Goal: Use online tool/utility: Utilize a website feature to perform a specific function

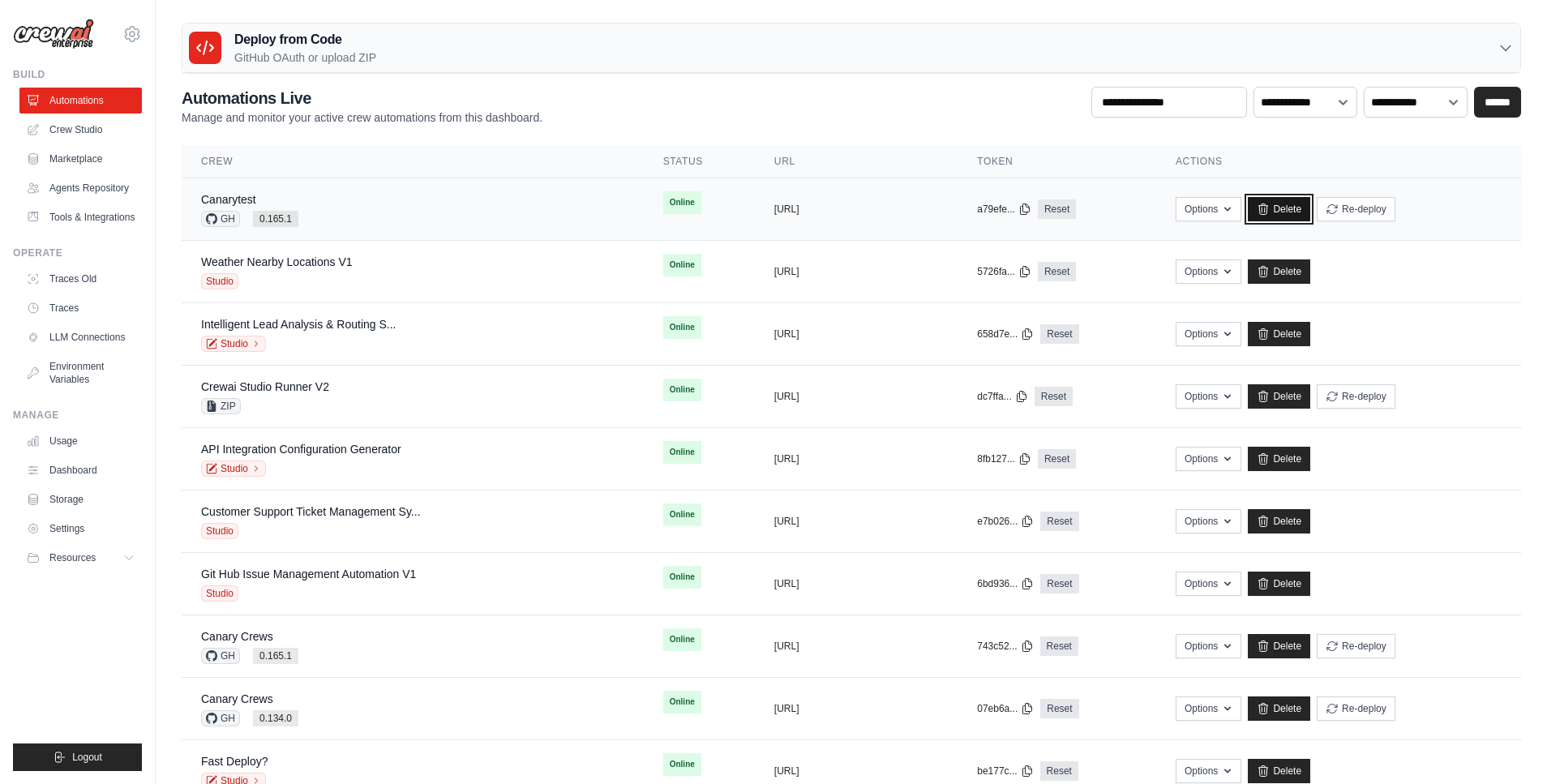
click at [1279, 213] on link "Delete" at bounding box center [1279, 209] width 62 height 24
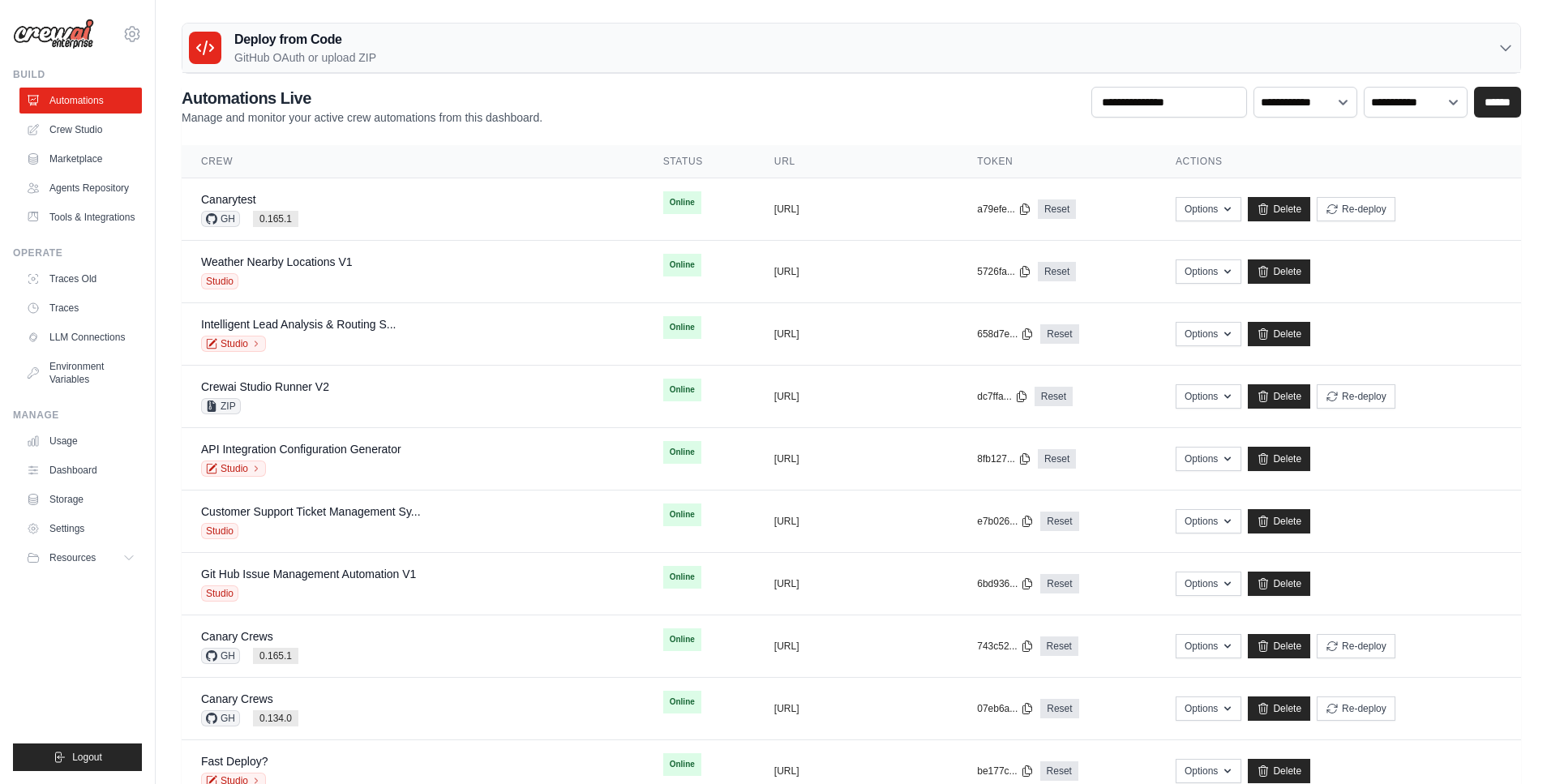
click at [1280, 208] on link "Delete" at bounding box center [1279, 209] width 62 height 24
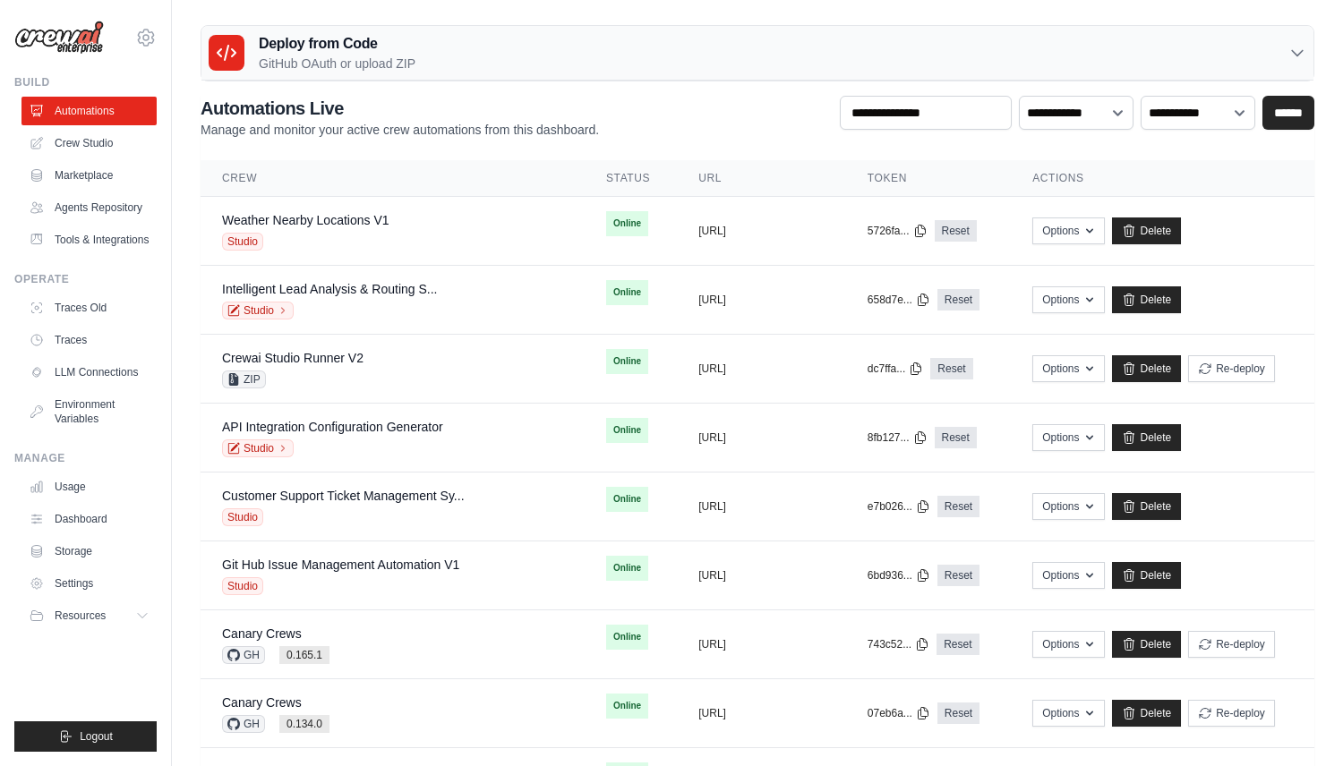
drag, startPoint x: 607, startPoint y: 130, endPoint x: 959, endPoint y: 16, distance: 369.7
click at [607, 130] on div "**********" at bounding box center [756, 117] width 1113 height 43
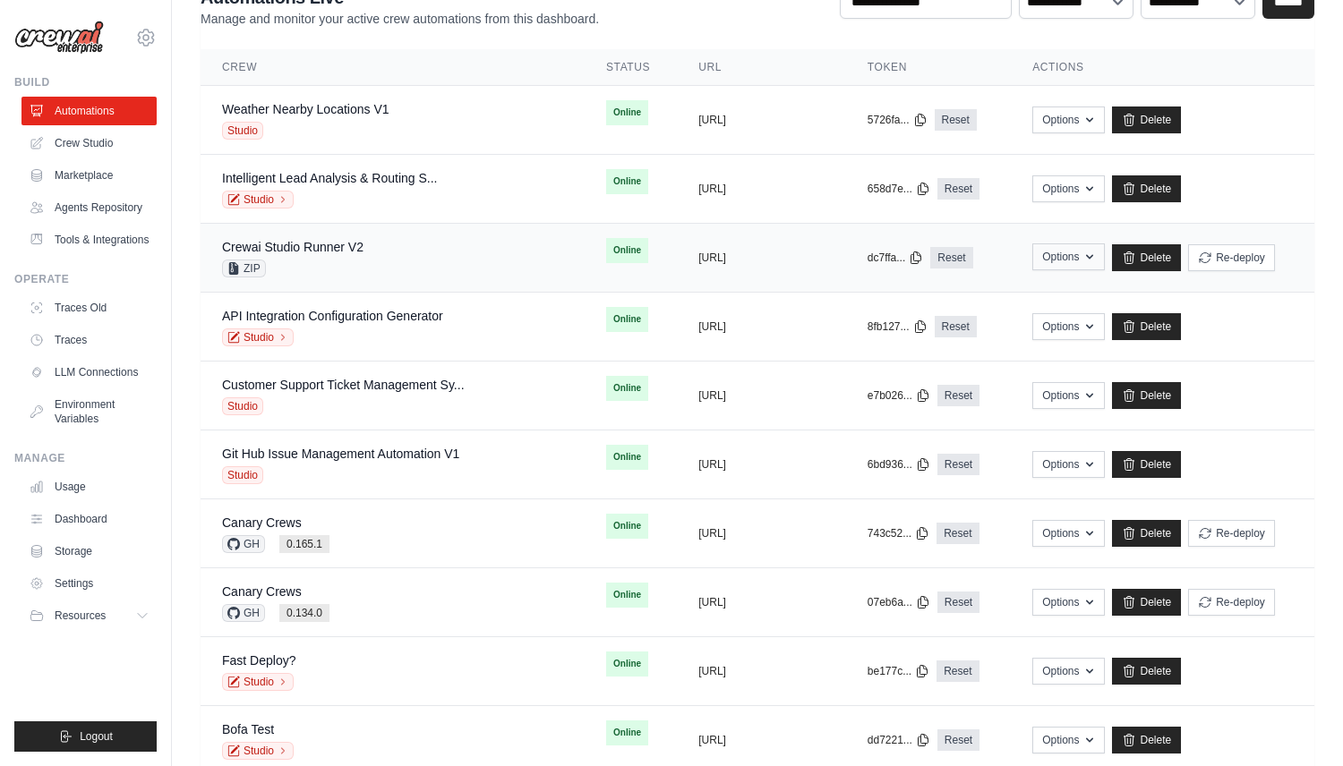
scroll to position [113, 0]
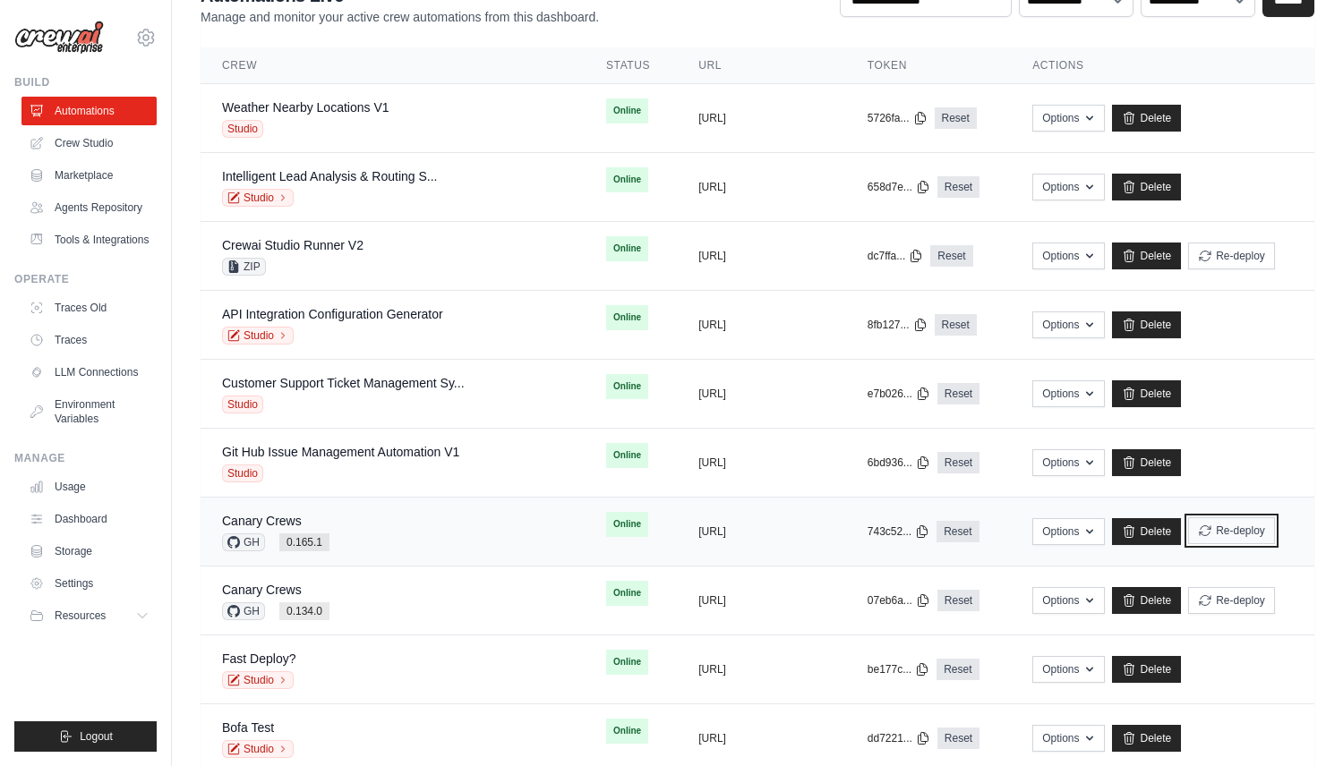
click at [1243, 525] on button "Re-deploy" at bounding box center [1231, 530] width 87 height 27
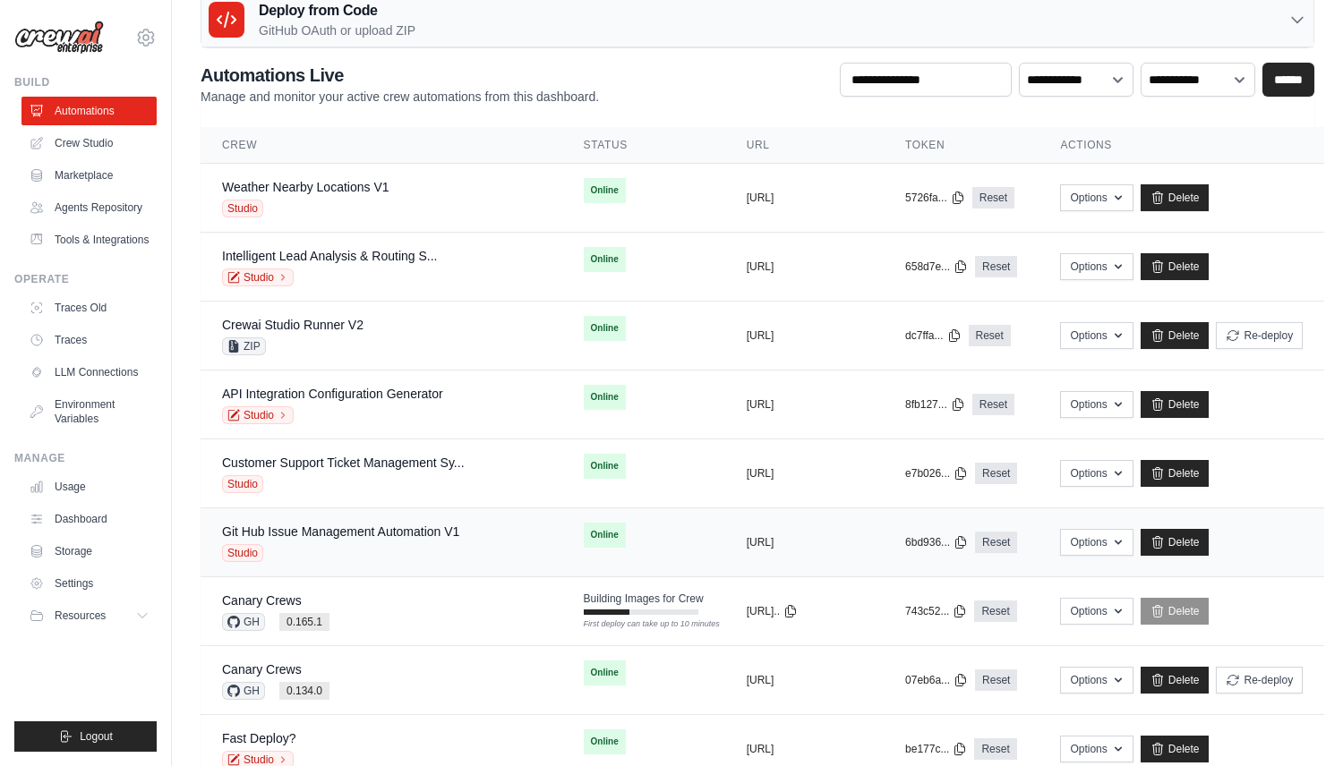
scroll to position [92, 0]
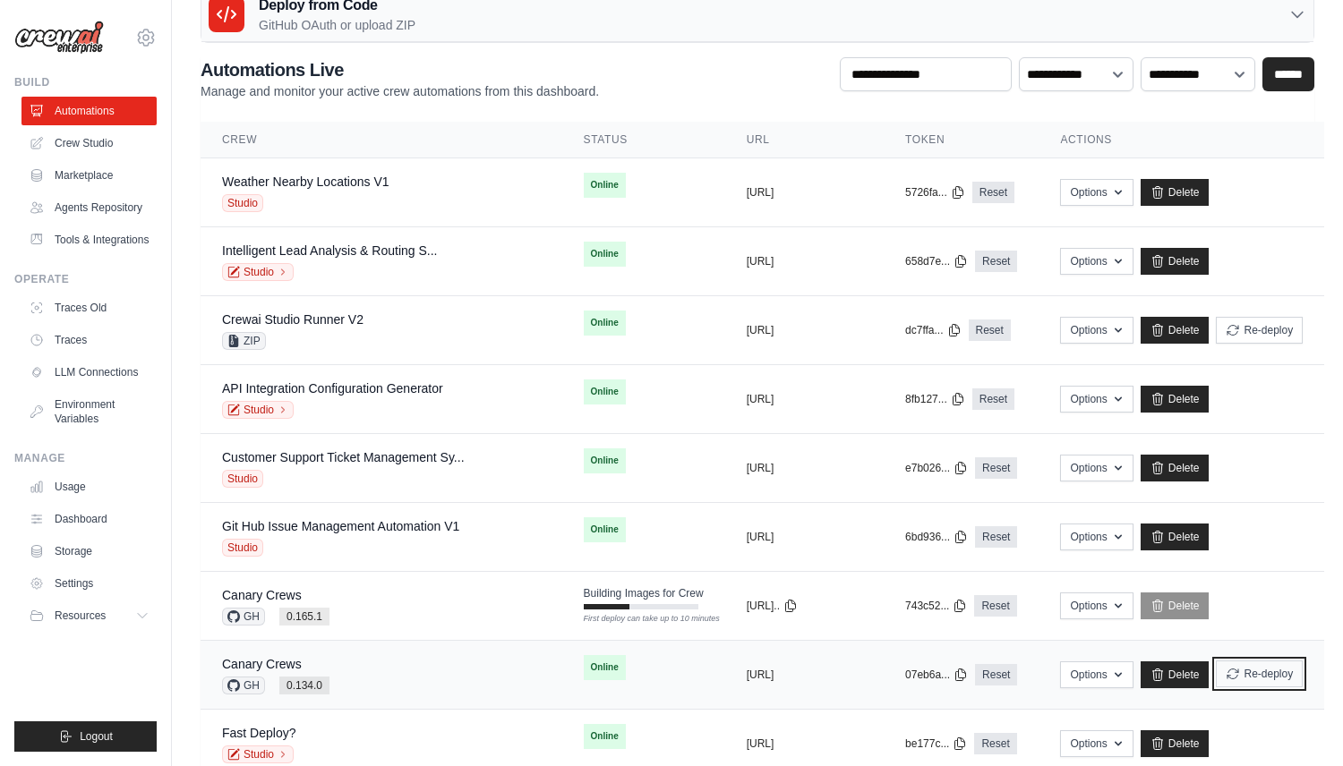
click at [1250, 669] on button "Re-deploy" at bounding box center [1259, 674] width 87 height 27
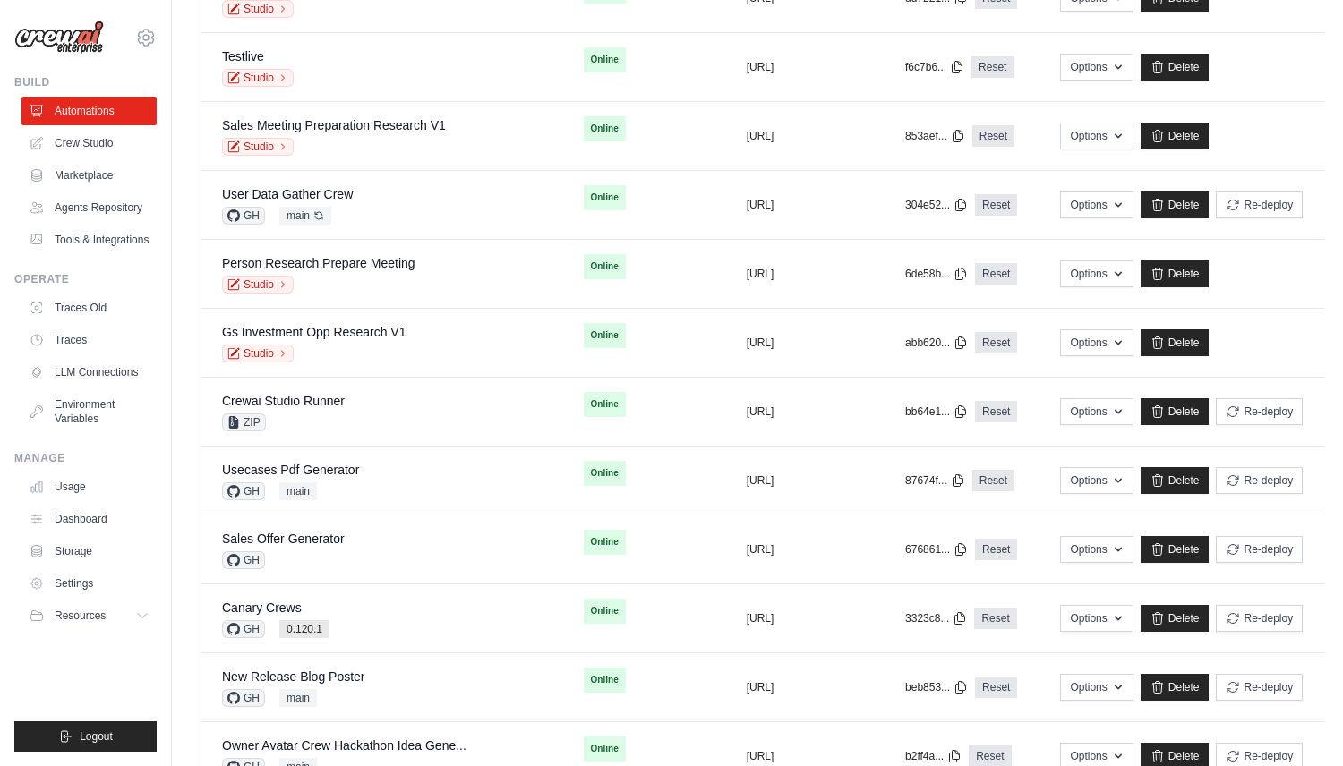
scroll to position [892, 0]
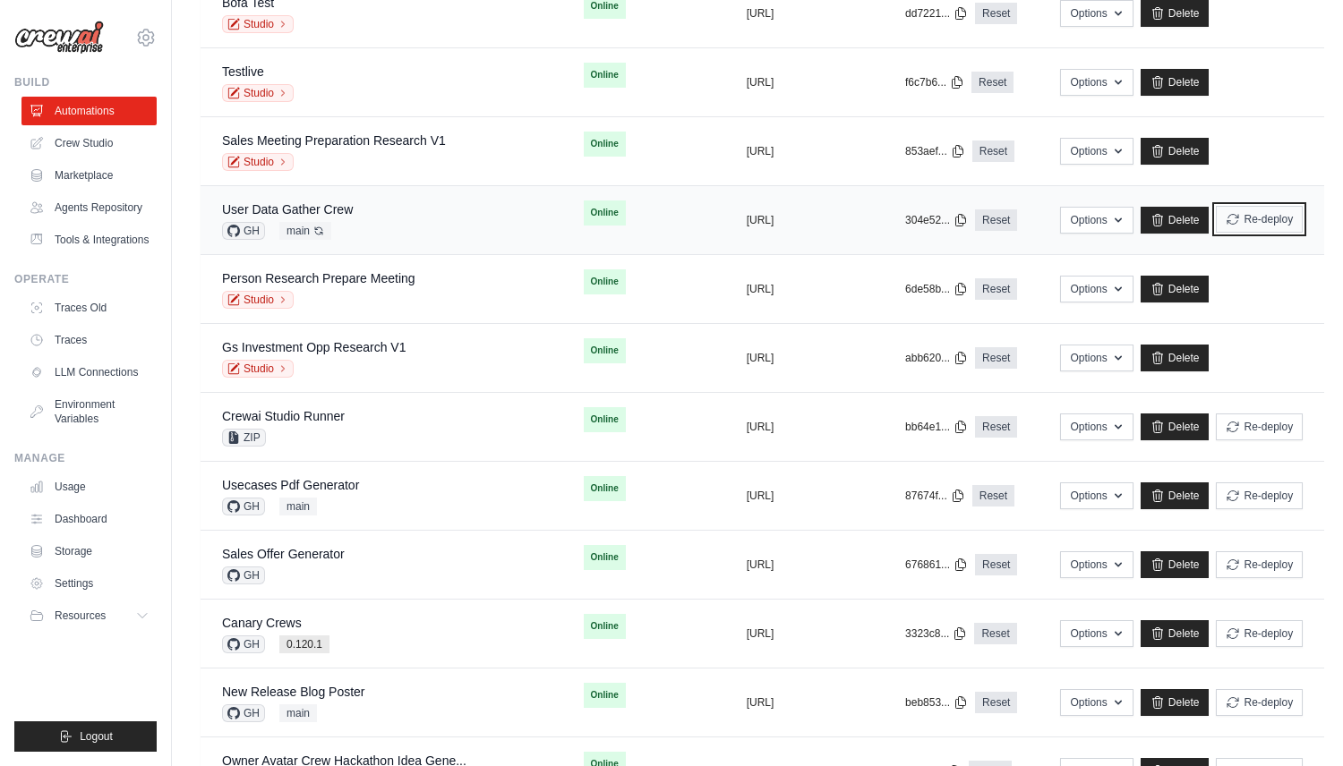
click at [1232, 222] on icon "submit" at bounding box center [1232, 219] width 14 height 14
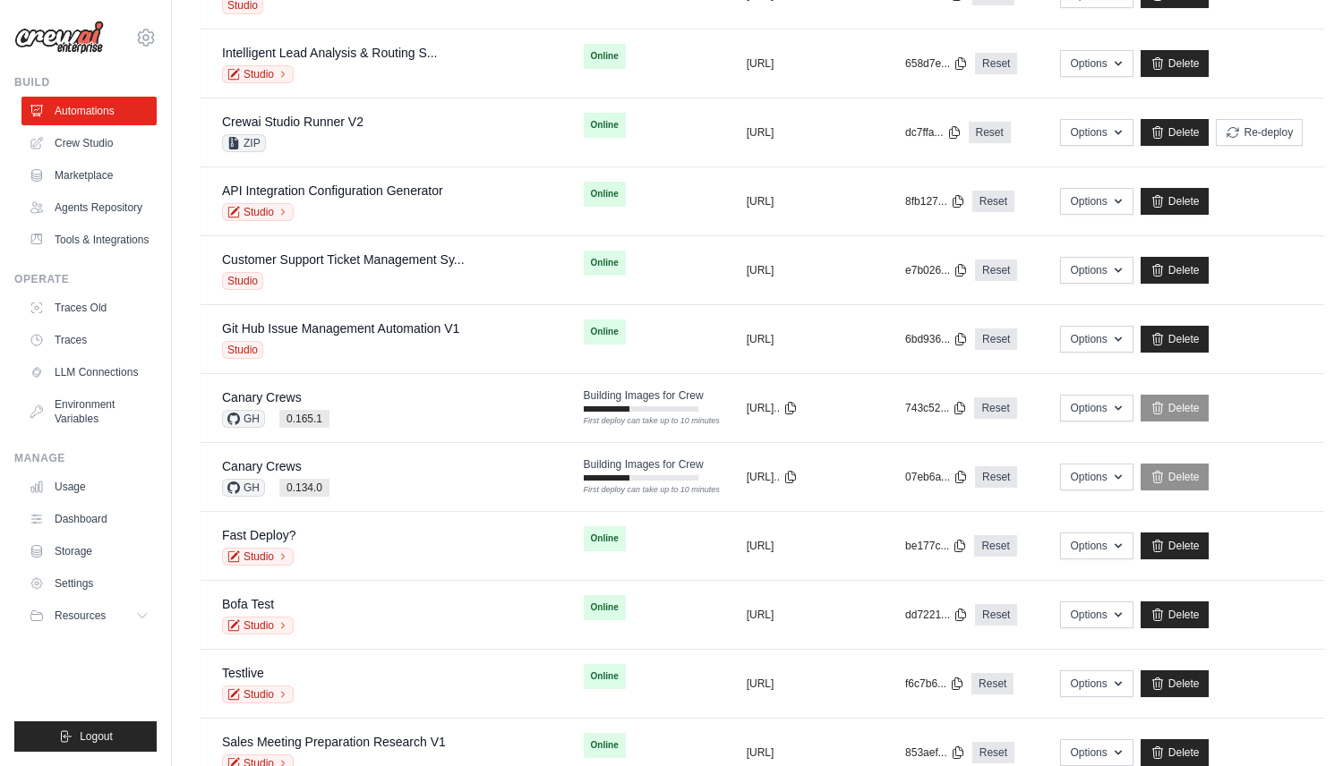
scroll to position [0, 0]
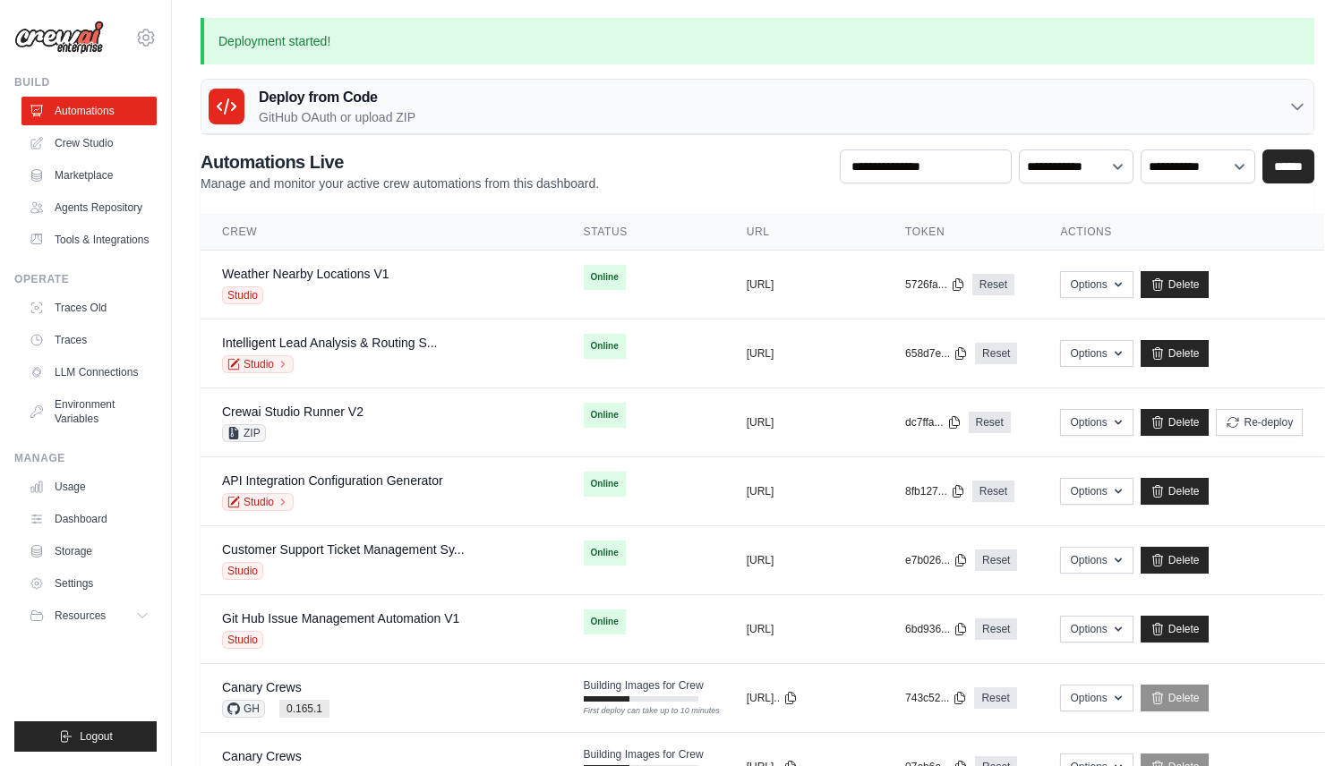
click at [390, 121] on p "GitHub OAuth or upload ZIP" at bounding box center [337, 117] width 157 height 18
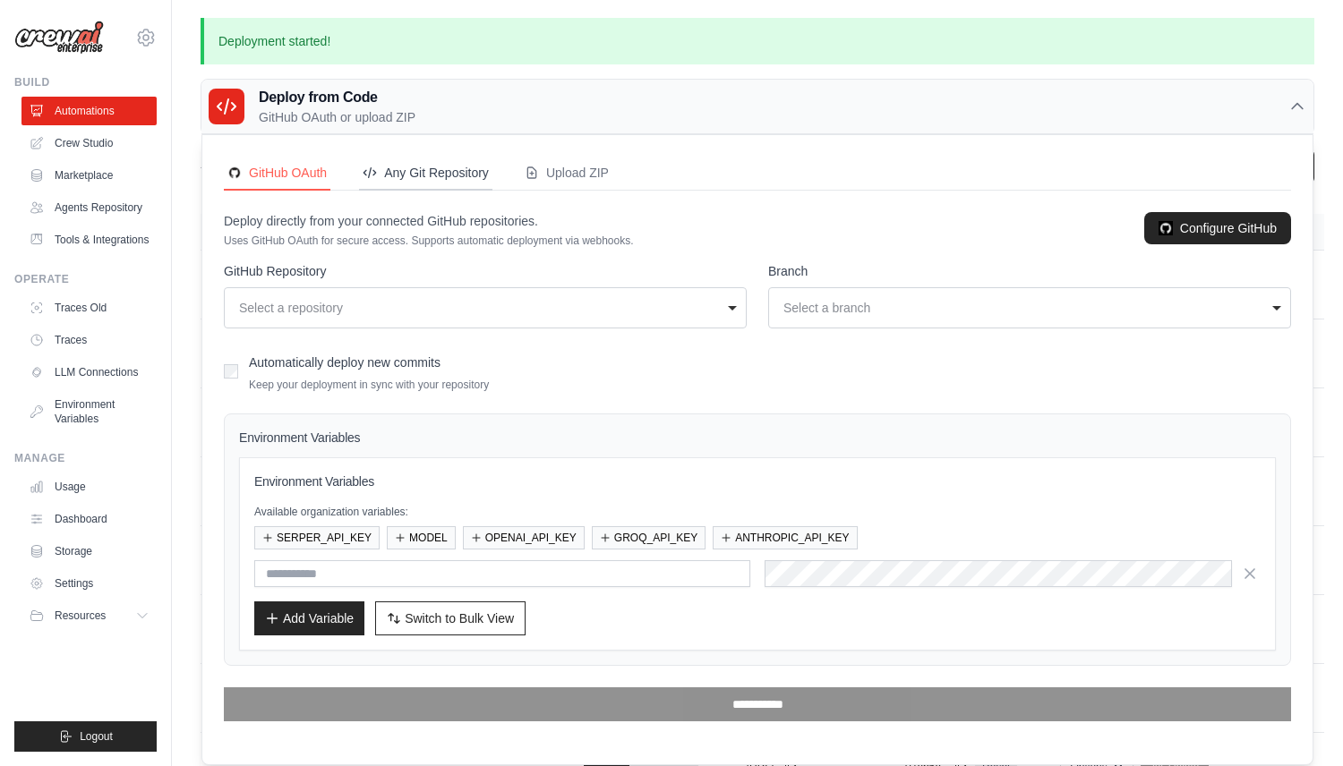
click at [470, 166] on div "Any Git Repository" at bounding box center [426, 173] width 126 height 18
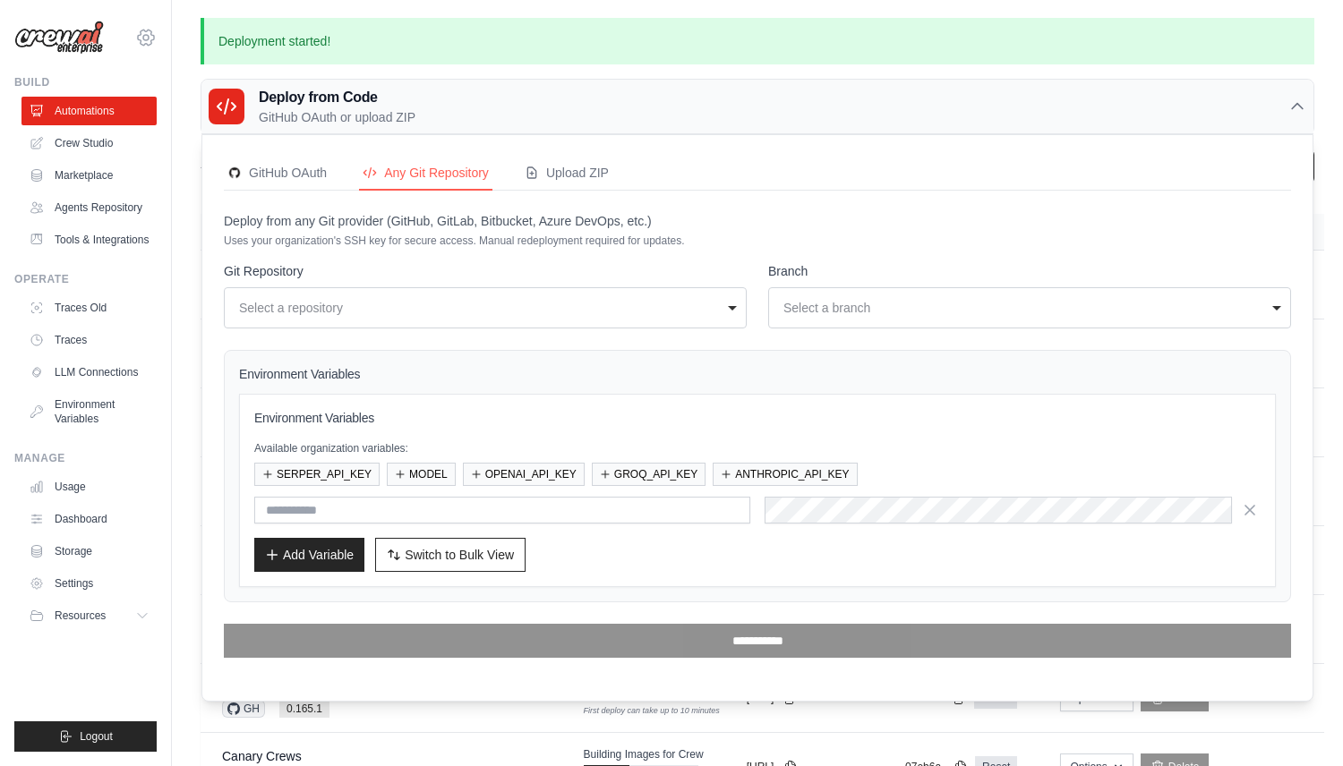
click at [150, 33] on icon at bounding box center [146, 37] width 16 height 15
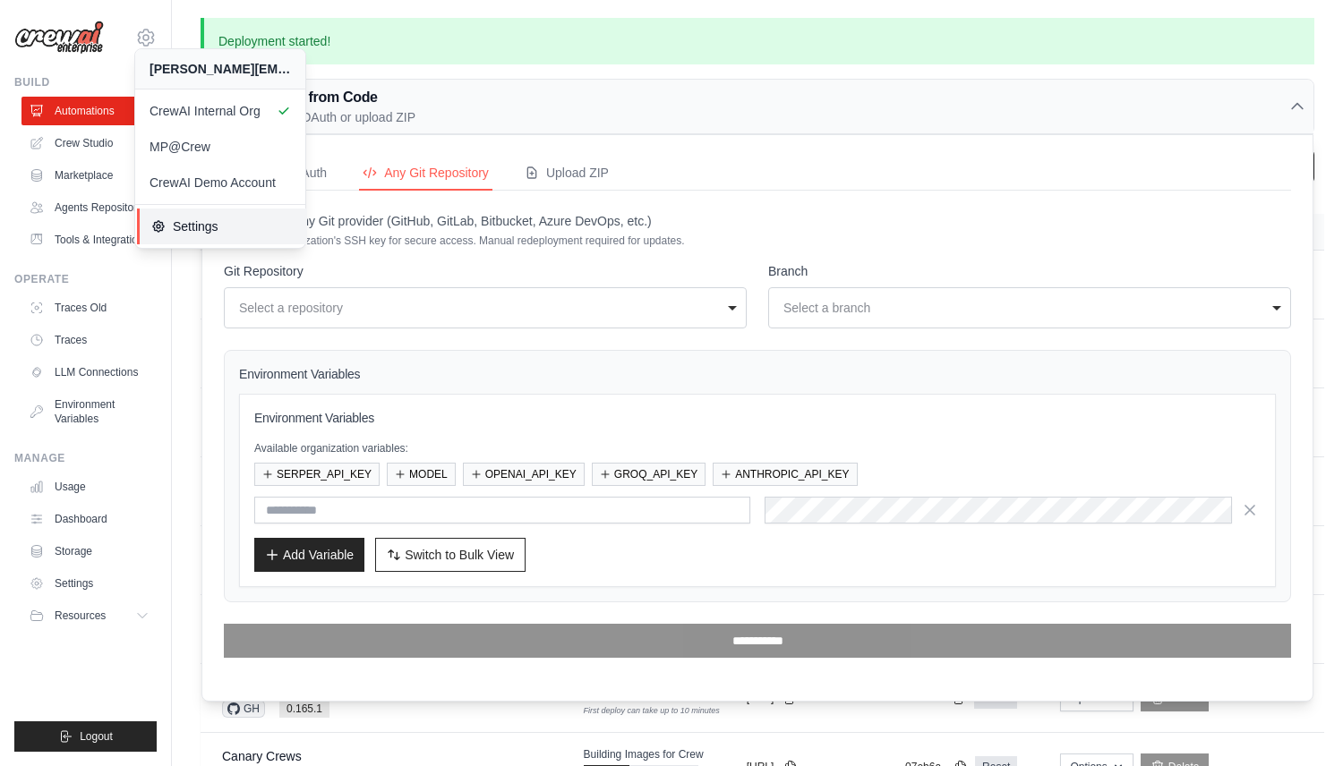
click at [238, 221] on span "Settings" at bounding box center [221, 227] width 141 height 18
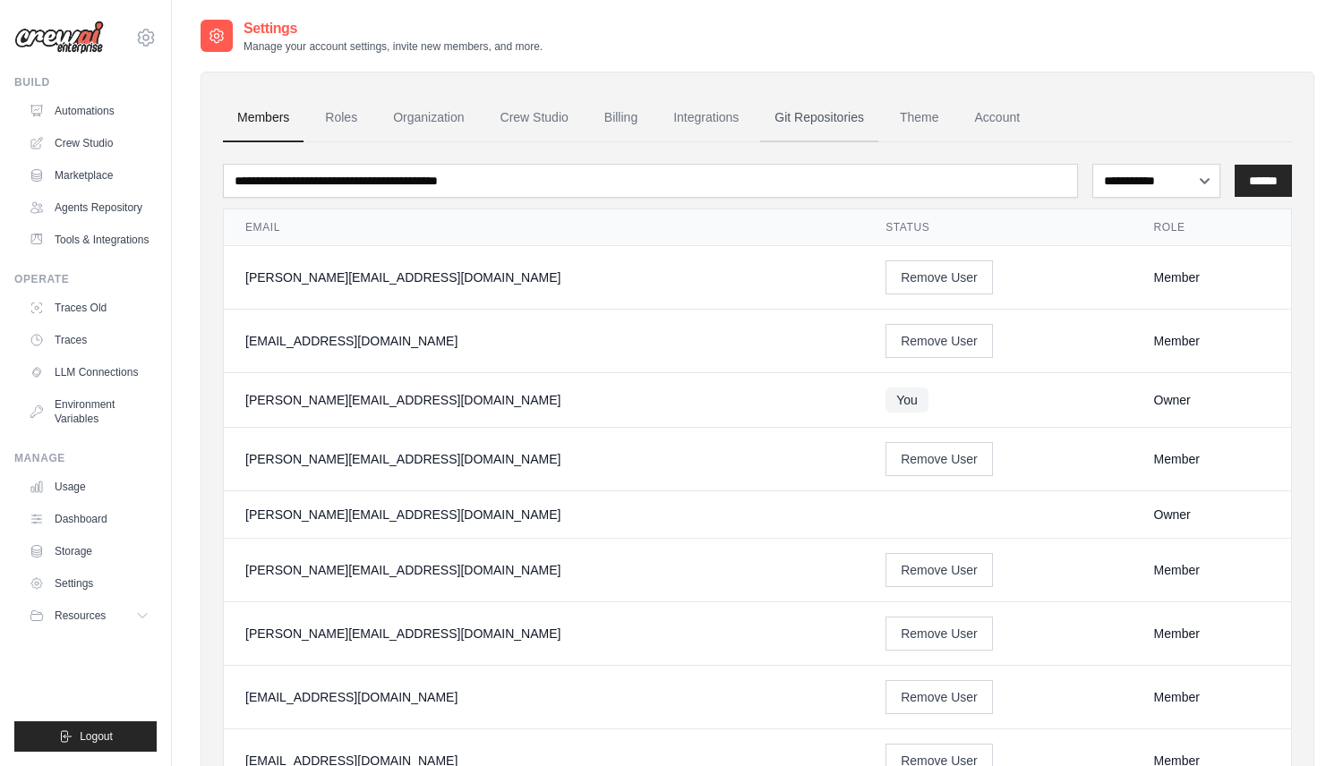
click at [782, 121] on link "Git Repositories" at bounding box center [819, 118] width 118 height 48
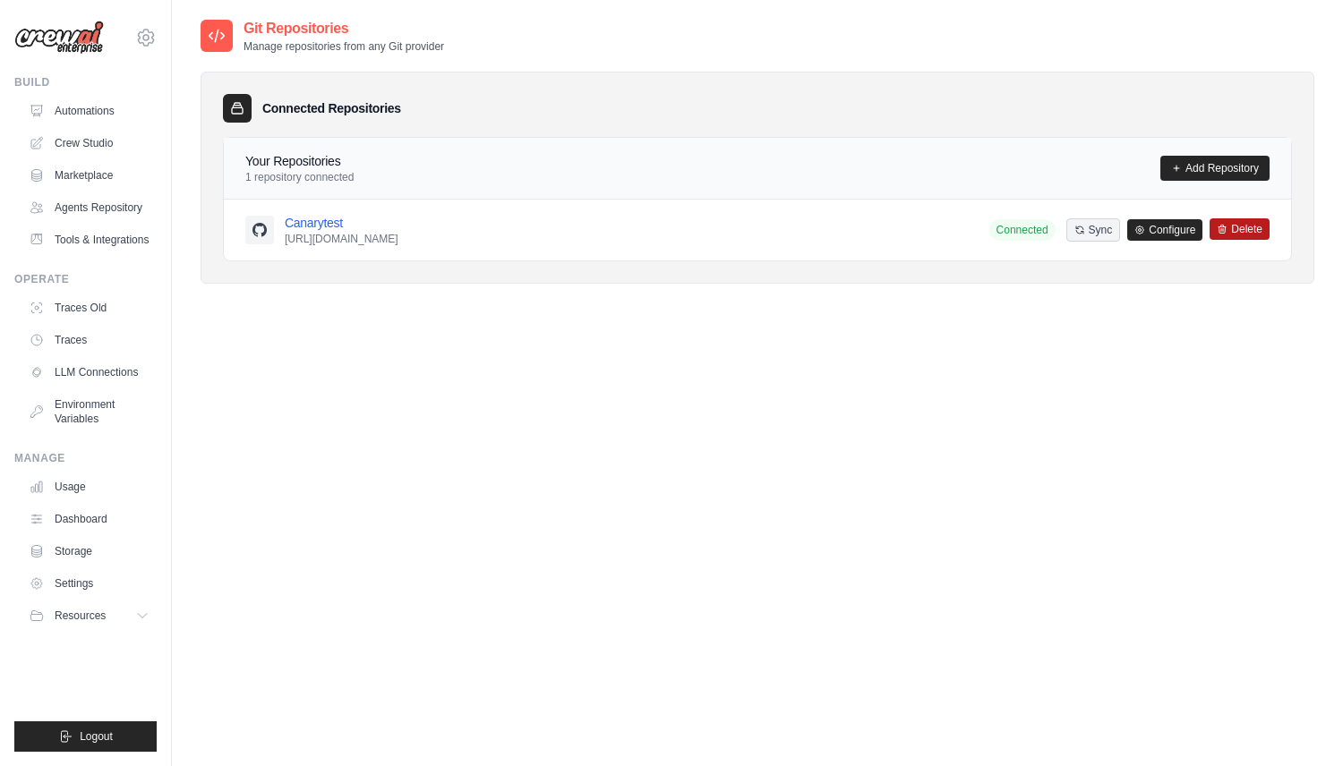
click at [1233, 233] on button "Delete" at bounding box center [1239, 228] width 60 height 21
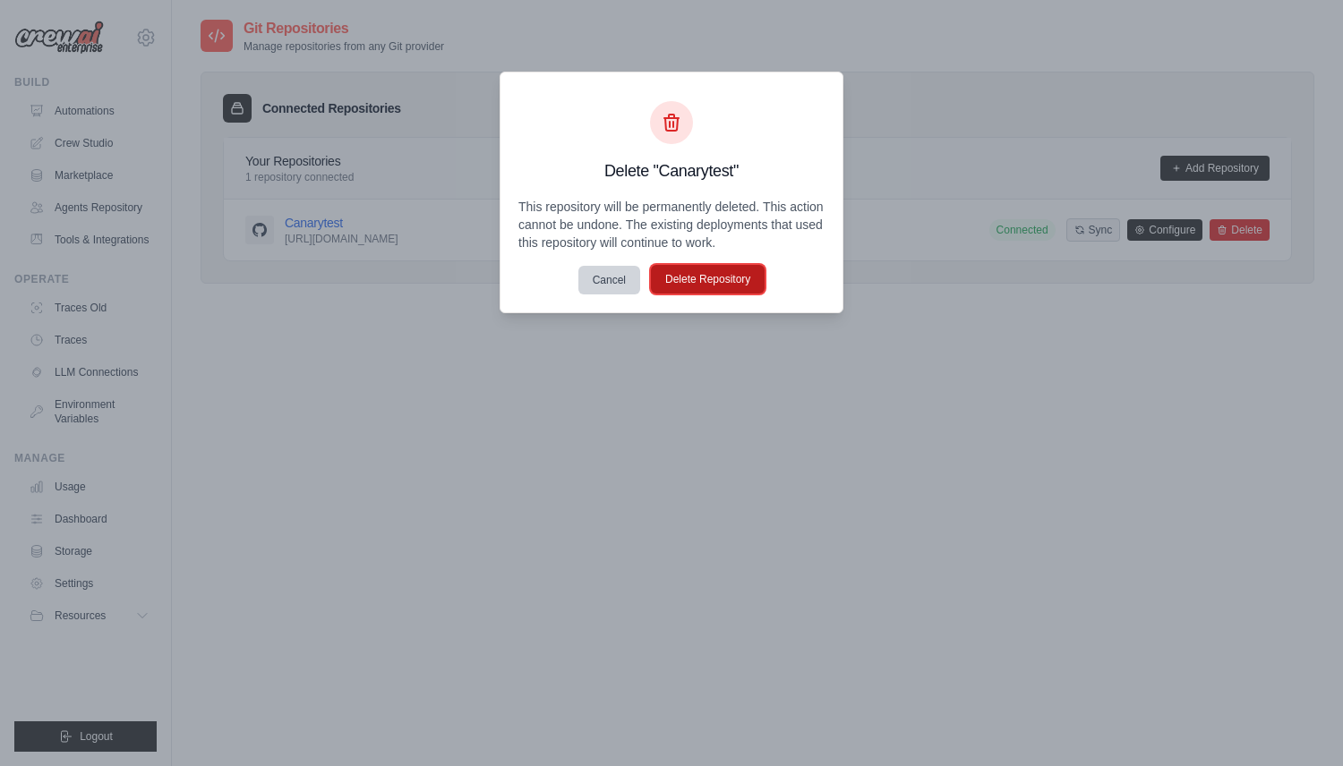
click at [731, 286] on button "Delete Repository" at bounding box center [708, 279] width 114 height 29
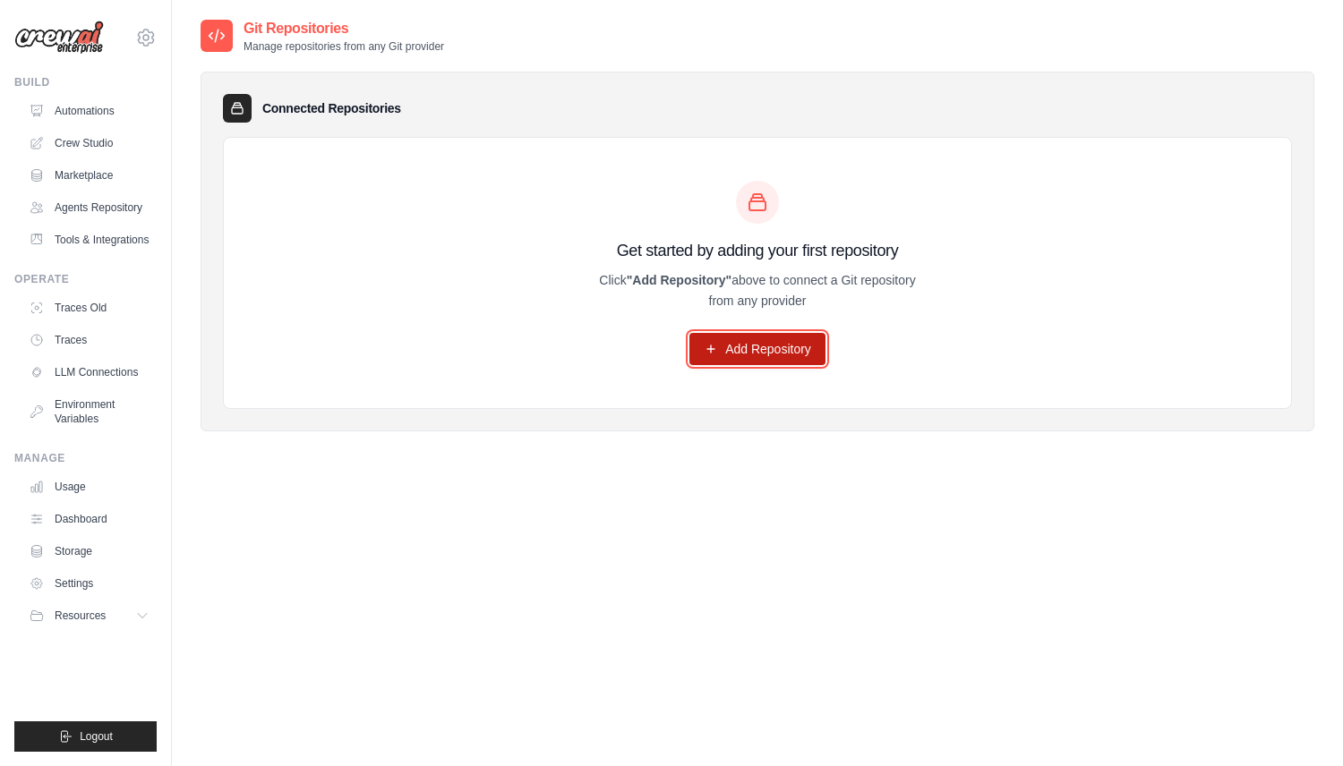
click at [797, 358] on link "Add Repository" at bounding box center [757, 349] width 136 height 32
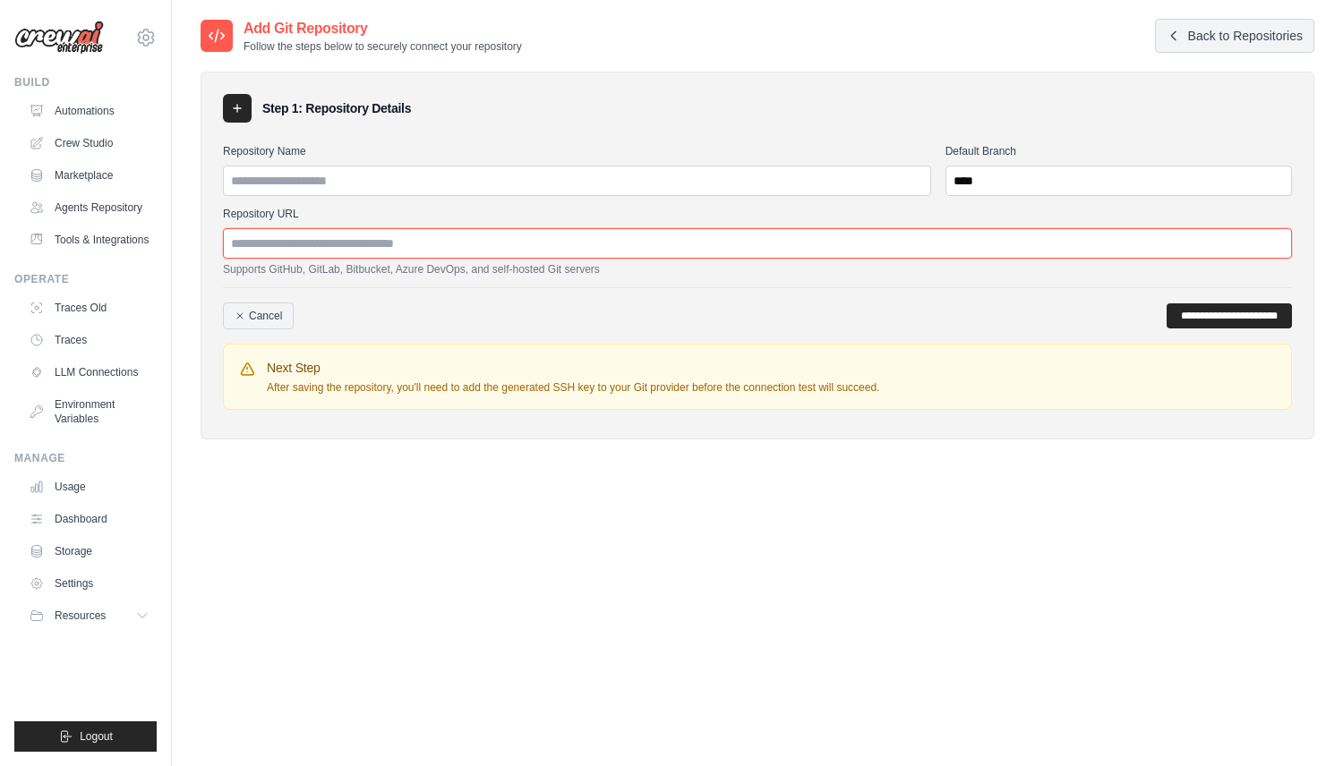
click at [463, 242] on input "Repository URL" at bounding box center [757, 243] width 1069 height 30
paste input "**********"
type input "**********"
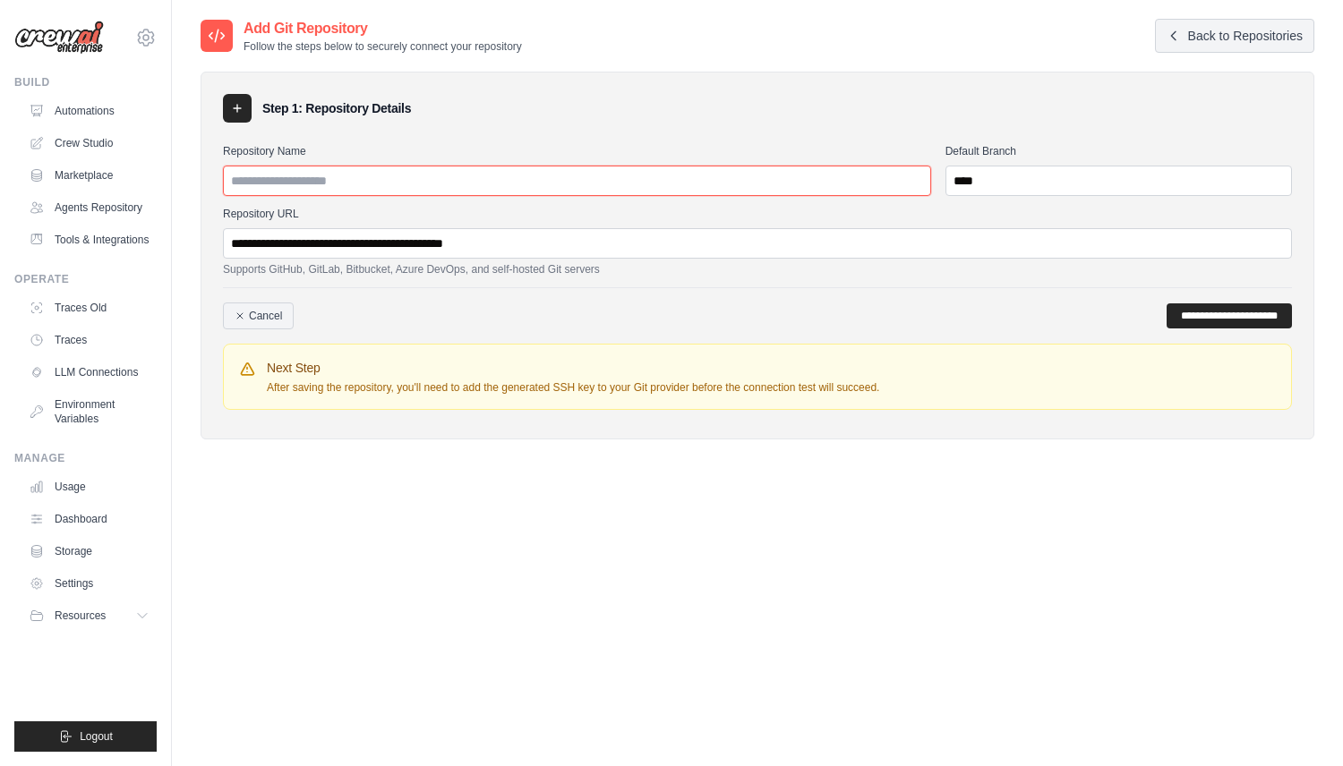
click at [455, 189] on input "Repository Name" at bounding box center [577, 181] width 708 height 30
type input "**********"
click at [1166, 316] on input "**********" at bounding box center [1228, 315] width 125 height 25
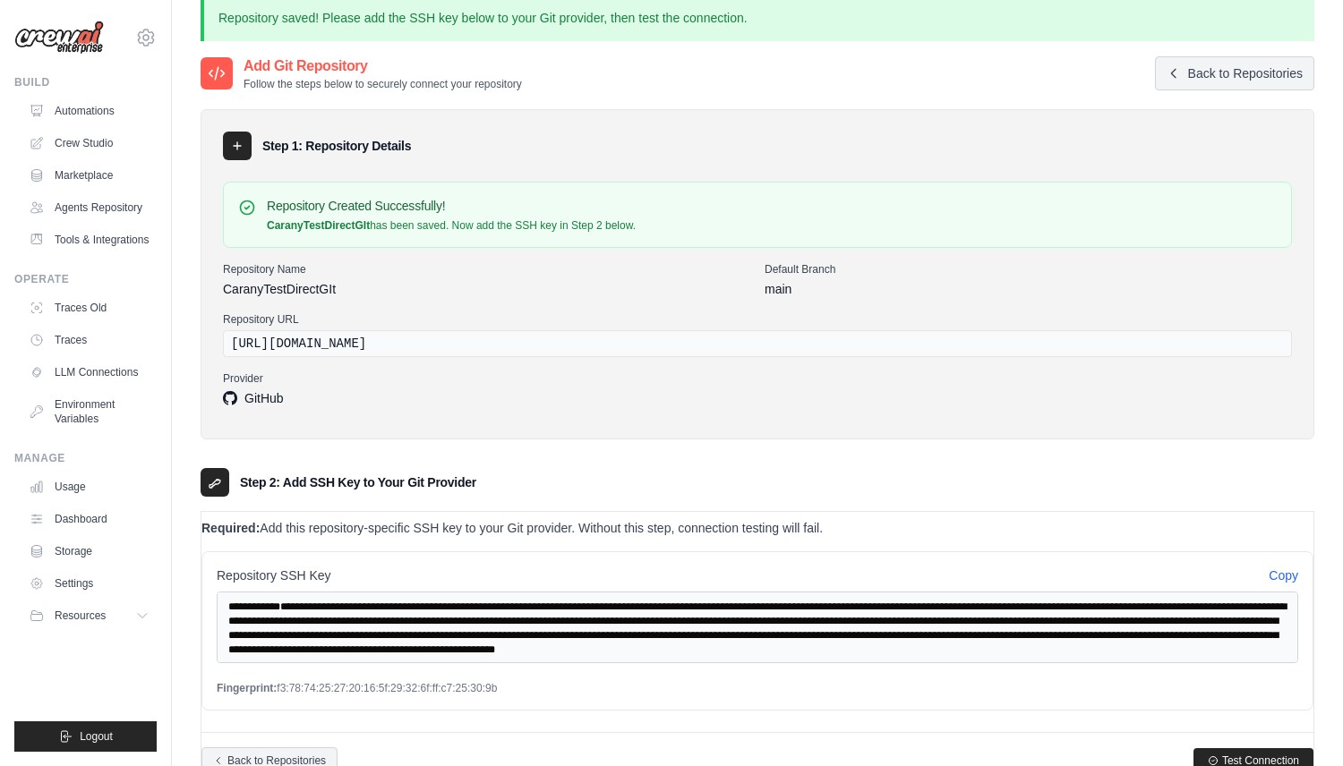
scroll to position [24, 0]
click at [1291, 576] on button "Copy" at bounding box center [1283, 574] width 30 height 18
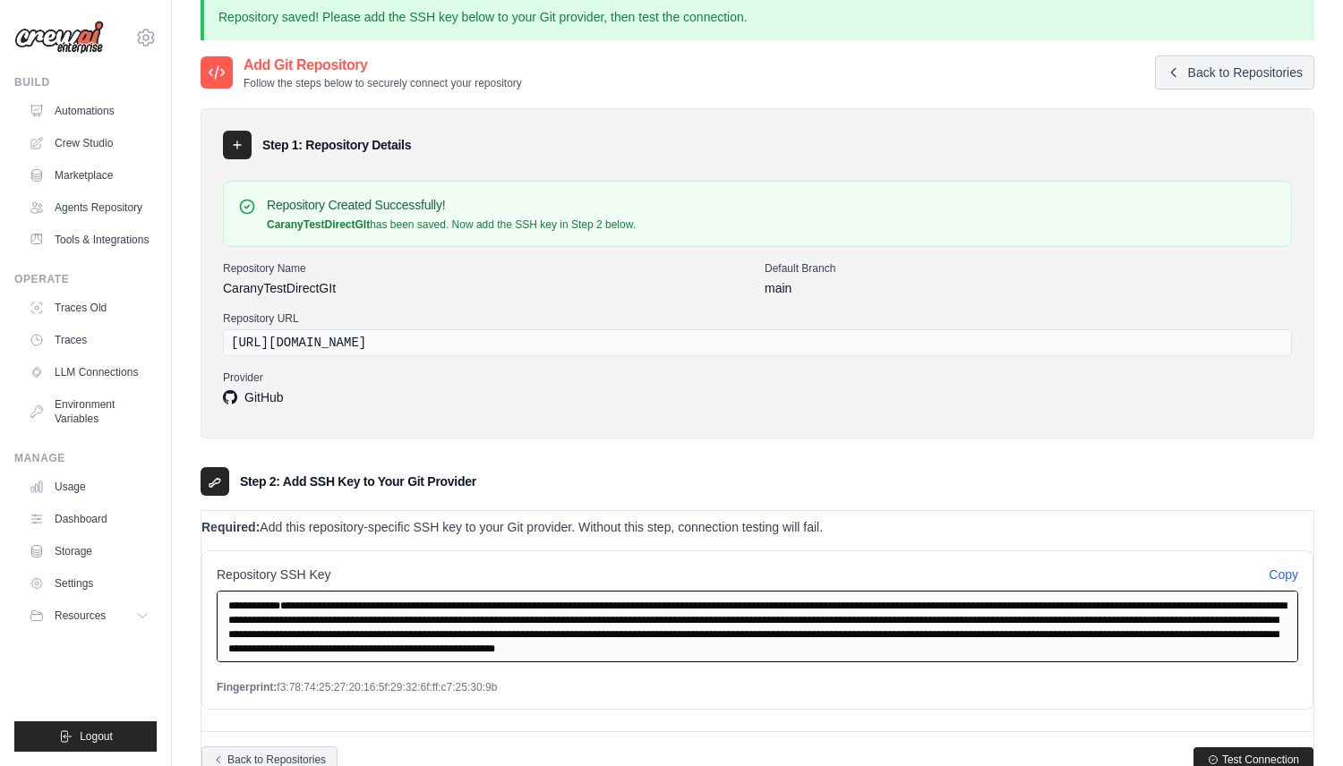
scroll to position [97, 0]
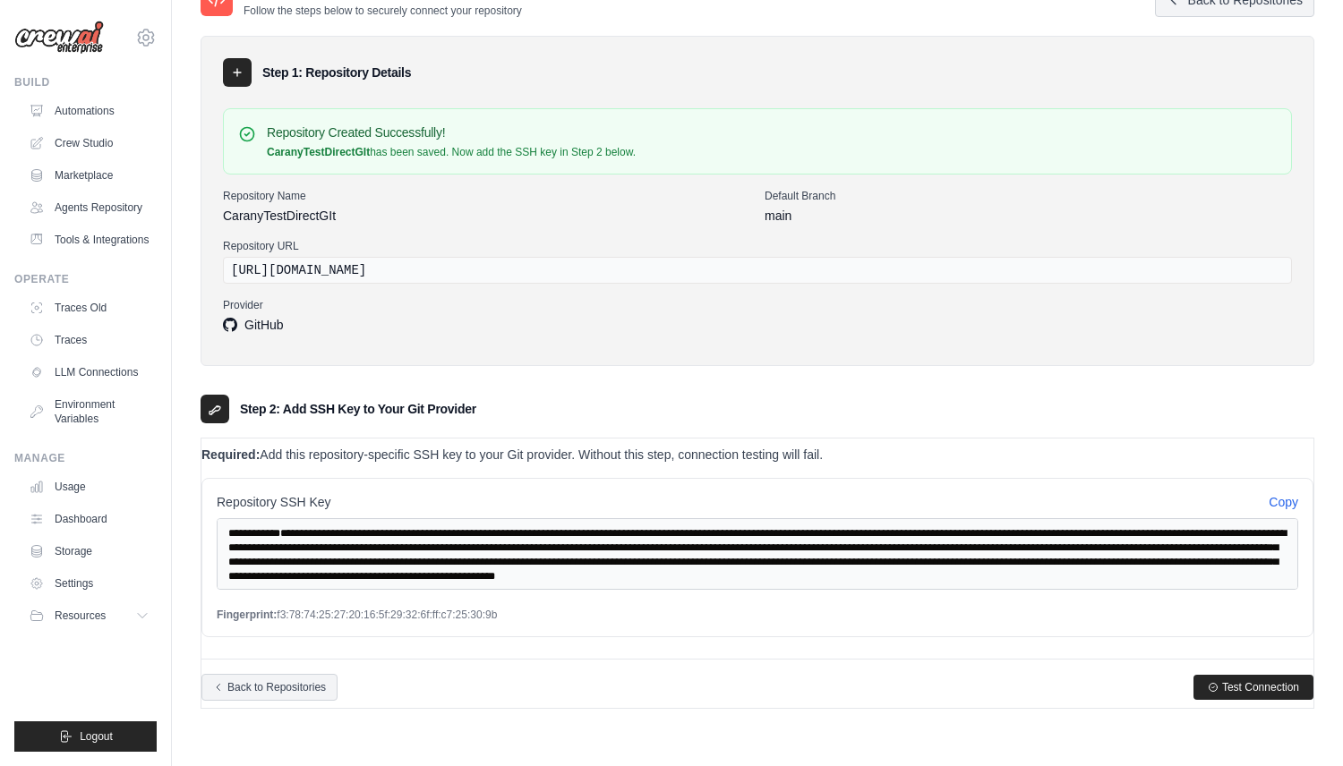
drag, startPoint x: 202, startPoint y: 454, endPoint x: 827, endPoint y: 460, distance: 624.8
click at [827, 460] on p "Required: Add this repository-specific SSH key to your Git provider. Without th…" at bounding box center [757, 455] width 1112 height 18
copy p "Required: Add this repository-specific SSH key to your Git provider. Without th…"
click at [1248, 684] on span "Test Connection" at bounding box center [1260, 686] width 77 height 14
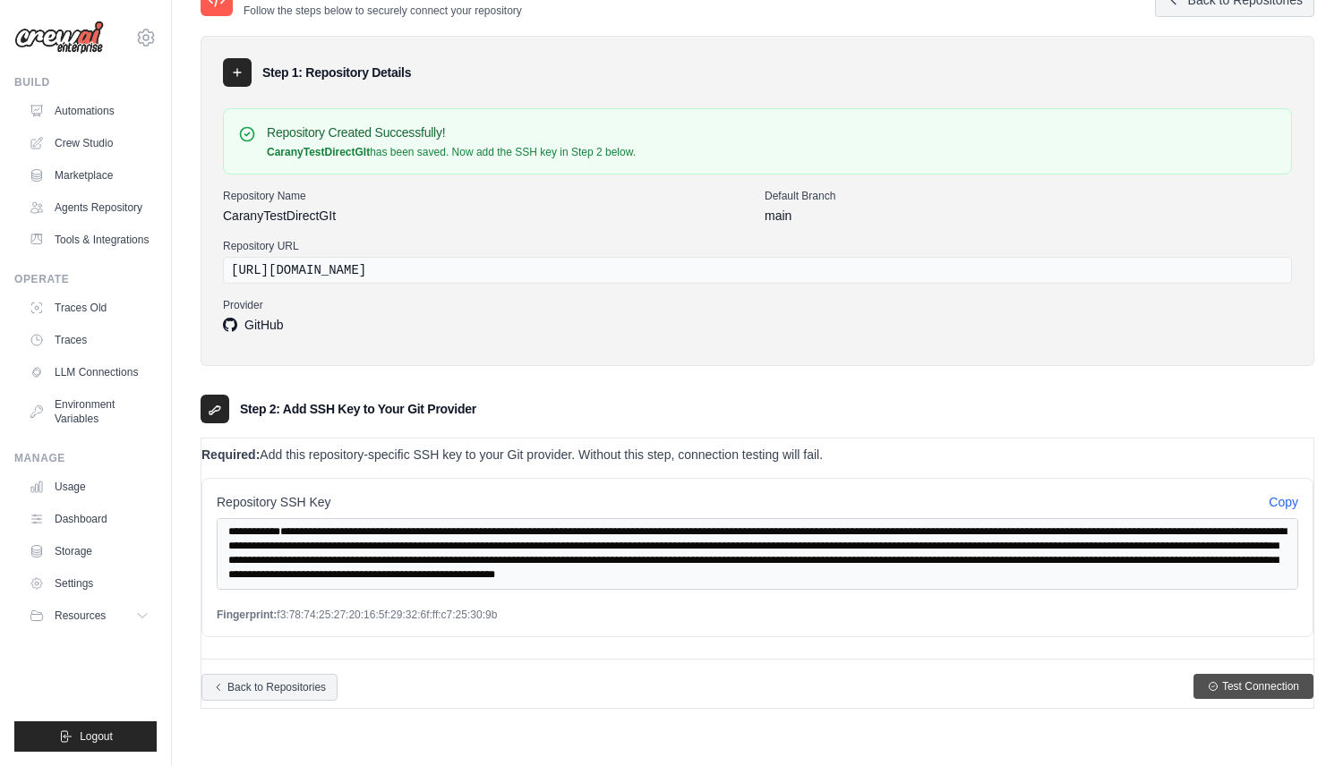
click at [1244, 686] on span "Test Connection" at bounding box center [1260, 686] width 77 height 14
click at [832, 10] on div "Add Git Repository Follow the steps below to securely connect your repository B…" at bounding box center [756, 0] width 1113 height 36
click at [787, 107] on div "Repository Created Successfully! CaranyTestDirectGIt has been saved. Now add th…" at bounding box center [757, 222] width 1069 height 243
click at [309, 683] on link "Back to Repositories" at bounding box center [269, 687] width 136 height 27
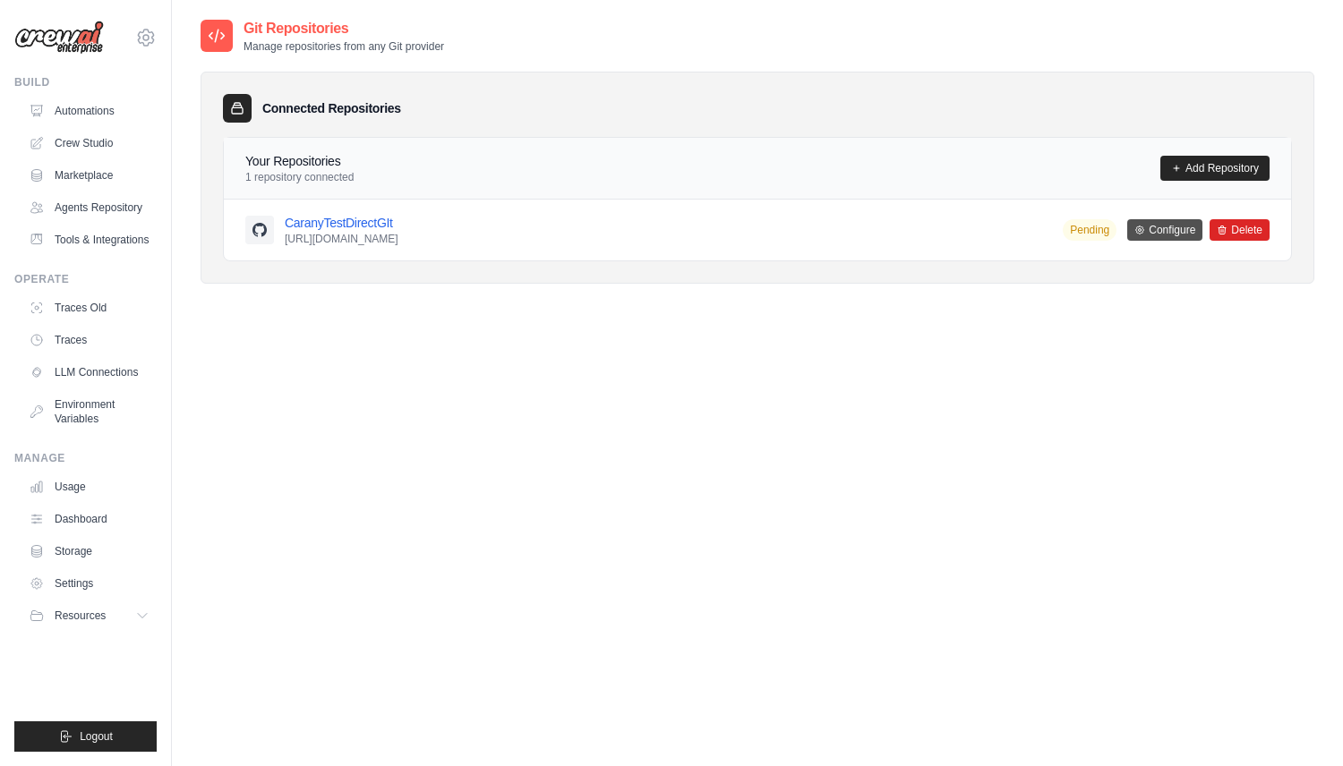
click at [1156, 229] on link "Configure" at bounding box center [1164, 229] width 75 height 21
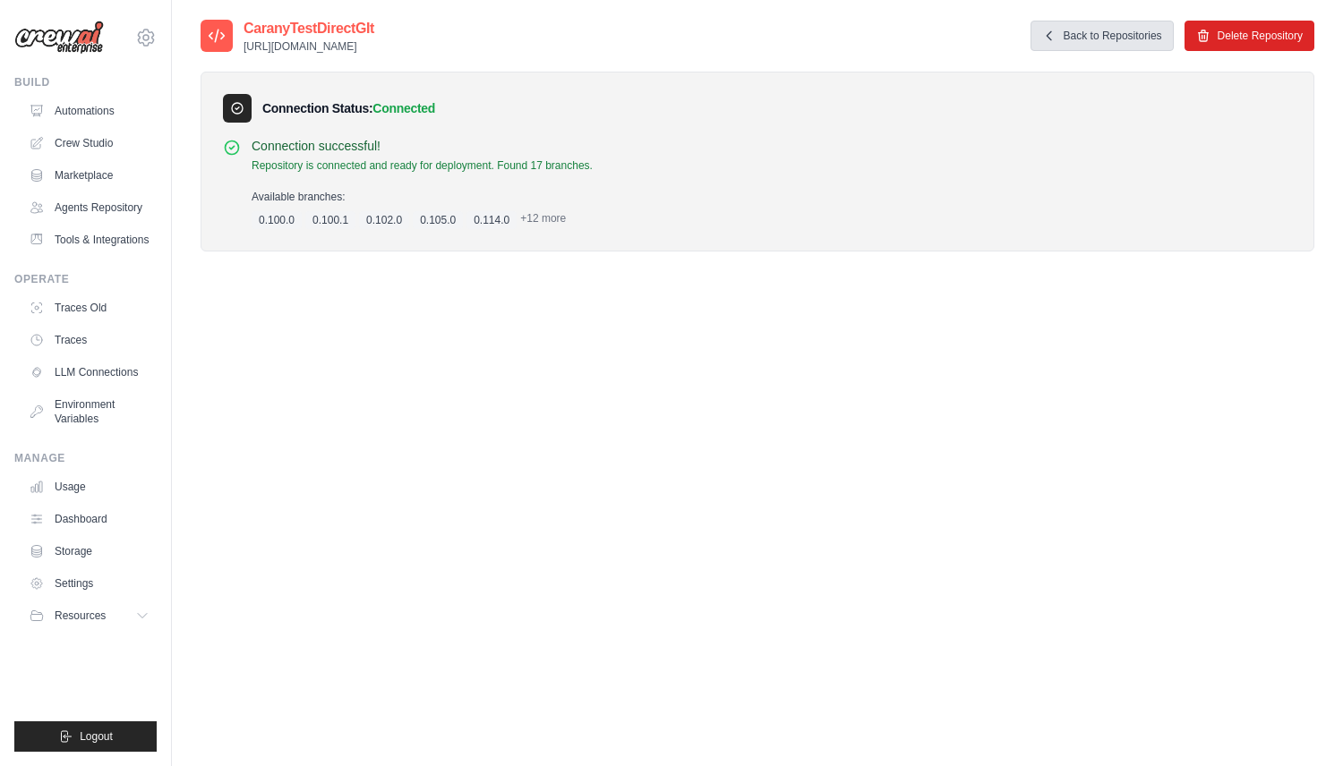
click at [1120, 30] on link "Back to Repositories" at bounding box center [1101, 36] width 143 height 30
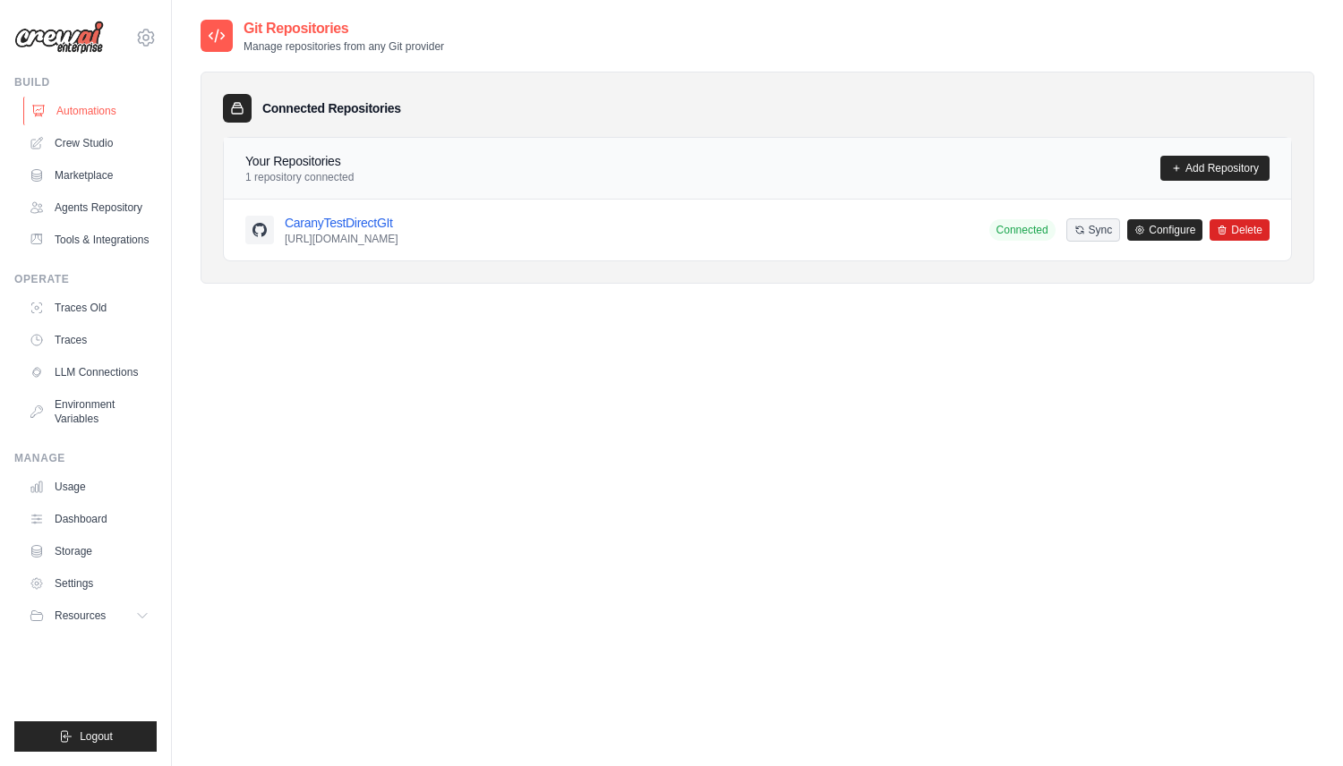
click at [107, 109] on link "Automations" at bounding box center [90, 111] width 135 height 29
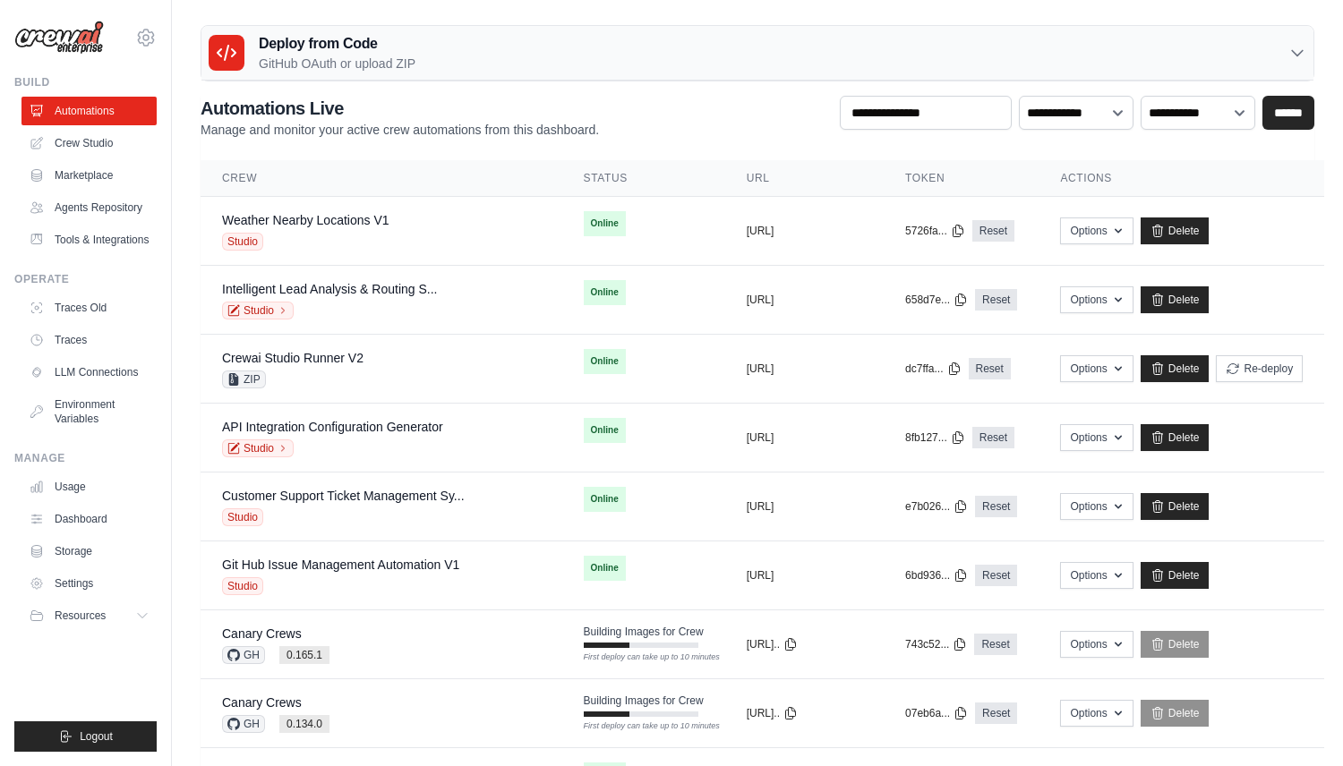
click at [732, 63] on div "Deploy from Code GitHub OAuth or upload ZIP" at bounding box center [757, 53] width 1112 height 55
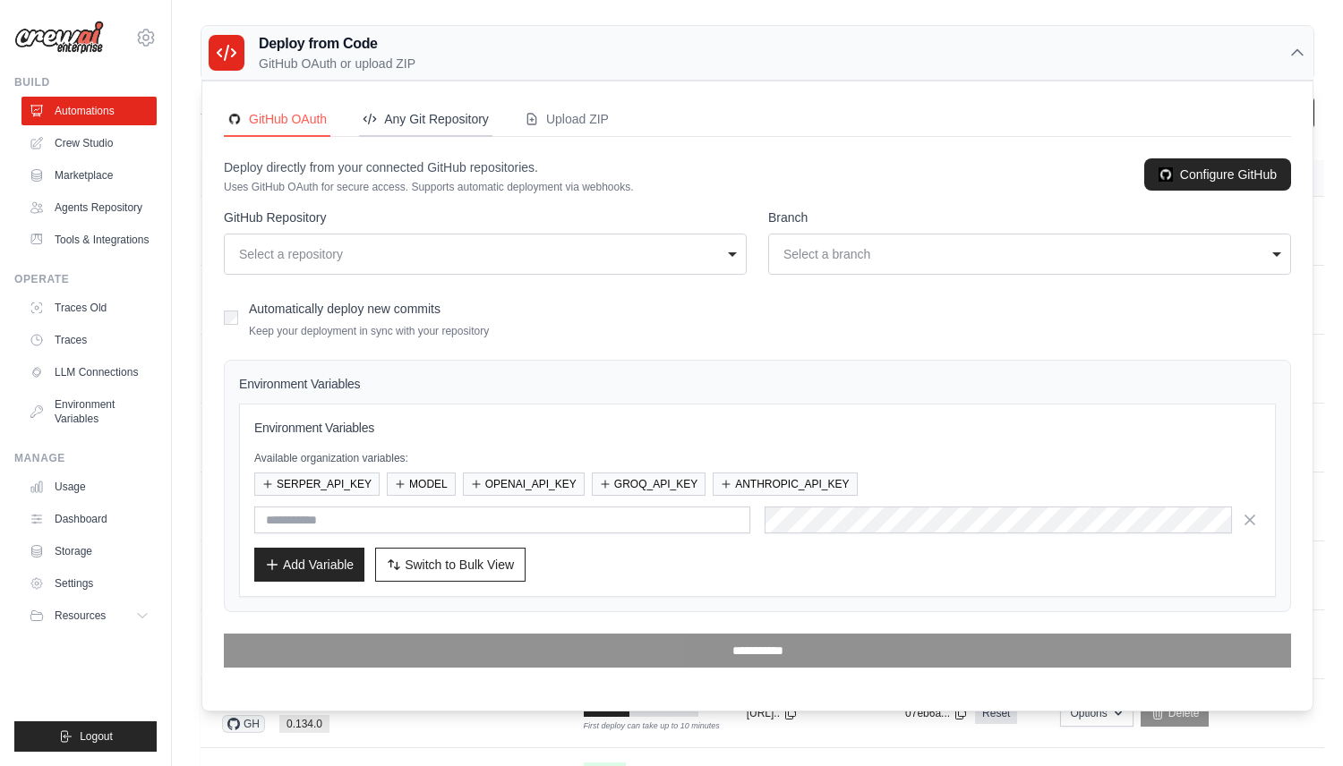
click at [443, 123] on div "Any Git Repository" at bounding box center [426, 119] width 126 height 18
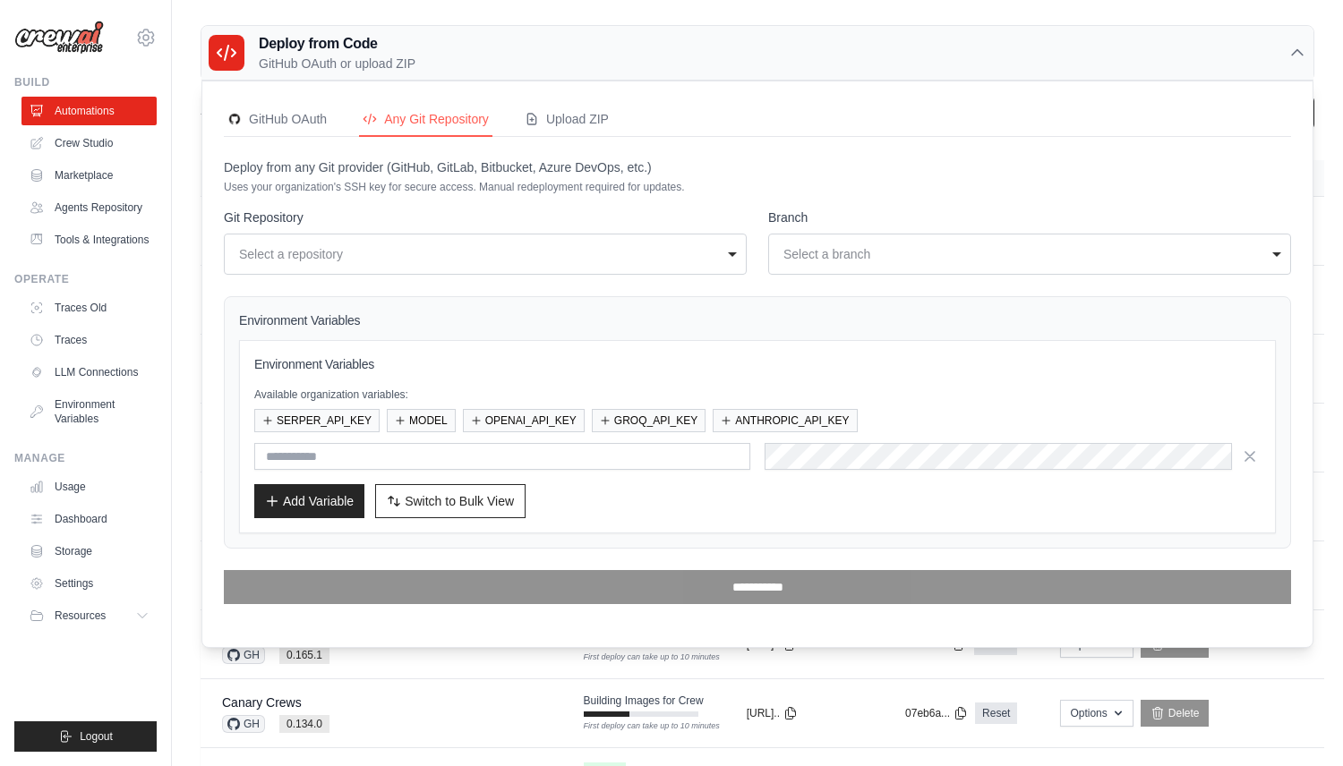
click at [470, 248] on div "Select a repository" at bounding box center [480, 254] width 482 height 18
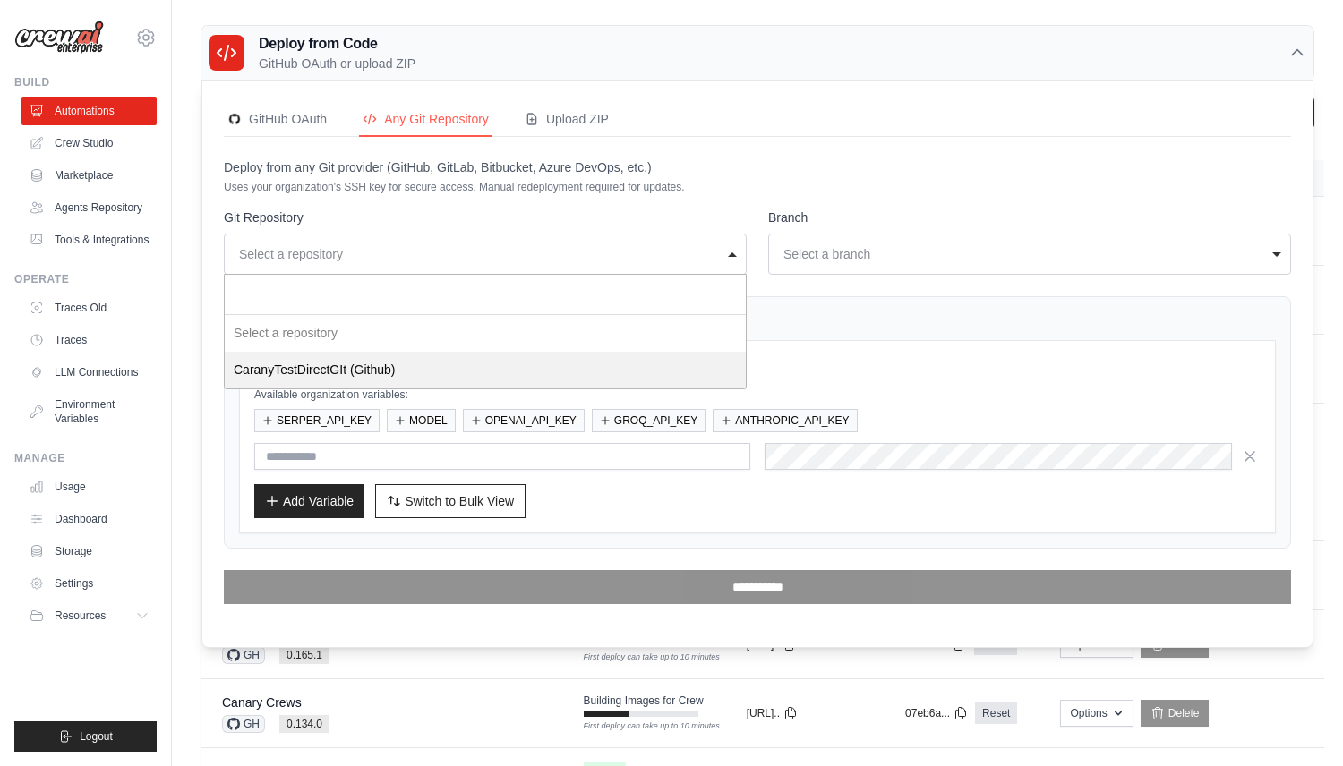
select select "**"
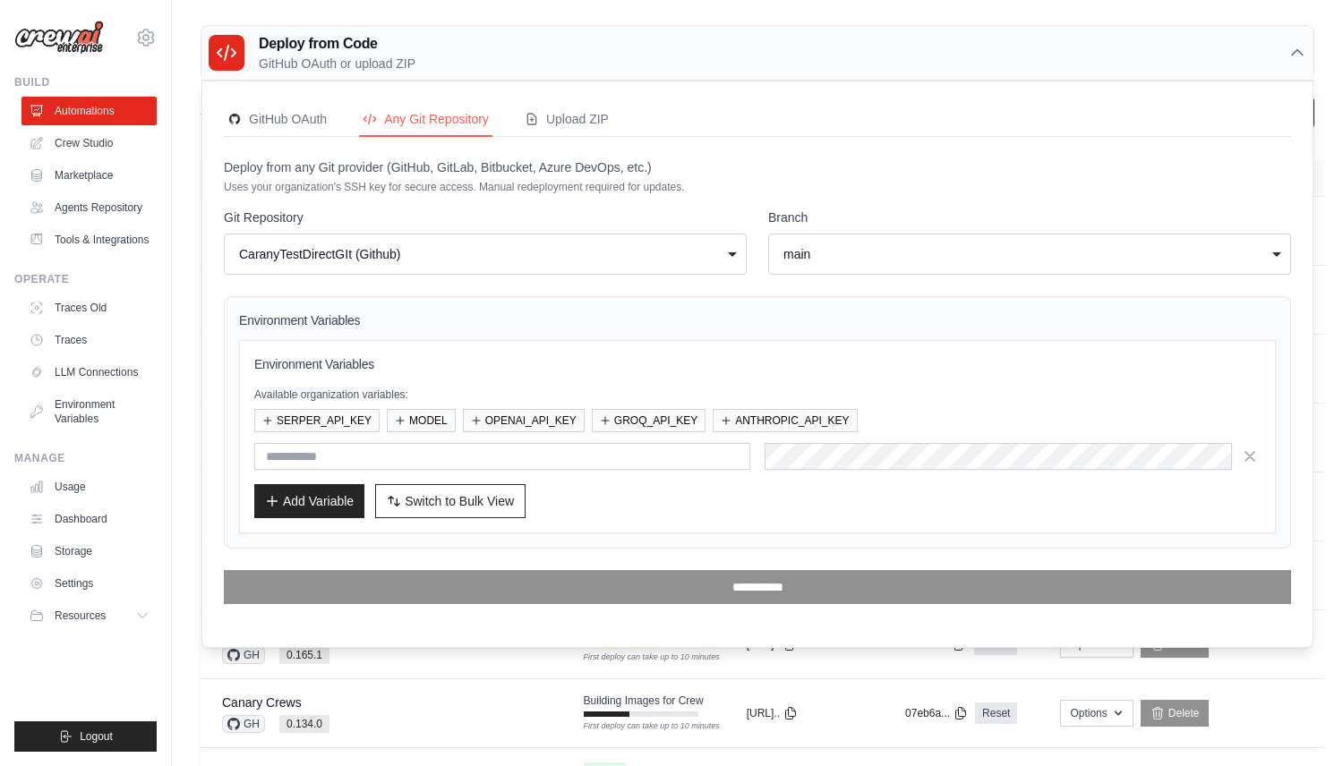
click at [880, 264] on div "main" at bounding box center [1029, 254] width 499 height 25
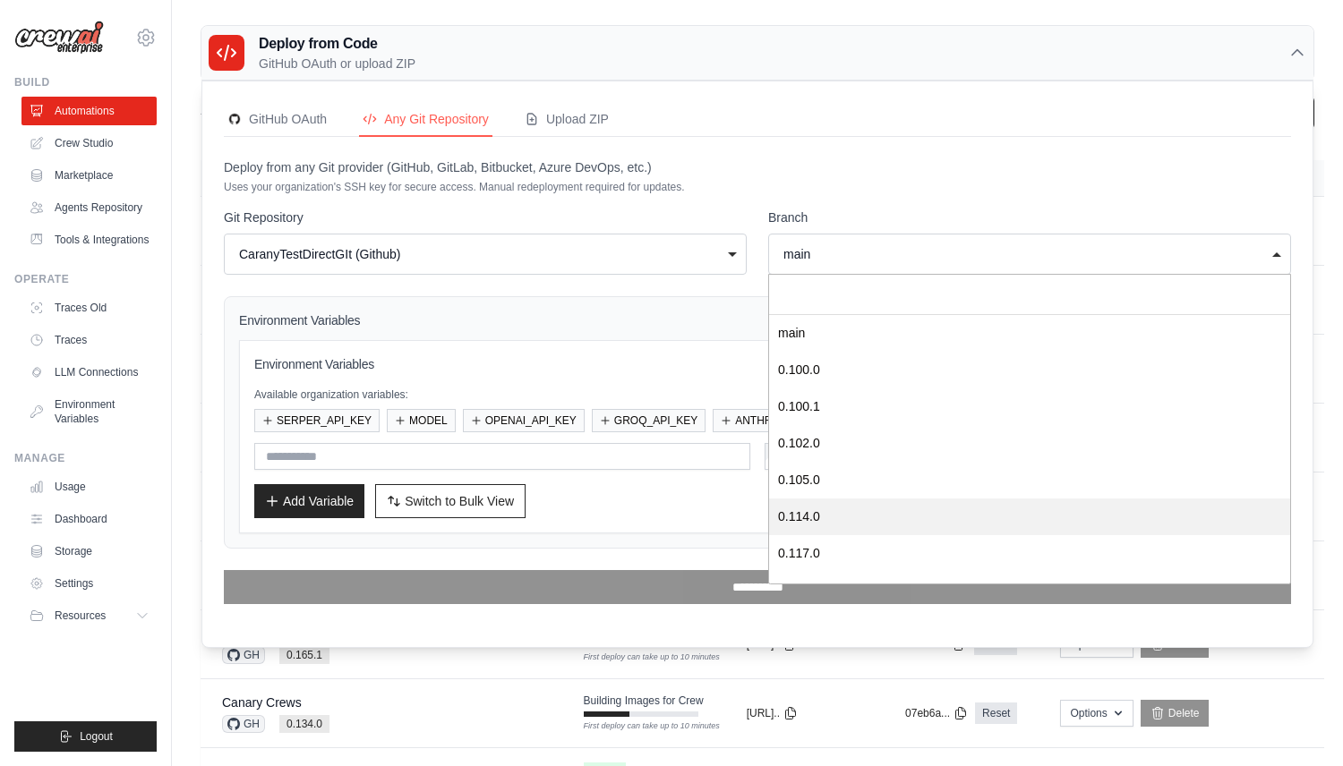
scroll to position [355, 0]
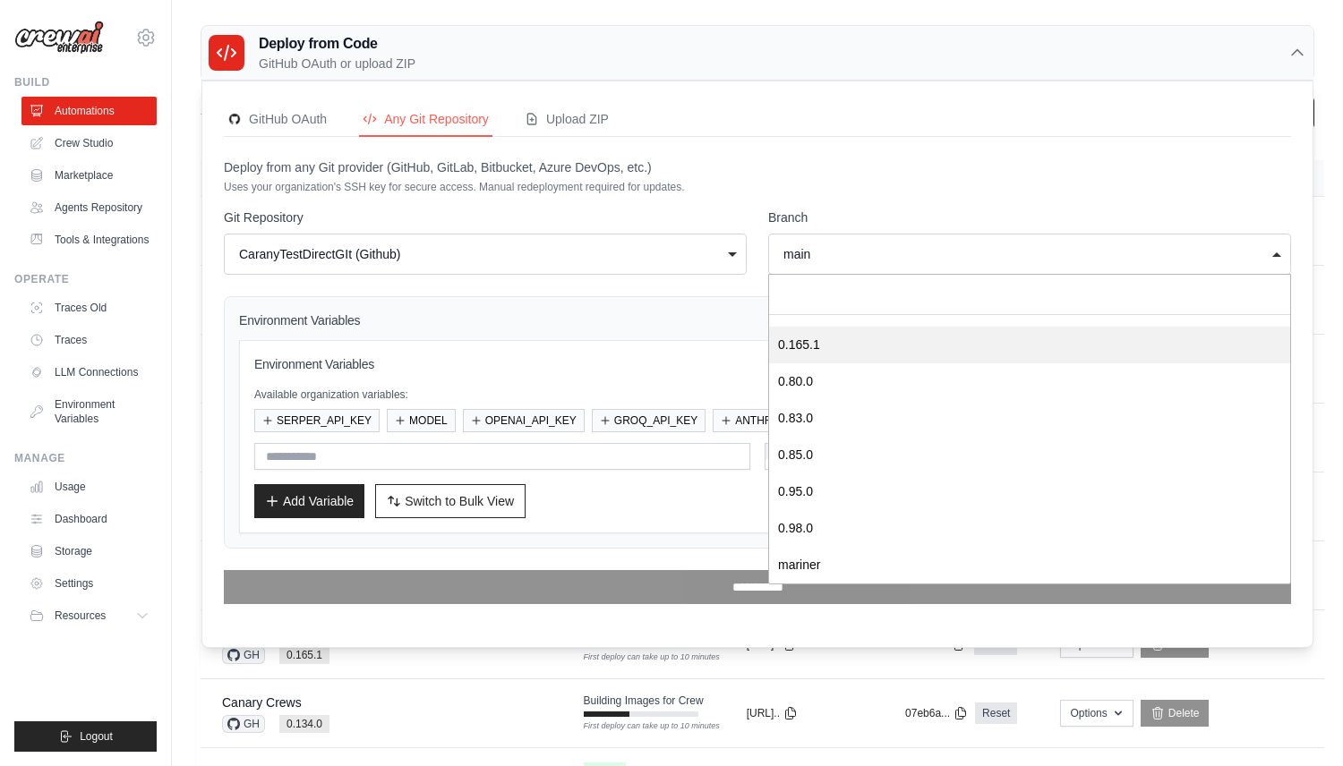
select select "*******"
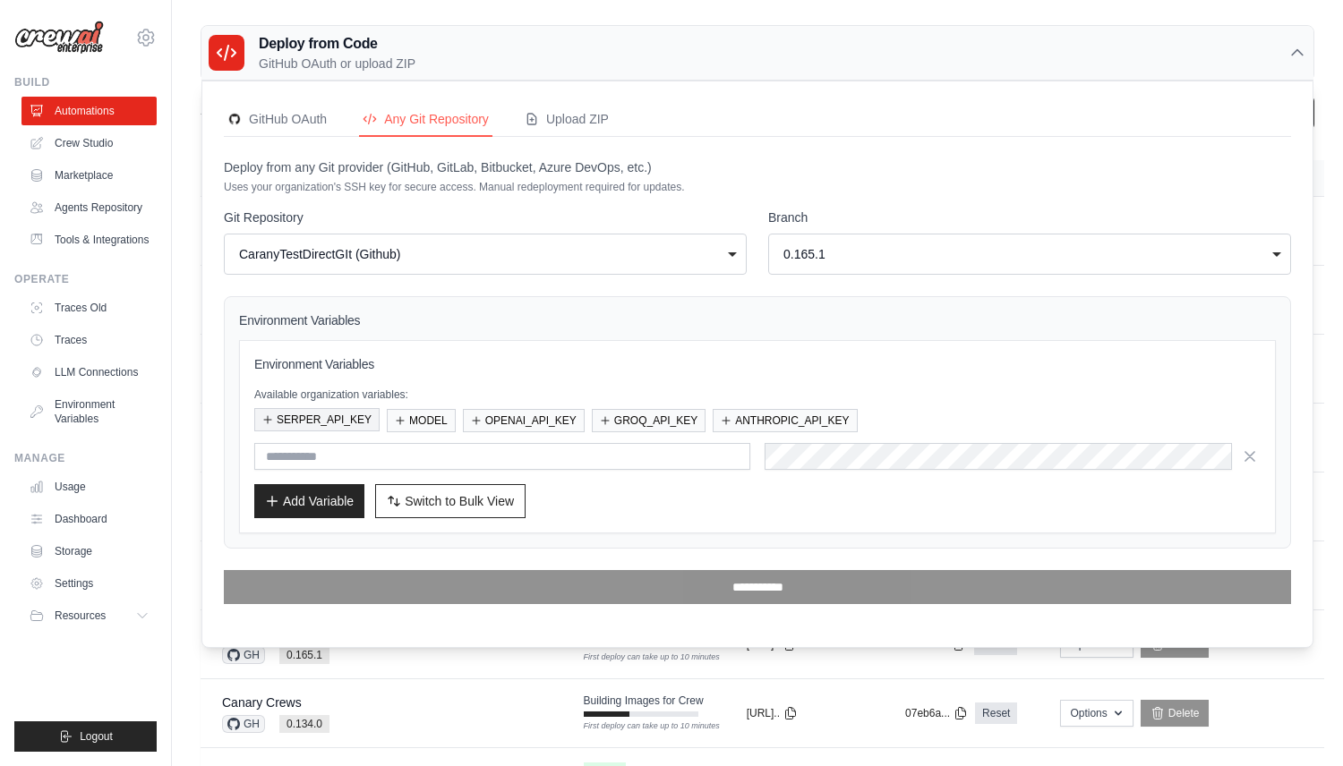
click at [337, 424] on button "SERPER_API_KEY" at bounding box center [316, 419] width 125 height 23
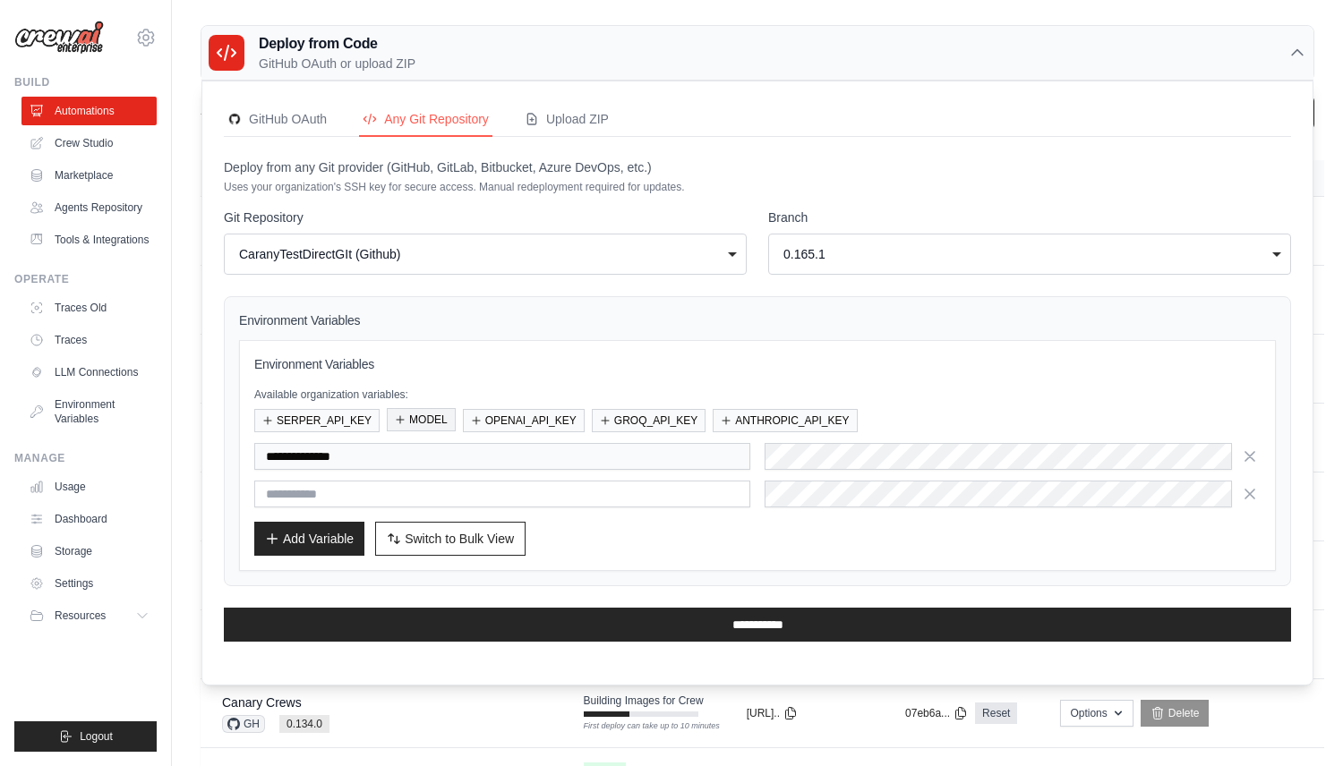
click at [403, 422] on icon "button" at bounding box center [400, 419] width 11 height 11
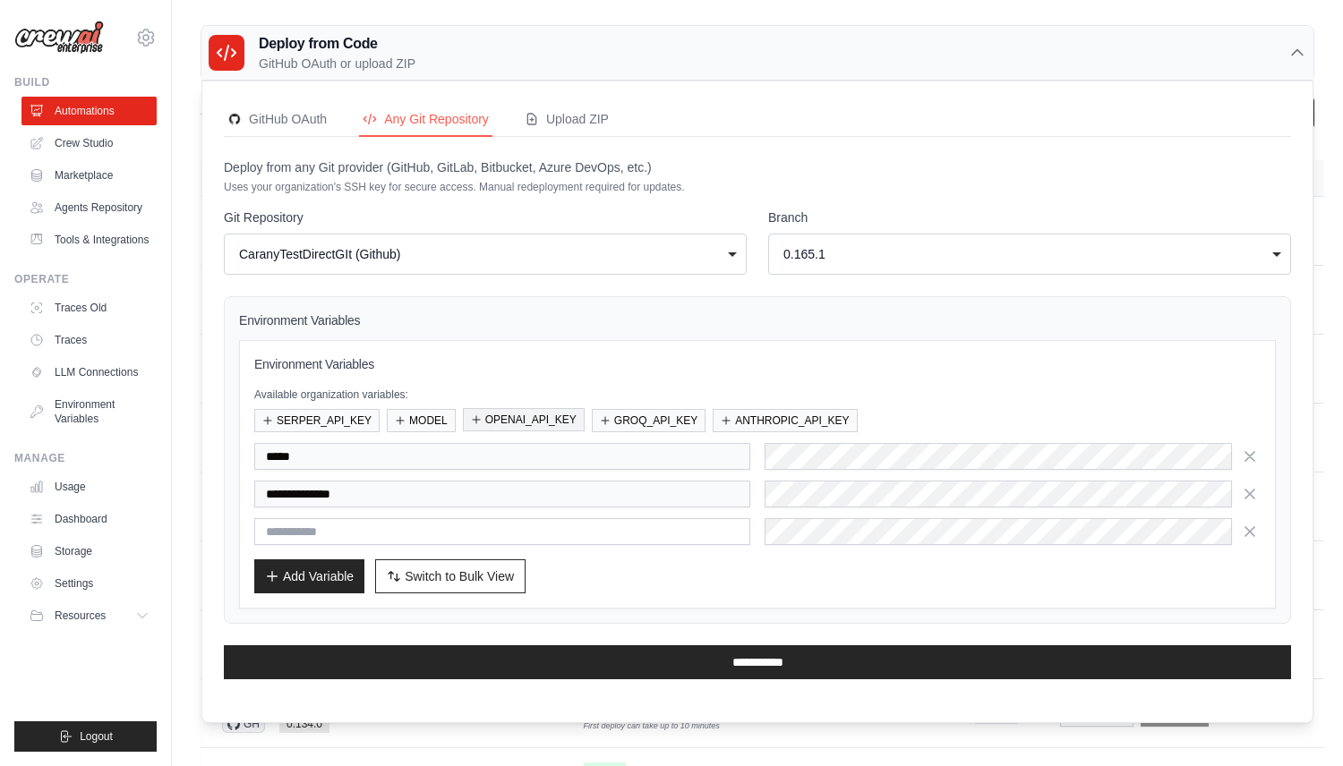
click at [541, 429] on button "OPENAI_API_KEY" at bounding box center [524, 419] width 122 height 23
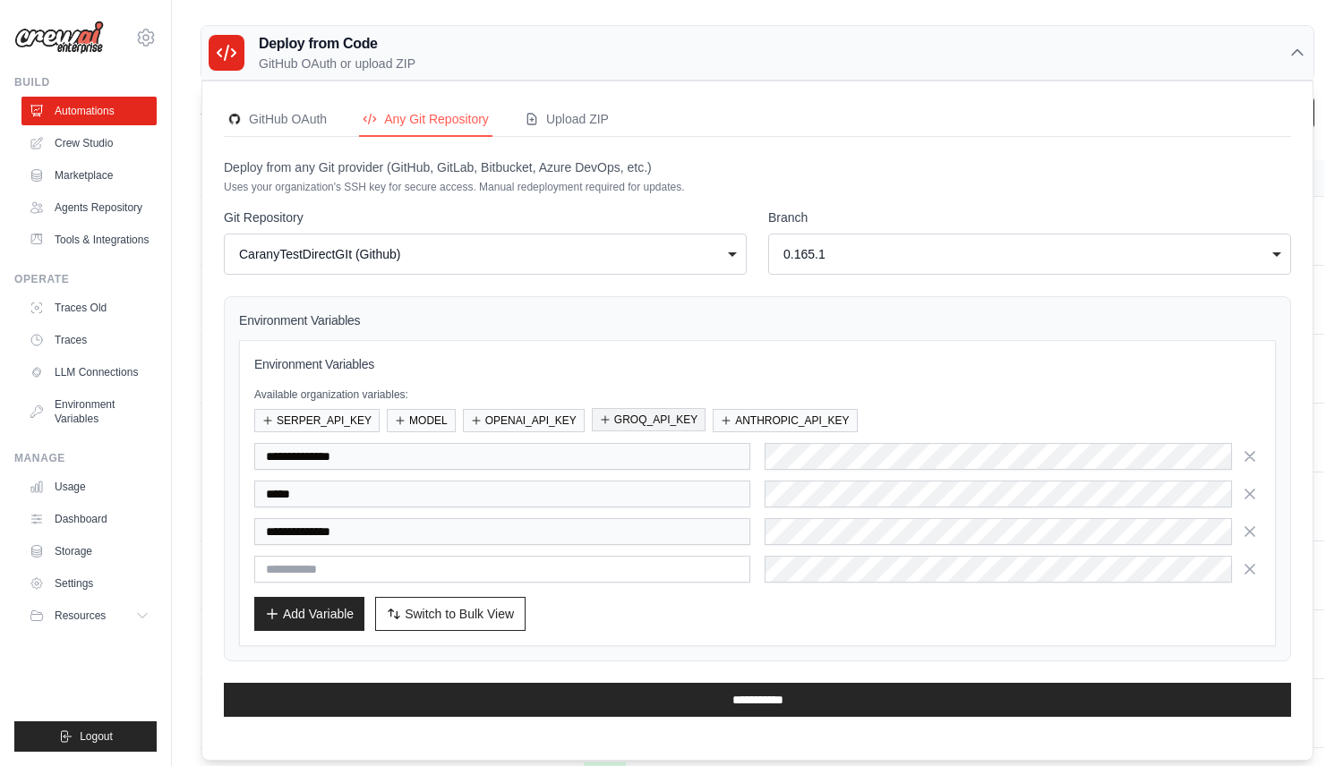
click at [685, 426] on button "GROQ_API_KEY" at bounding box center [649, 419] width 114 height 23
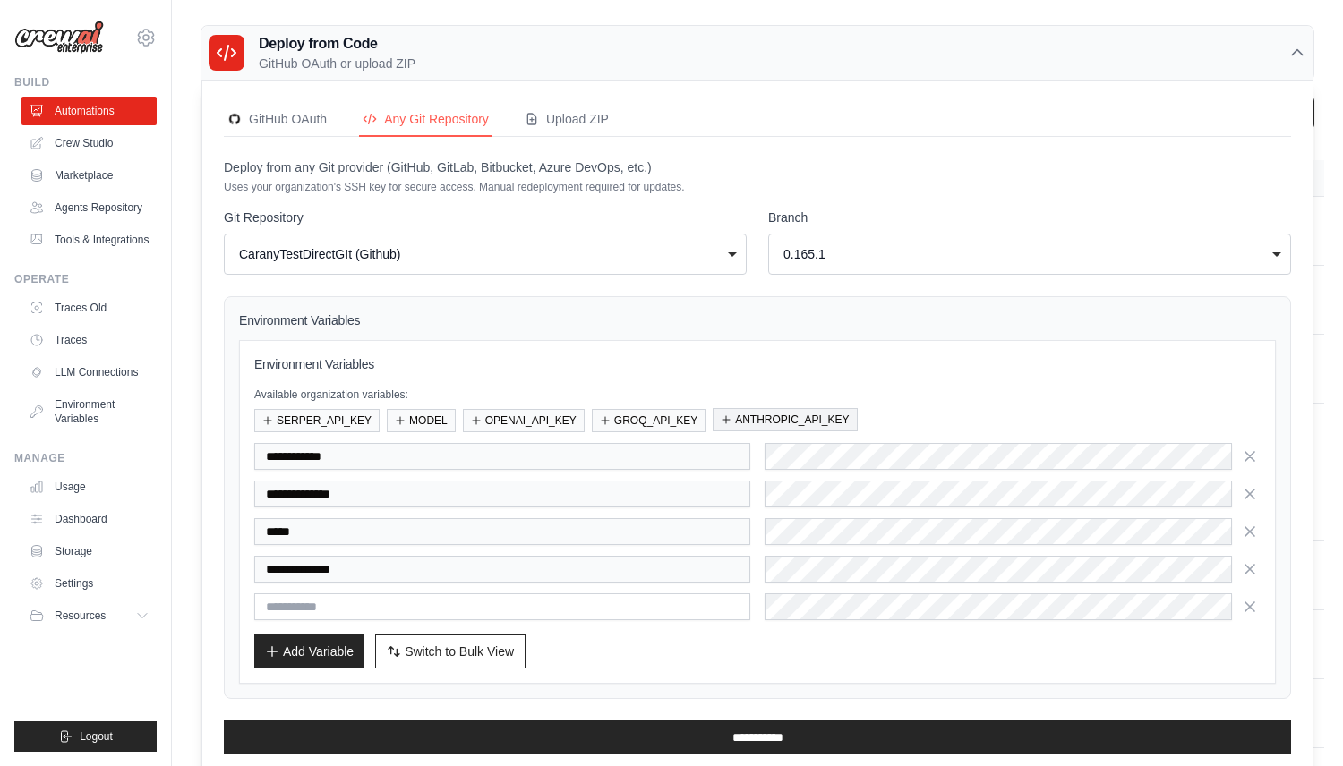
click at [801, 426] on button "ANTHROPIC_API_KEY" at bounding box center [784, 419] width 144 height 23
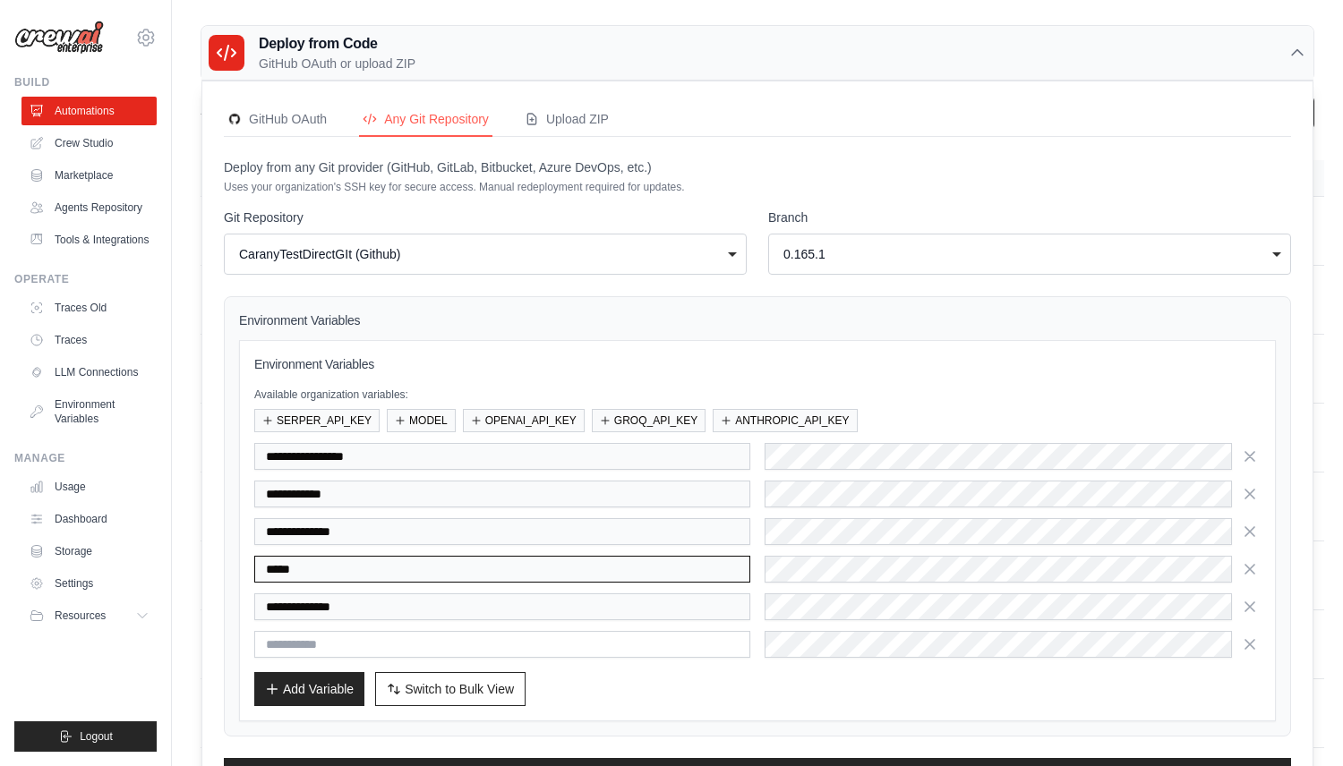
click at [693, 556] on input "*****" at bounding box center [502, 569] width 496 height 27
click at [1253, 565] on icon "button" at bounding box center [1250, 568] width 18 height 18
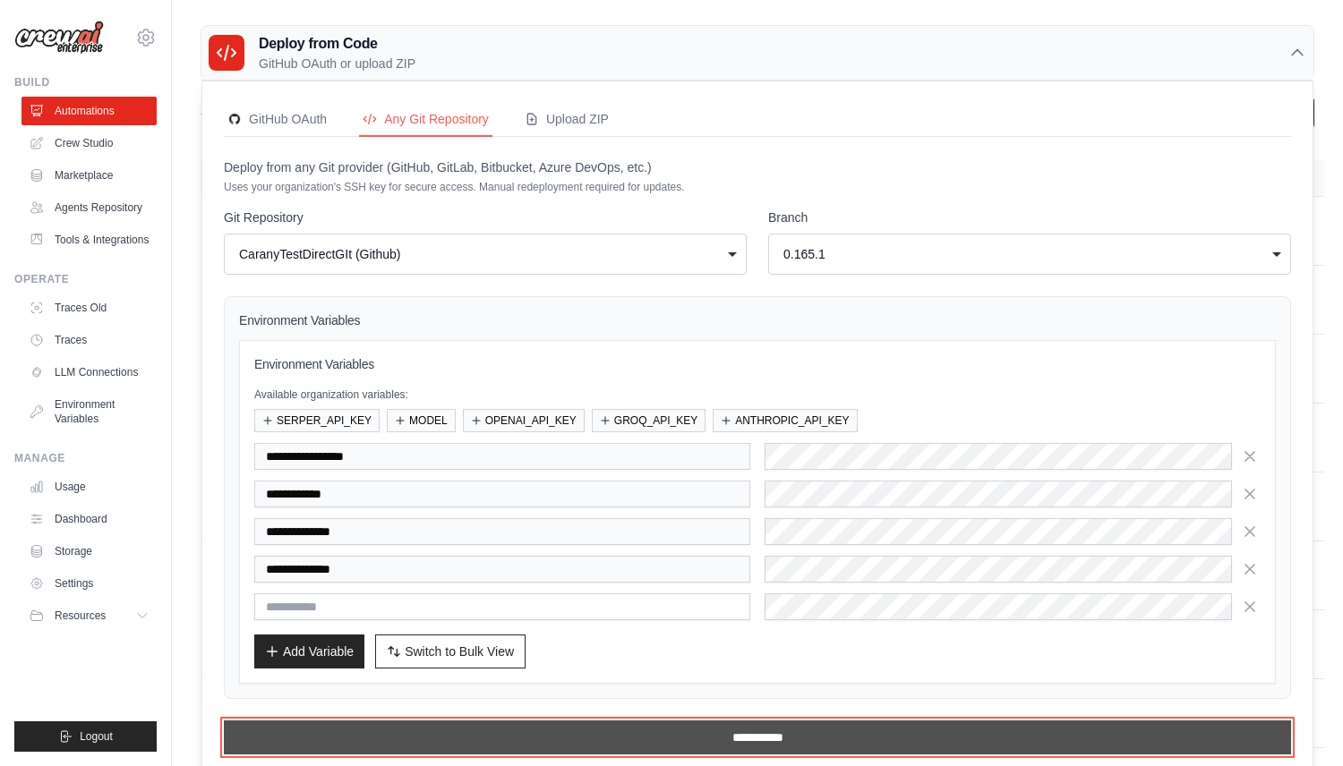
click at [527, 726] on input "**********" at bounding box center [757, 738] width 1067 height 34
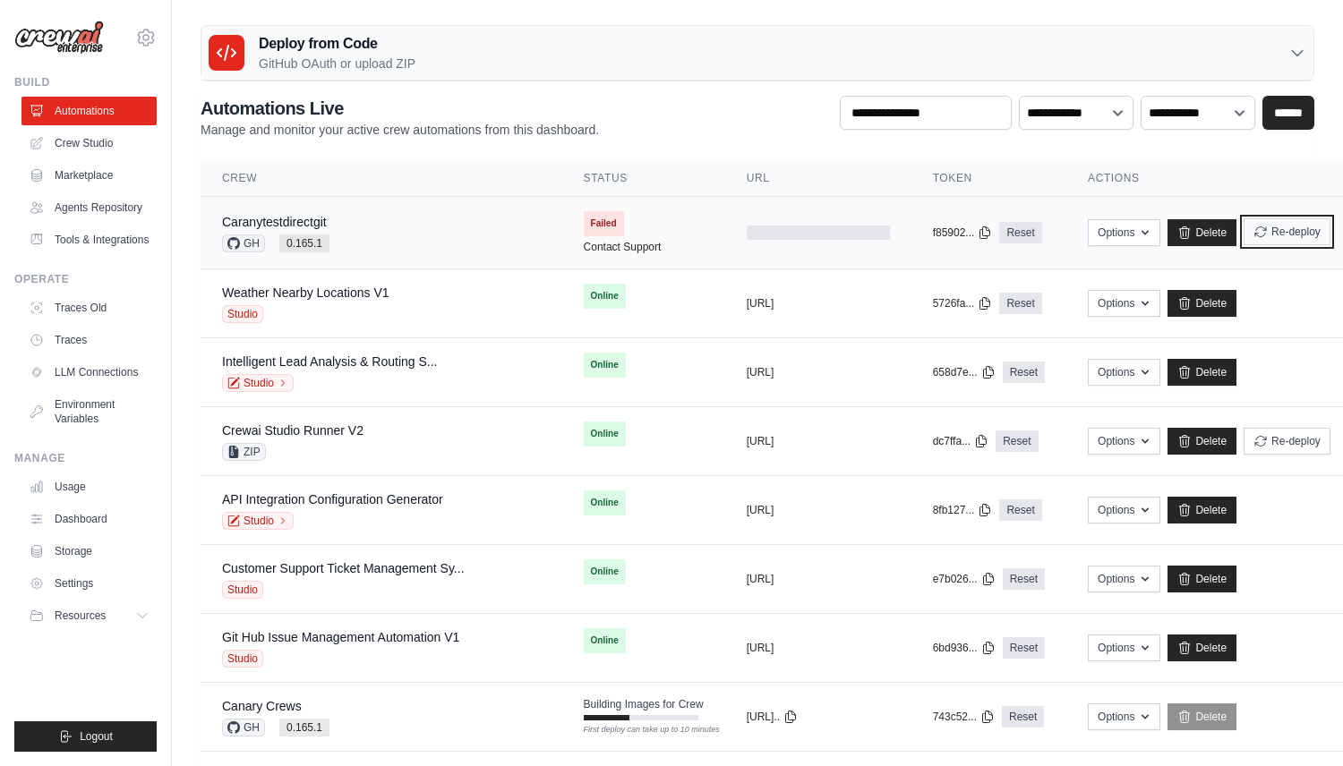
click at [1253, 232] on icon "submit" at bounding box center [1260, 232] width 14 height 14
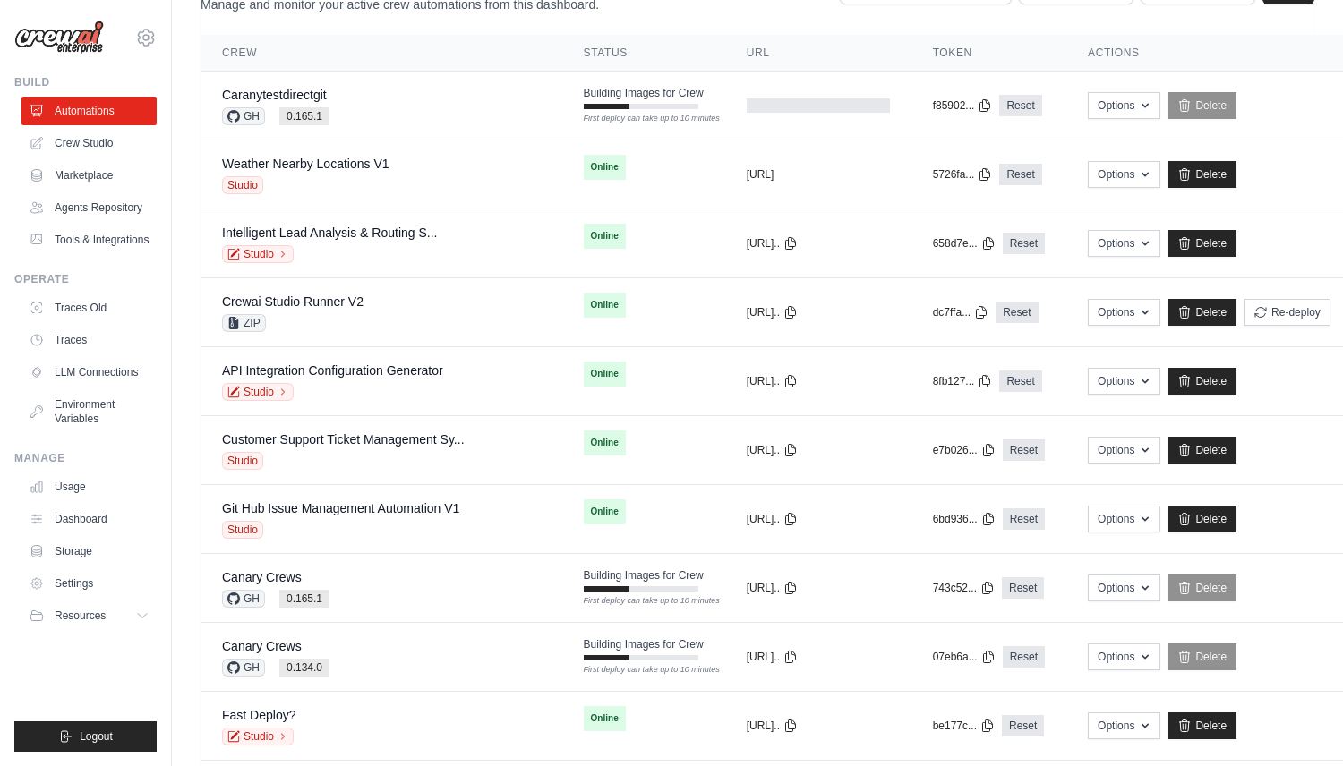
scroll to position [180, 0]
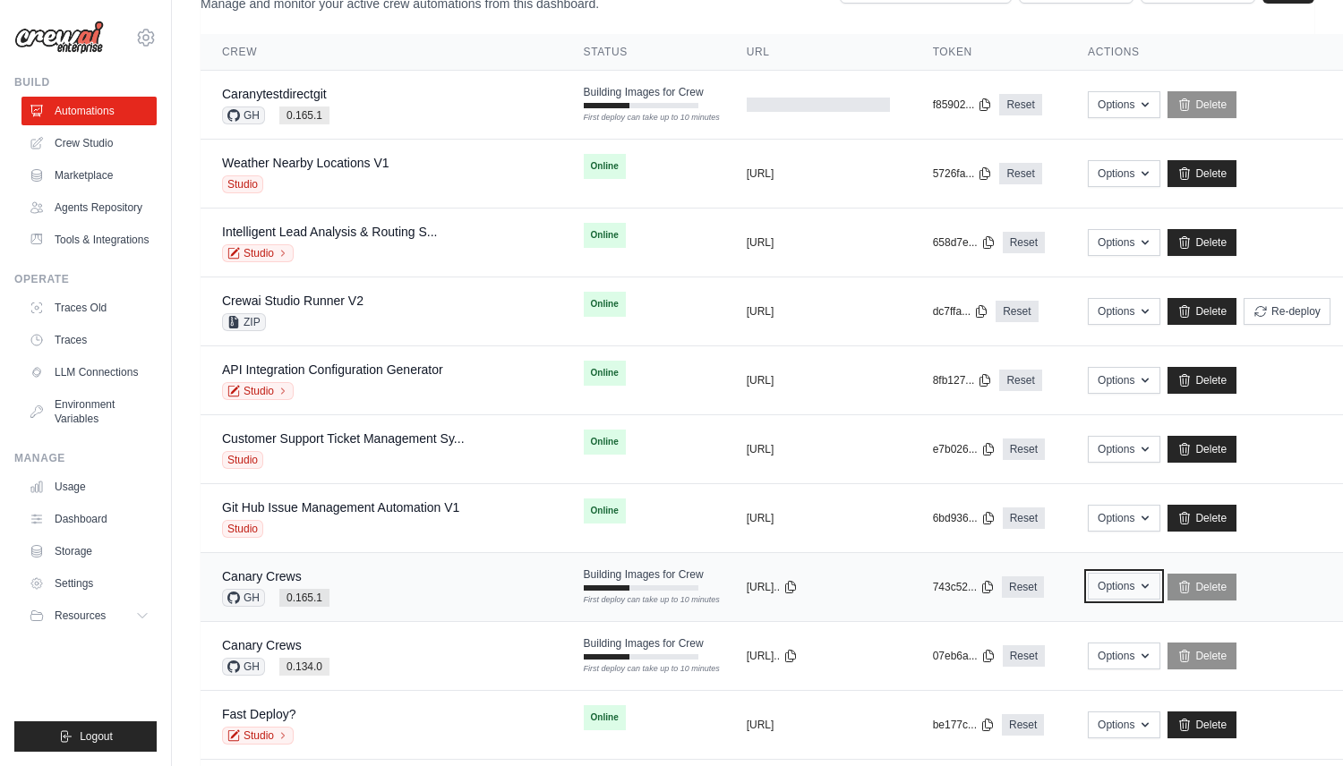
click at [1088, 580] on button "Options" at bounding box center [1124, 586] width 73 height 27
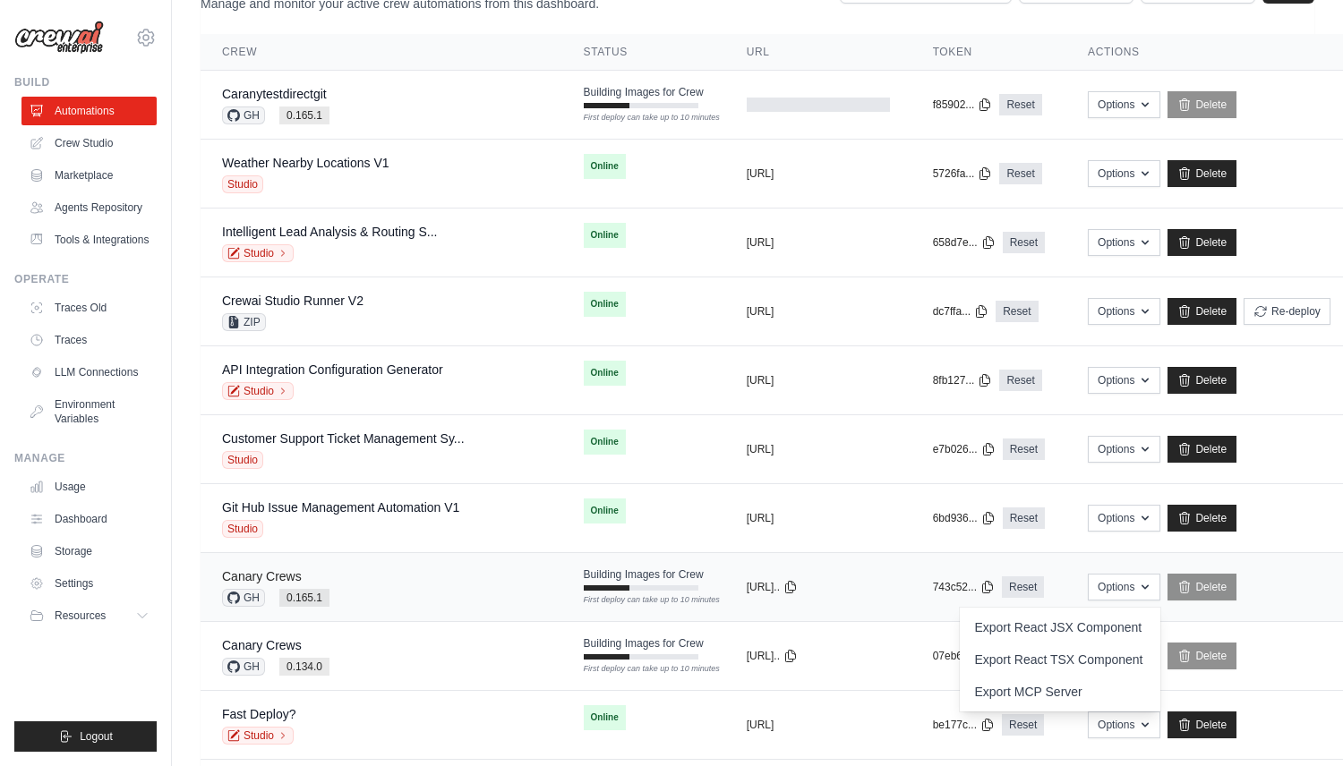
click at [270, 576] on link "Canary Crews" at bounding box center [262, 576] width 80 height 14
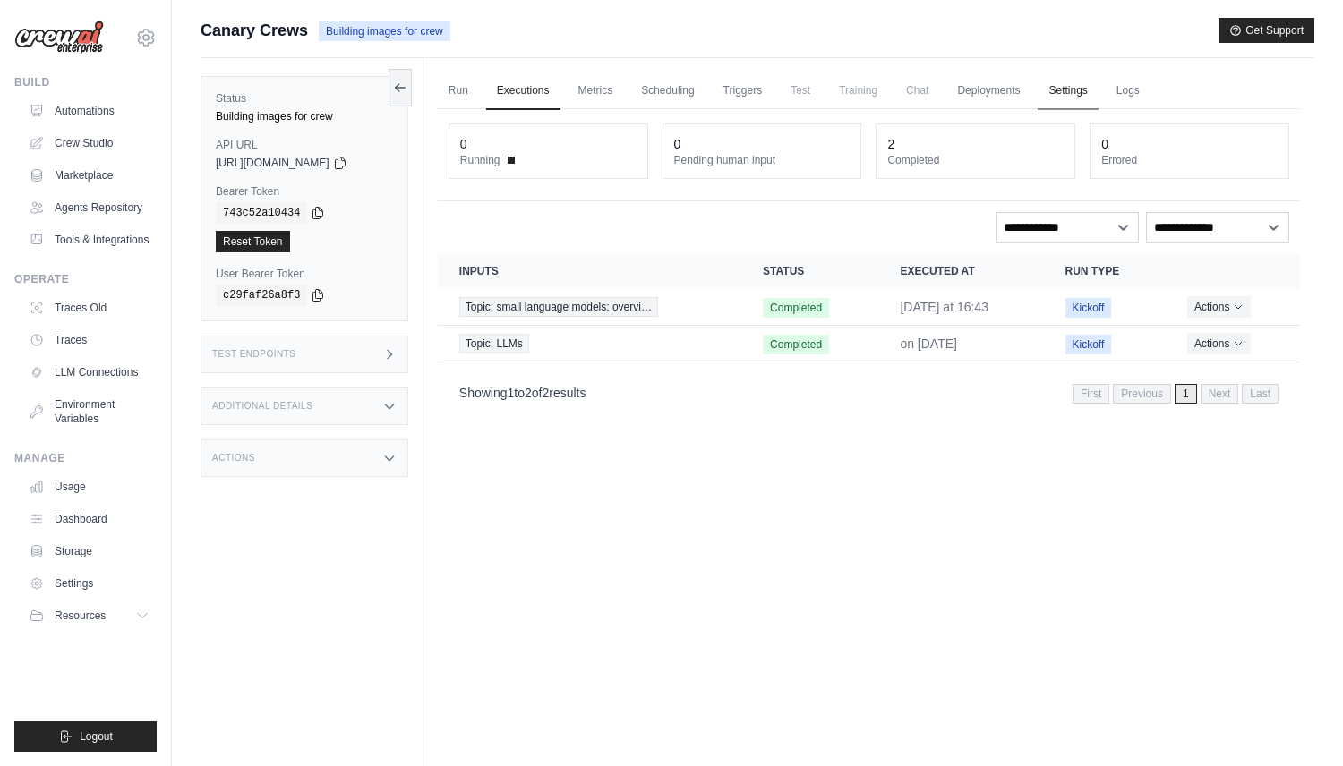
click at [1067, 101] on link "Settings" at bounding box center [1067, 92] width 60 height 38
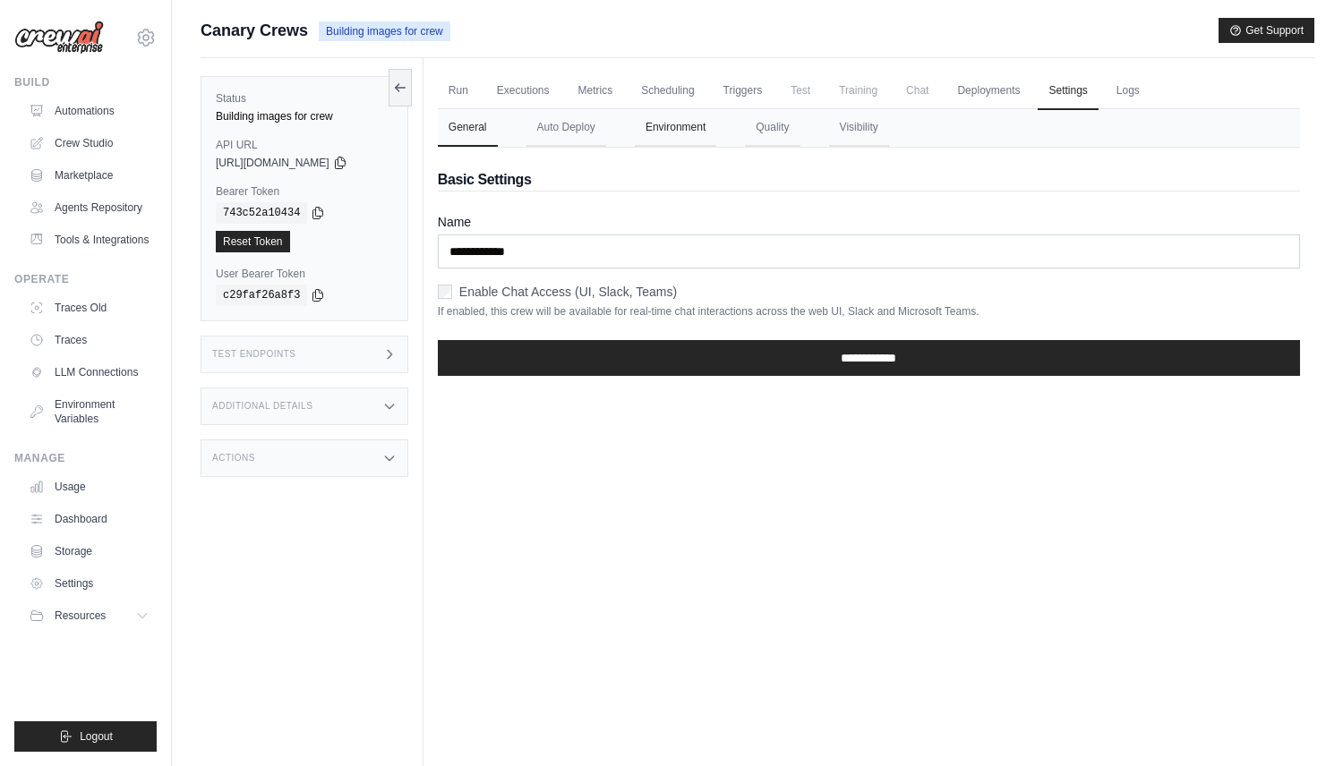
click at [671, 128] on button "Environment" at bounding box center [675, 128] width 81 height 38
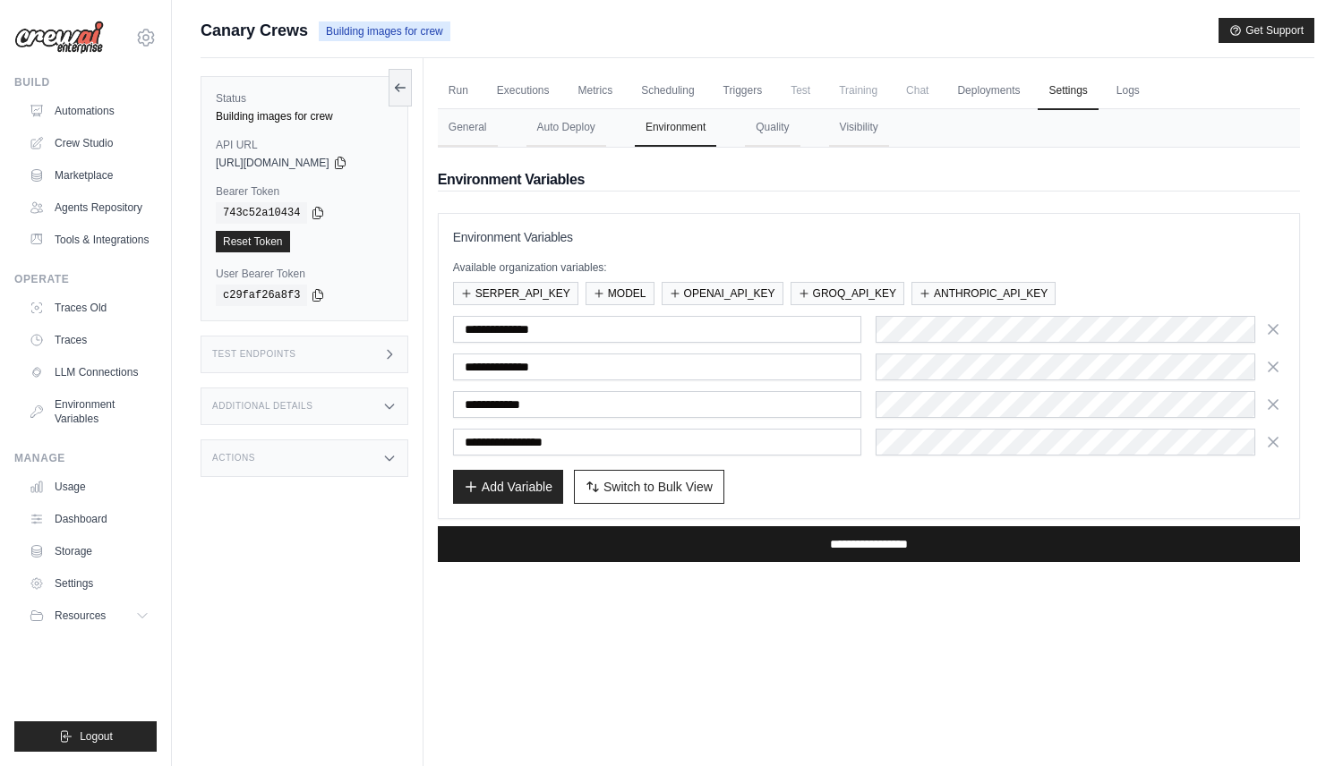
click at [769, 554] on input "**********" at bounding box center [869, 544] width 862 height 36
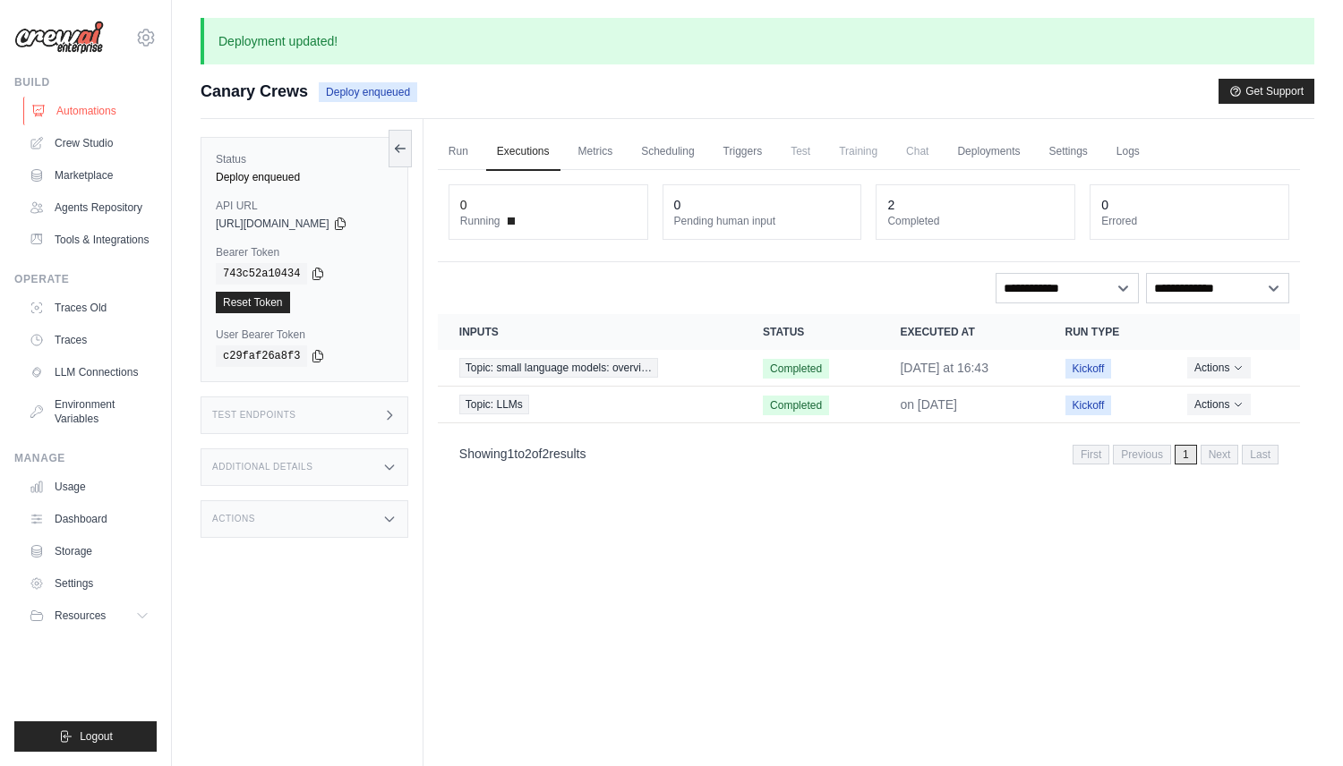
click at [64, 121] on link "Automations" at bounding box center [90, 111] width 135 height 29
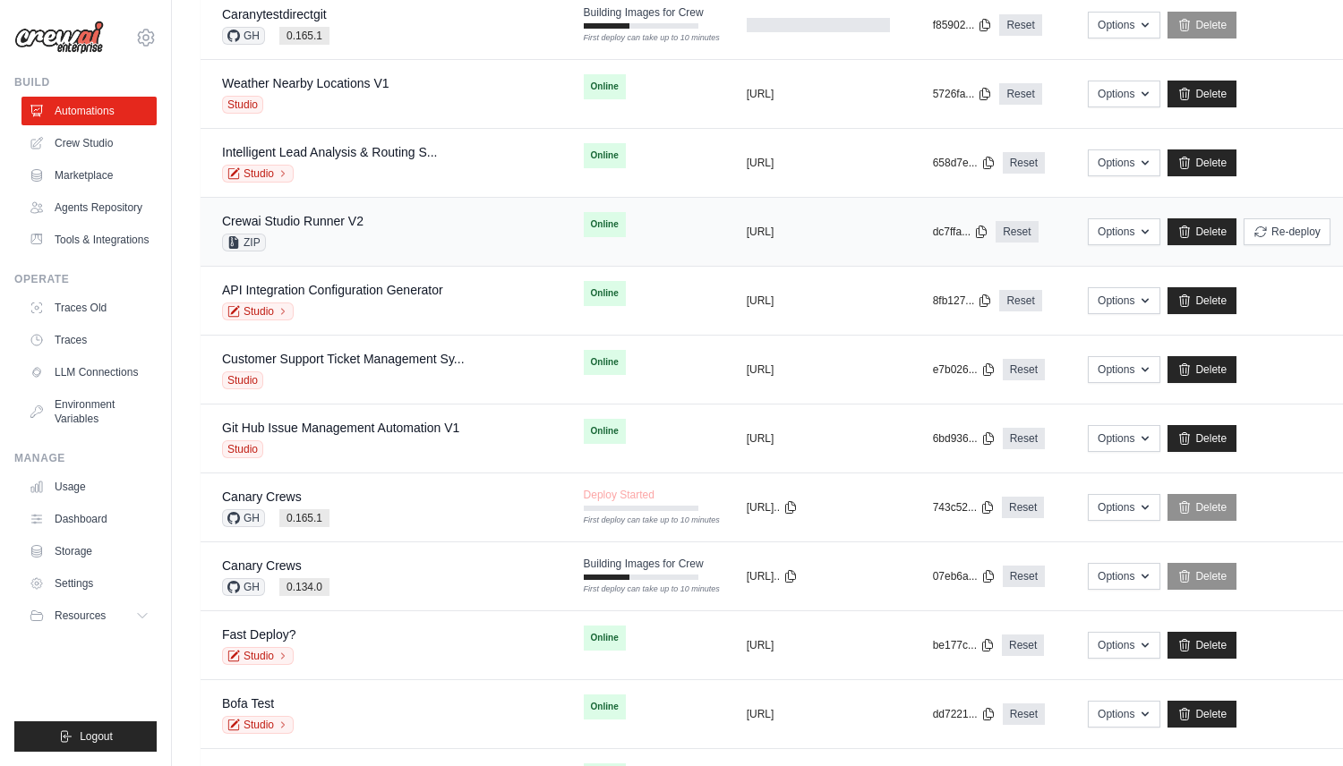
scroll to position [226, 0]
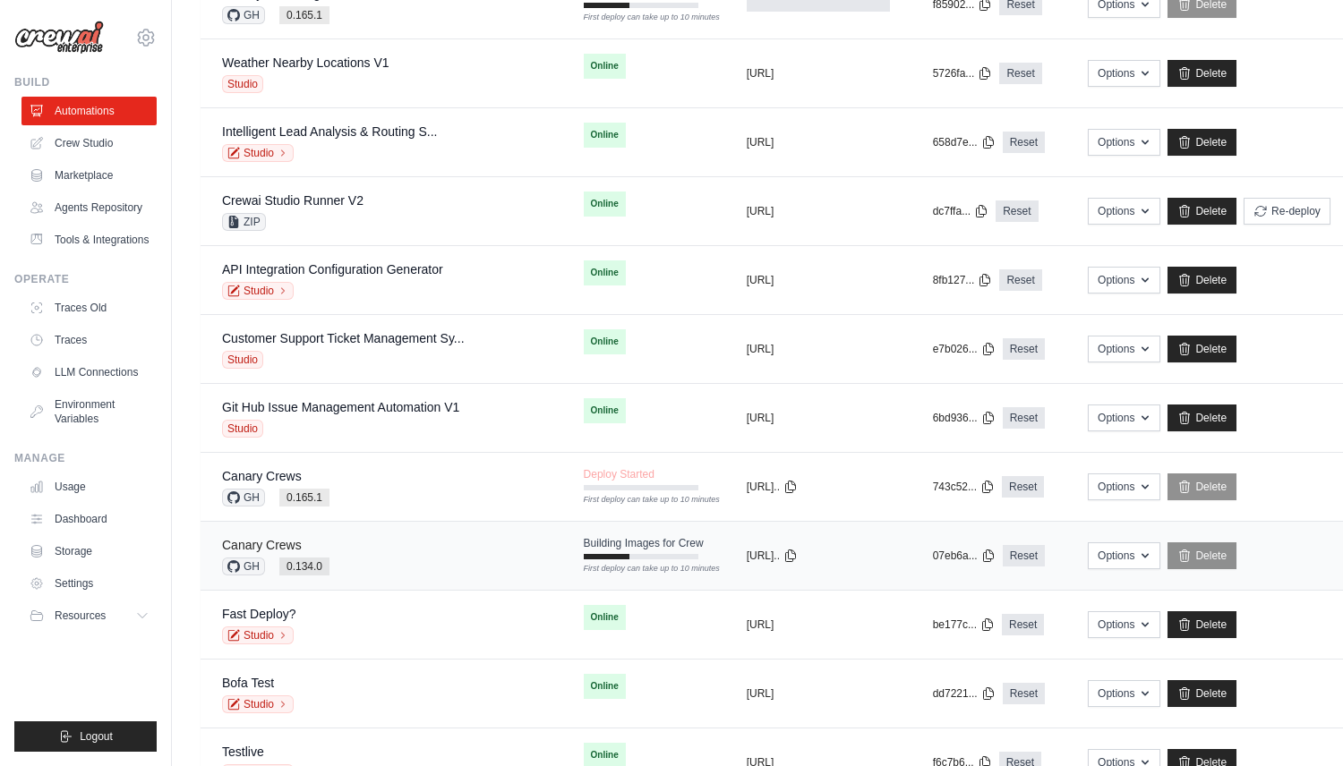
click at [294, 542] on link "Canary Crews" at bounding box center [262, 545] width 80 height 14
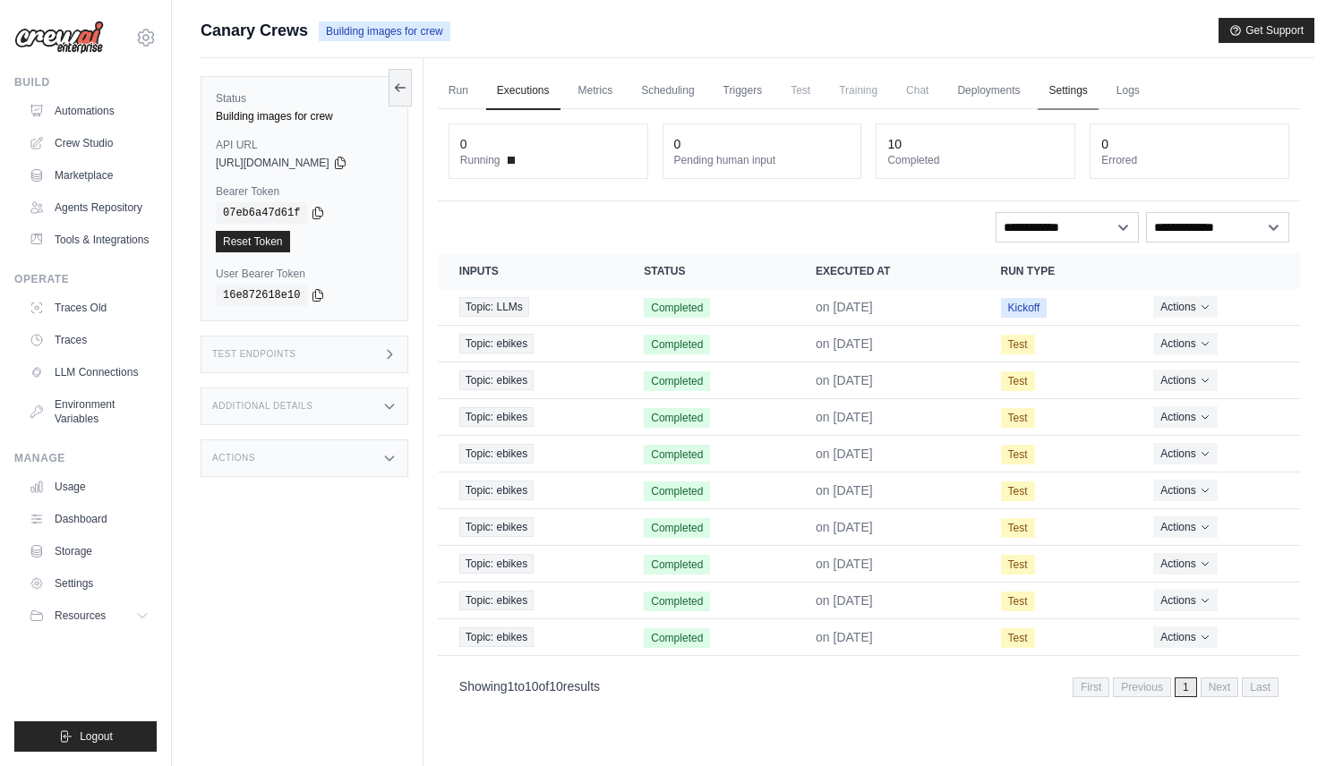
click at [1069, 97] on link "Settings" at bounding box center [1067, 92] width 60 height 38
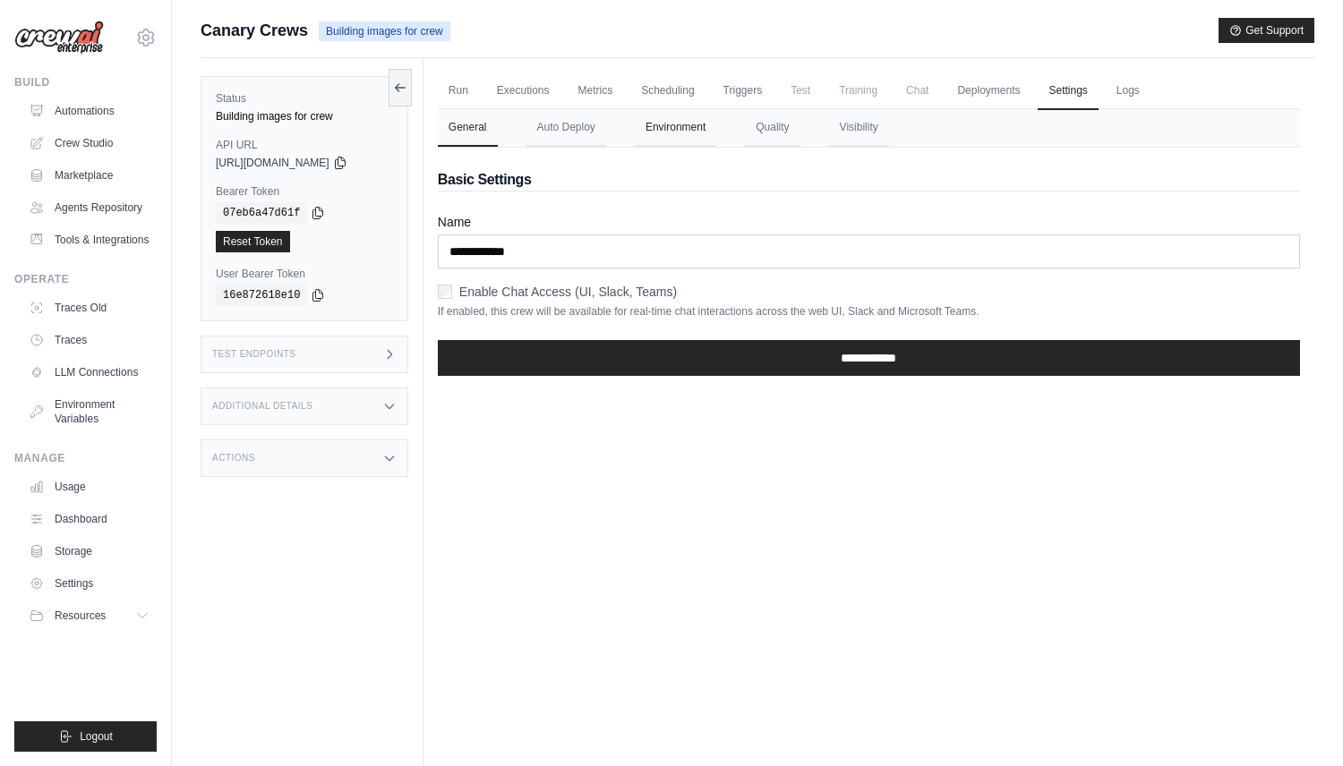
click at [687, 121] on button "Environment" at bounding box center [675, 128] width 81 height 38
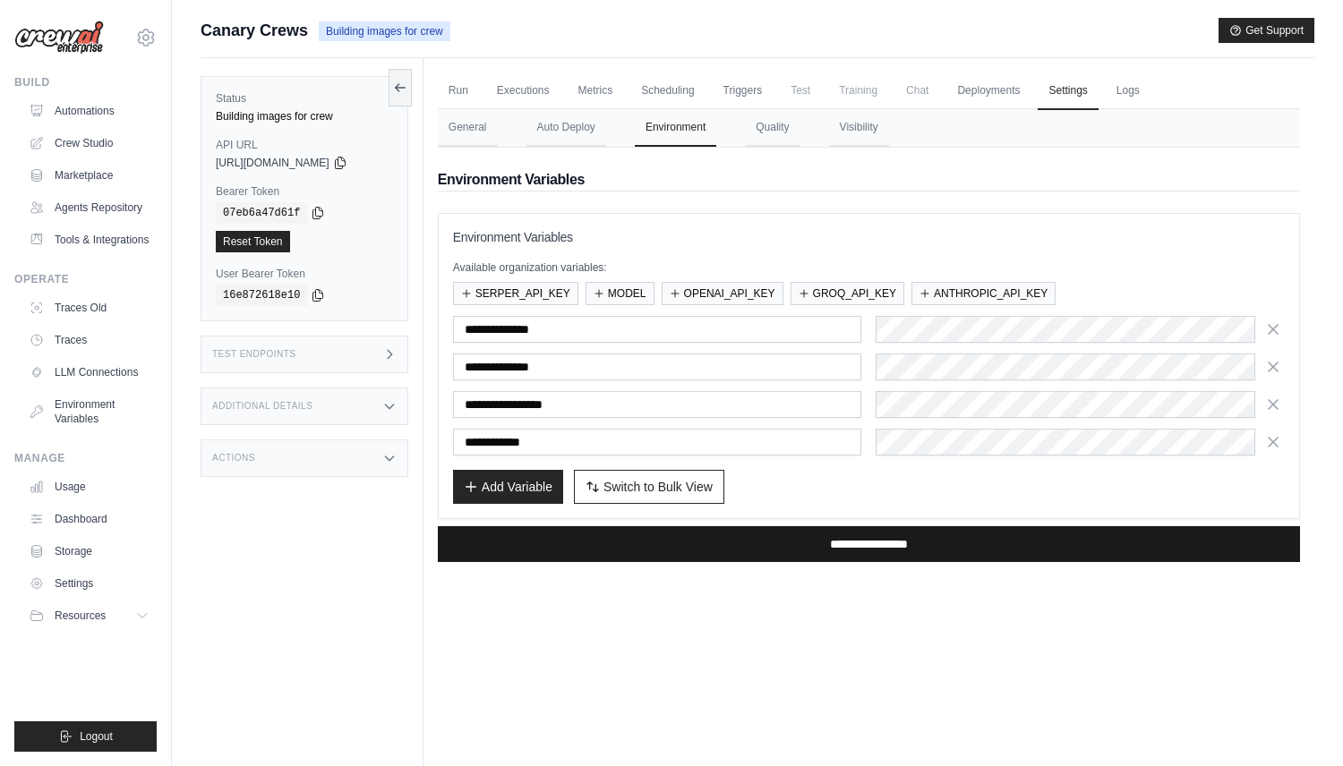
click at [740, 546] on input "**********" at bounding box center [869, 544] width 862 height 36
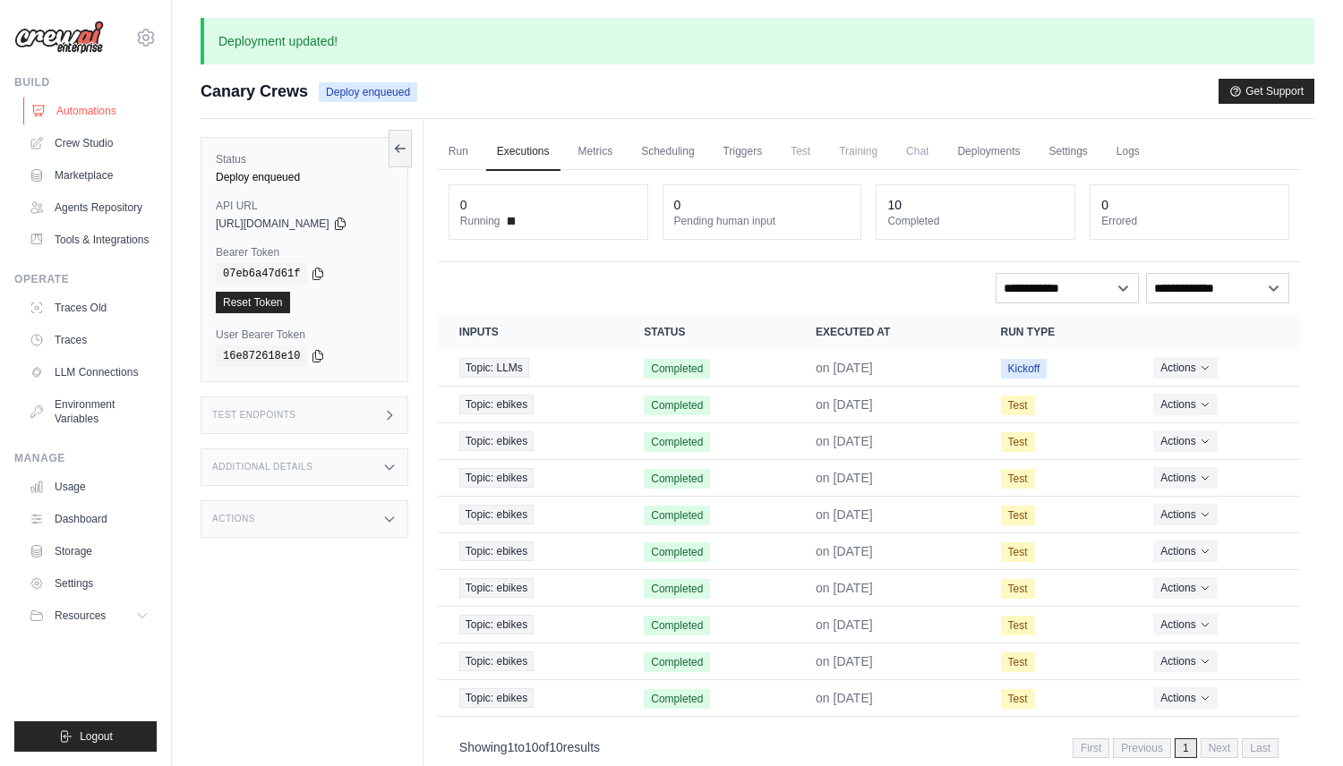
click at [87, 107] on link "Automations" at bounding box center [90, 111] width 135 height 29
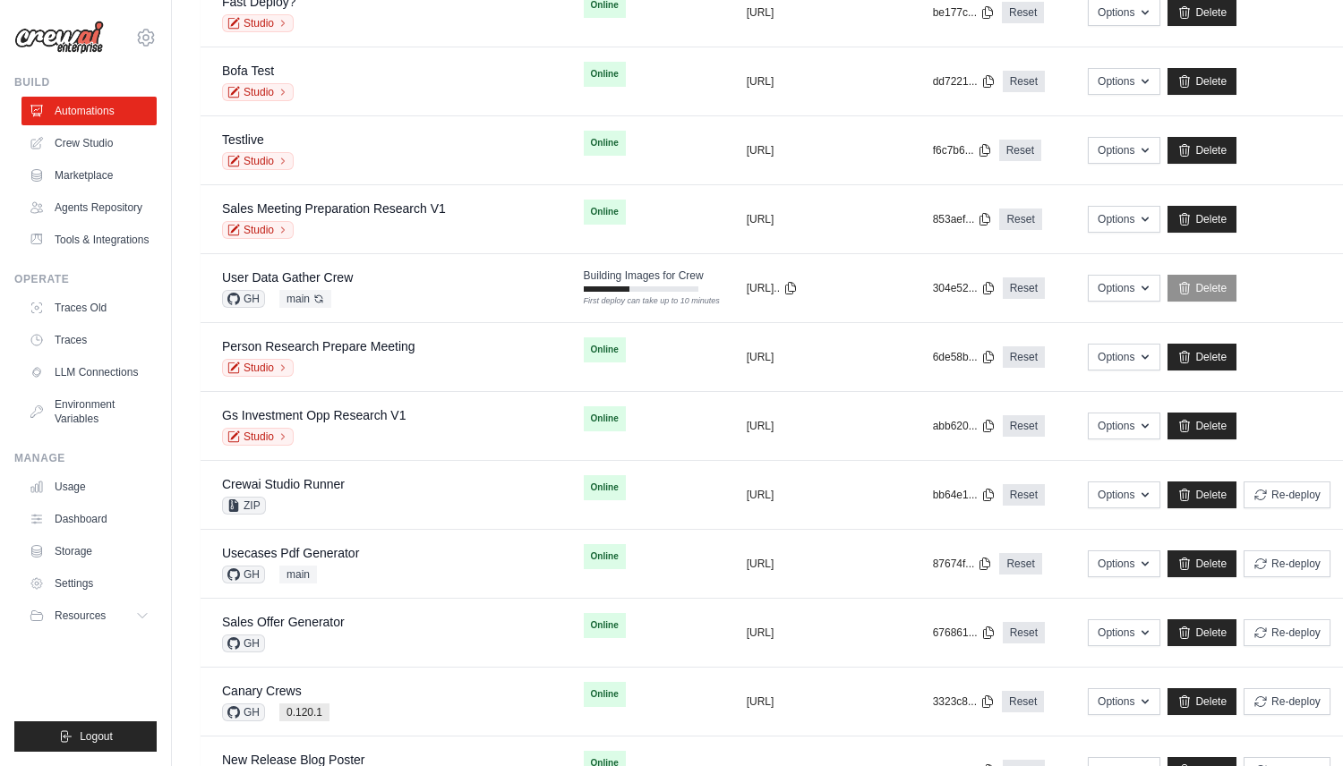
scroll to position [868, 0]
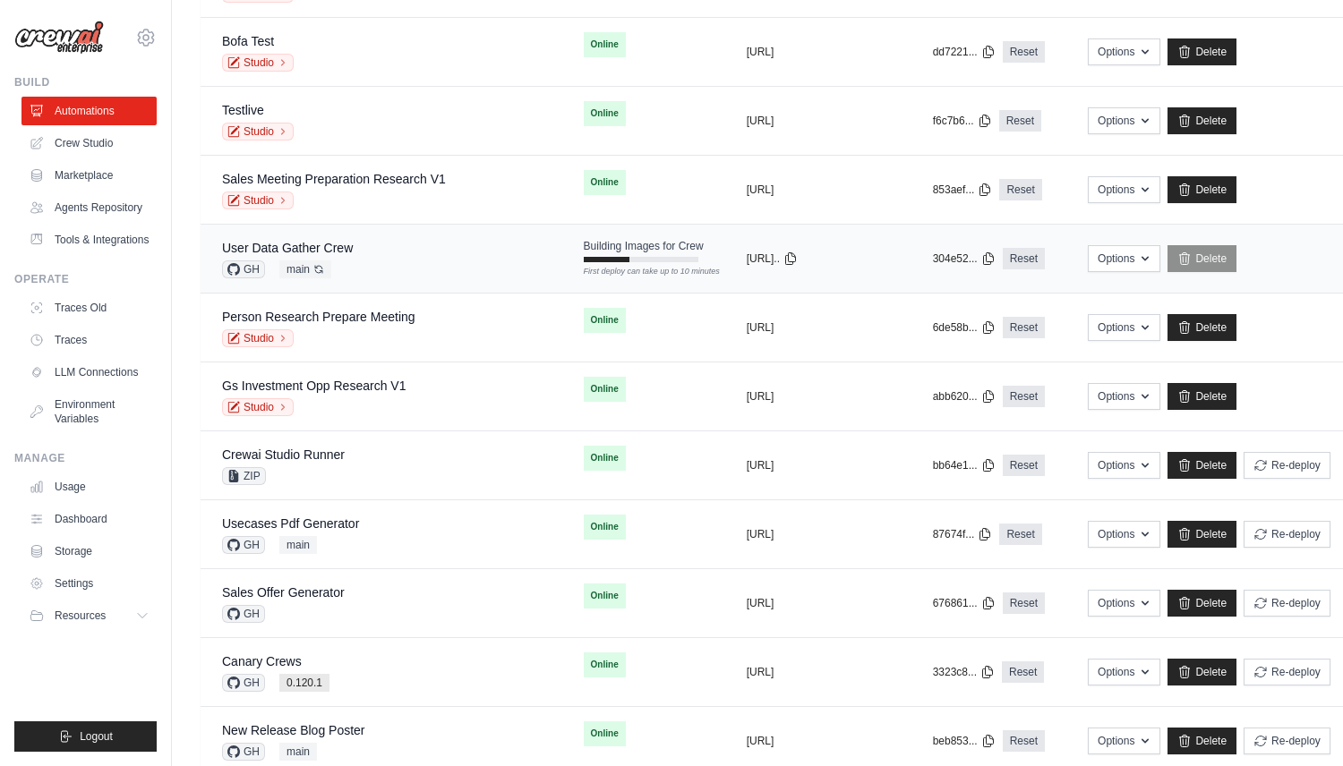
click at [345, 257] on div "User Data Gather Crew GH main Auto-deploy enabled" at bounding box center [287, 258] width 131 height 39
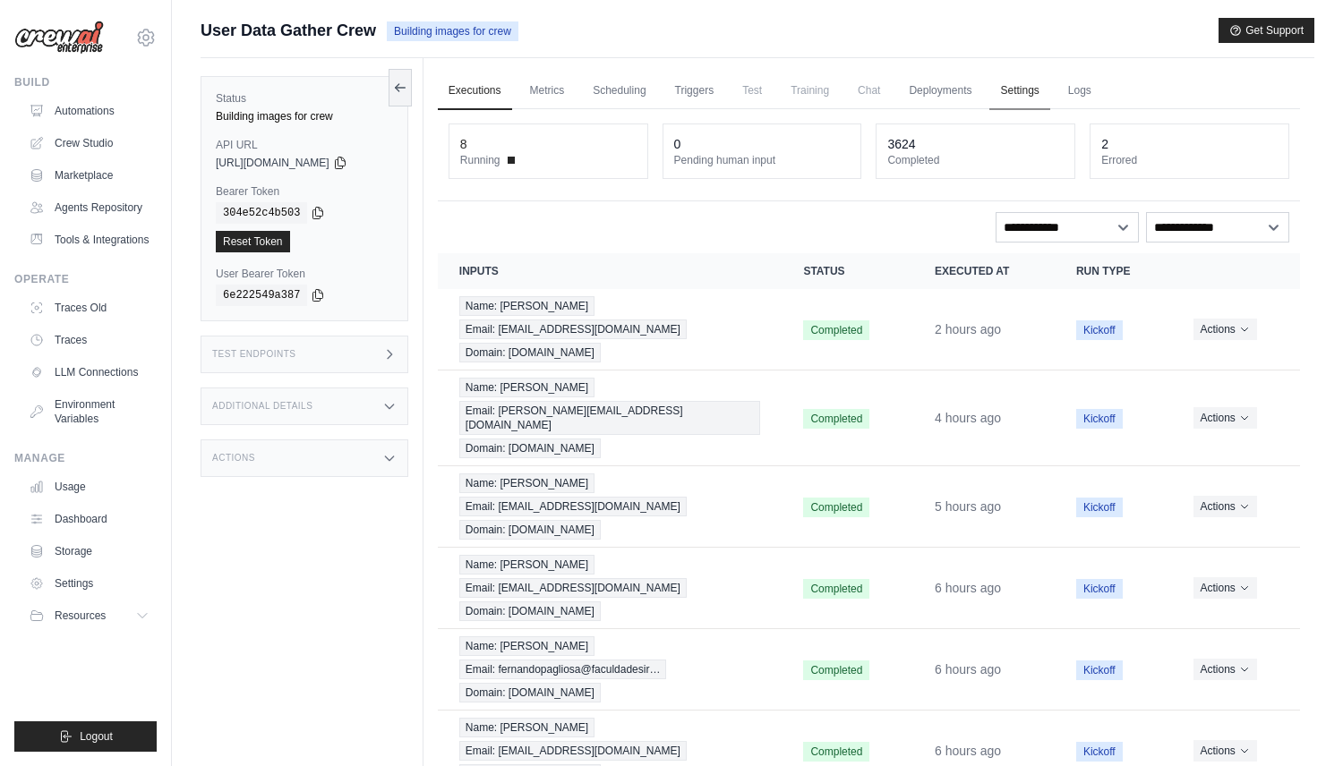
click at [1025, 89] on link "Settings" at bounding box center [1019, 92] width 60 height 38
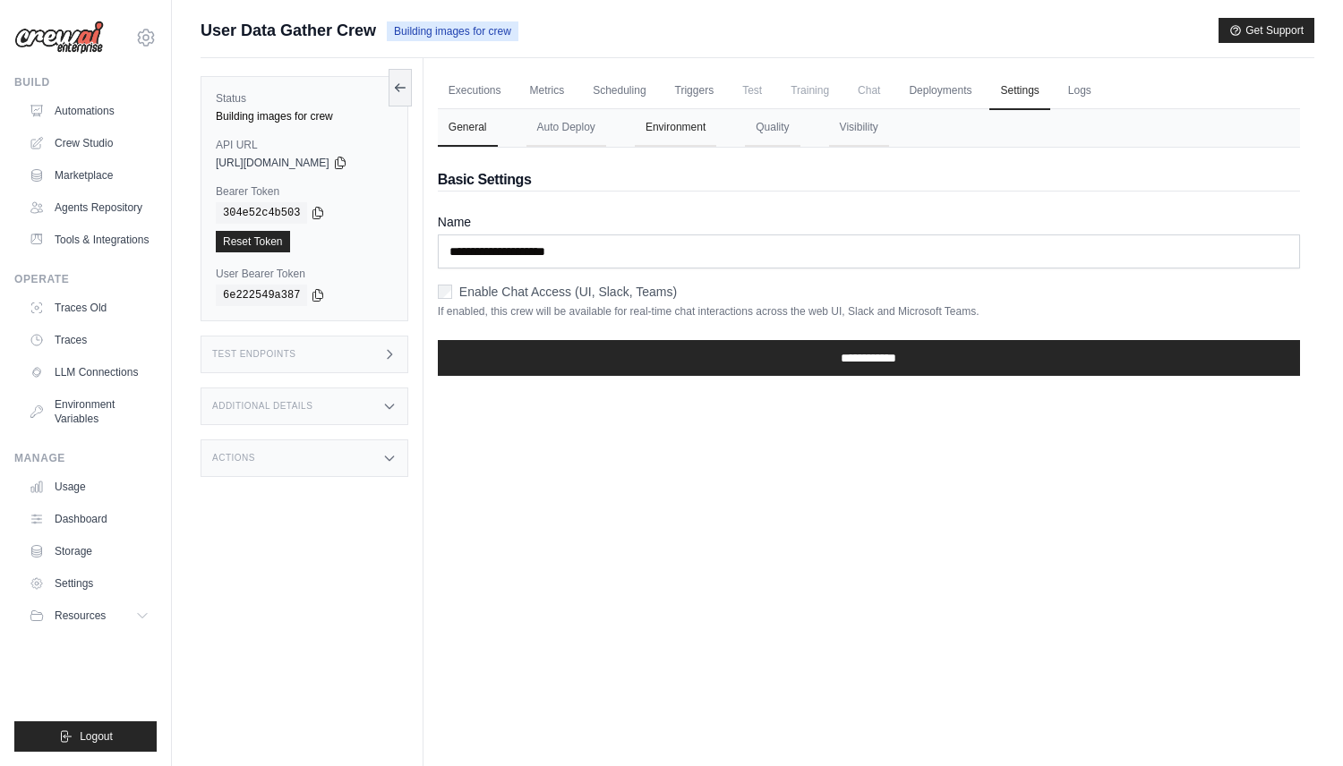
click at [694, 125] on button "Environment" at bounding box center [675, 128] width 81 height 38
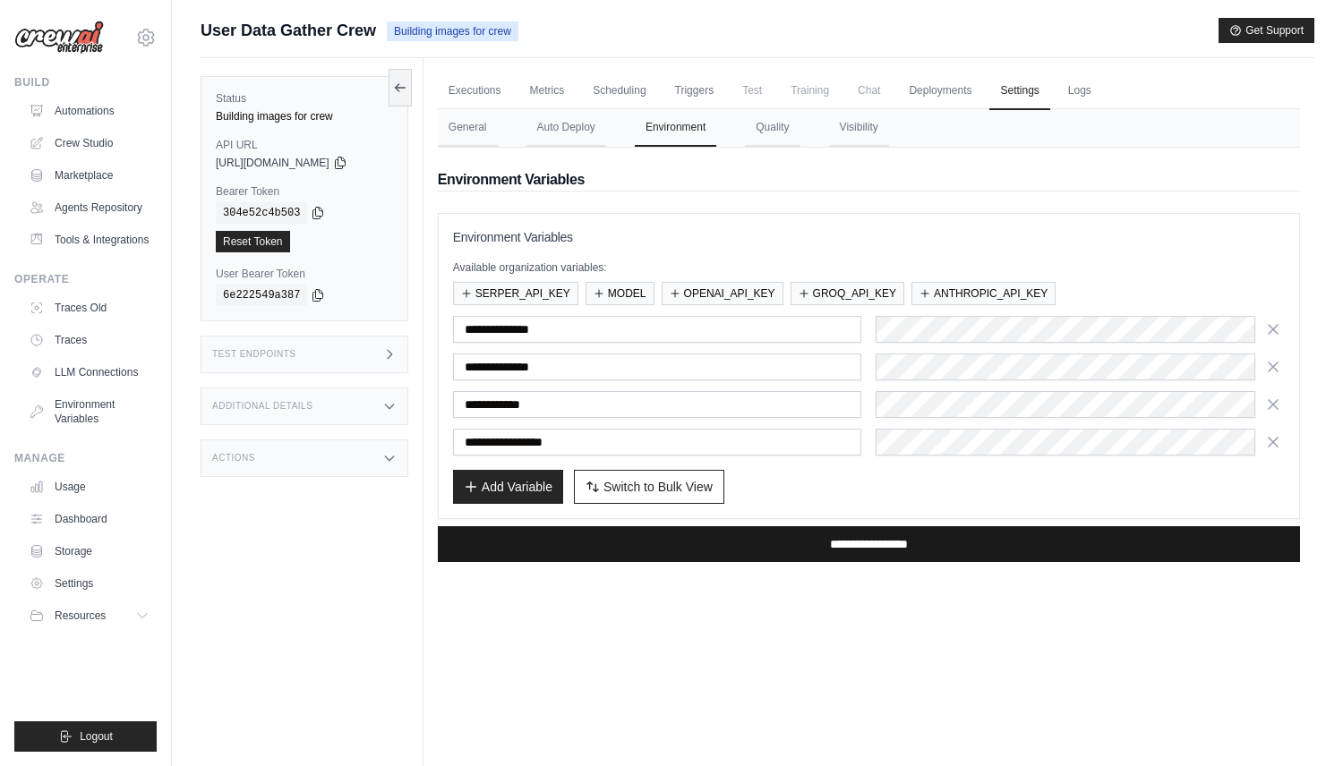
click at [744, 527] on input "**********" at bounding box center [869, 544] width 862 height 36
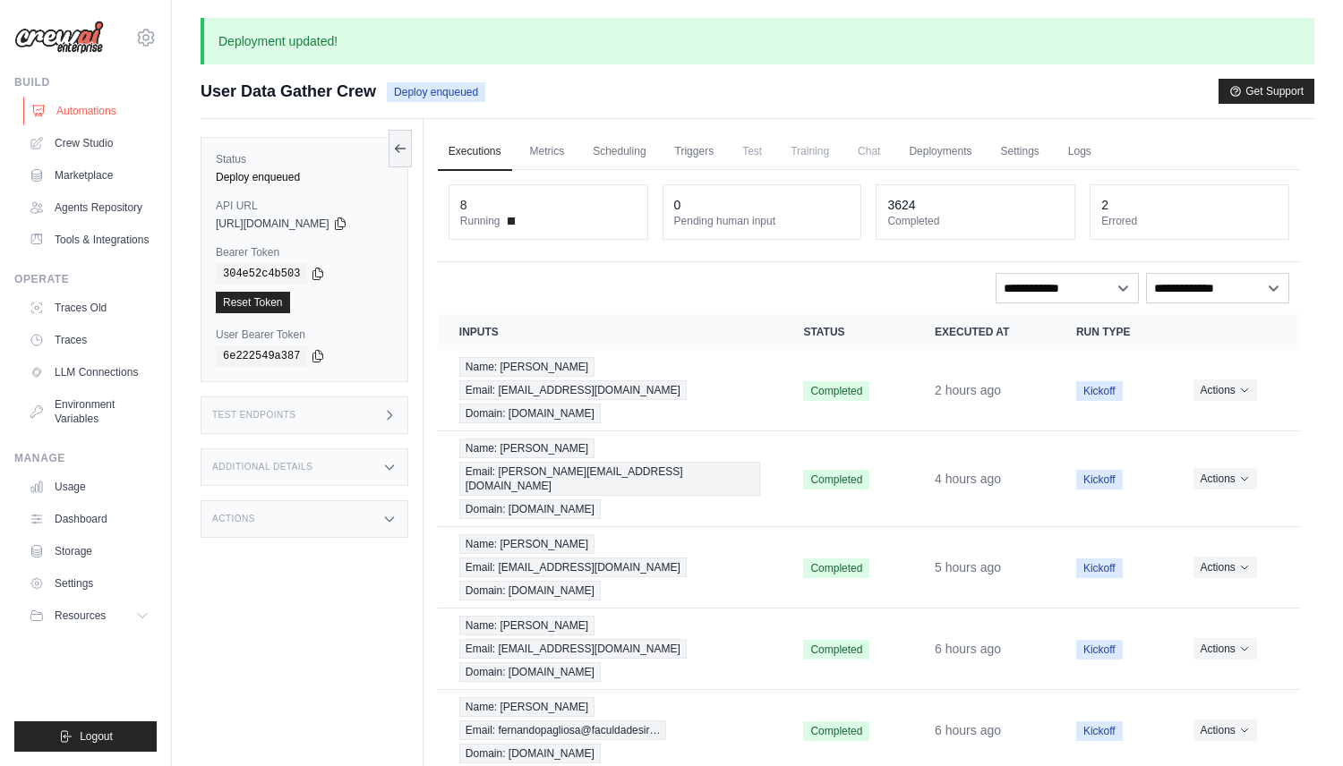
click at [101, 110] on link "Automations" at bounding box center [90, 111] width 135 height 29
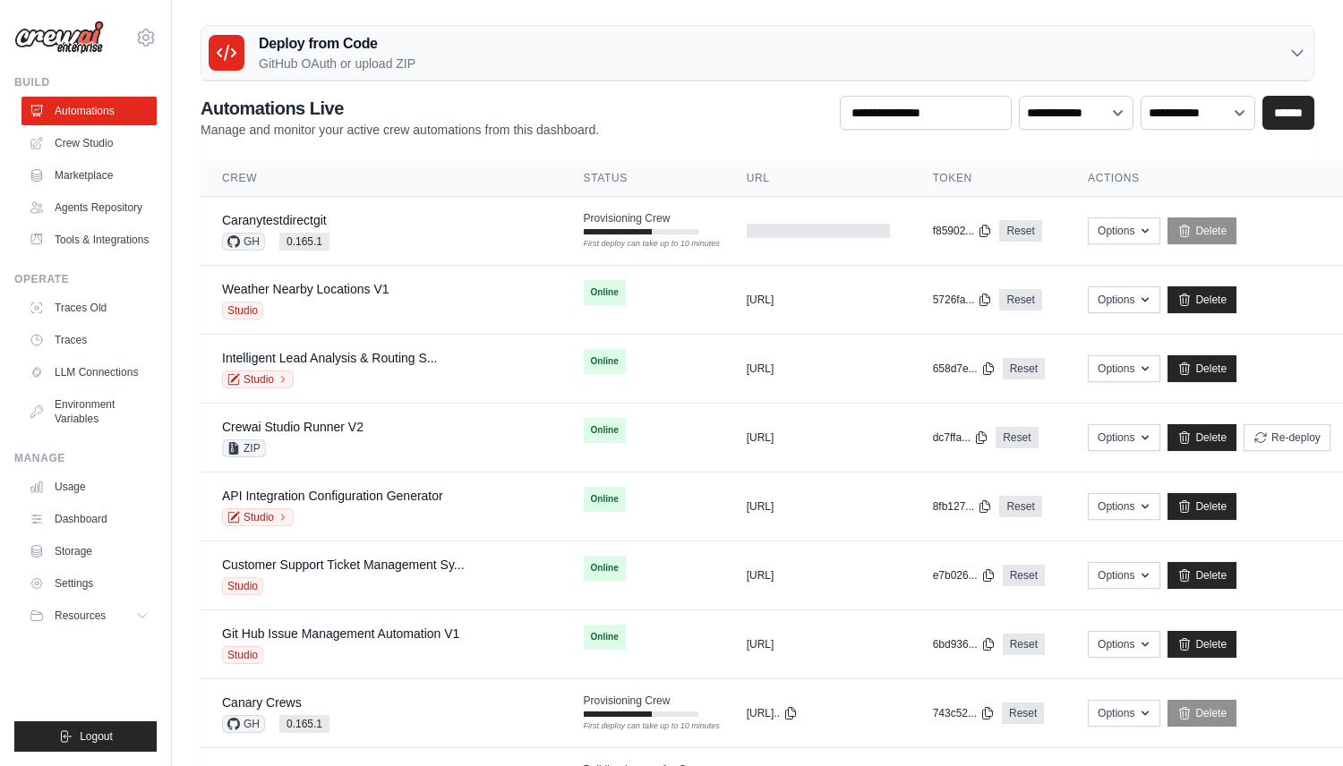
click at [329, 67] on p "GitHub OAuth or upload ZIP" at bounding box center [337, 64] width 157 height 18
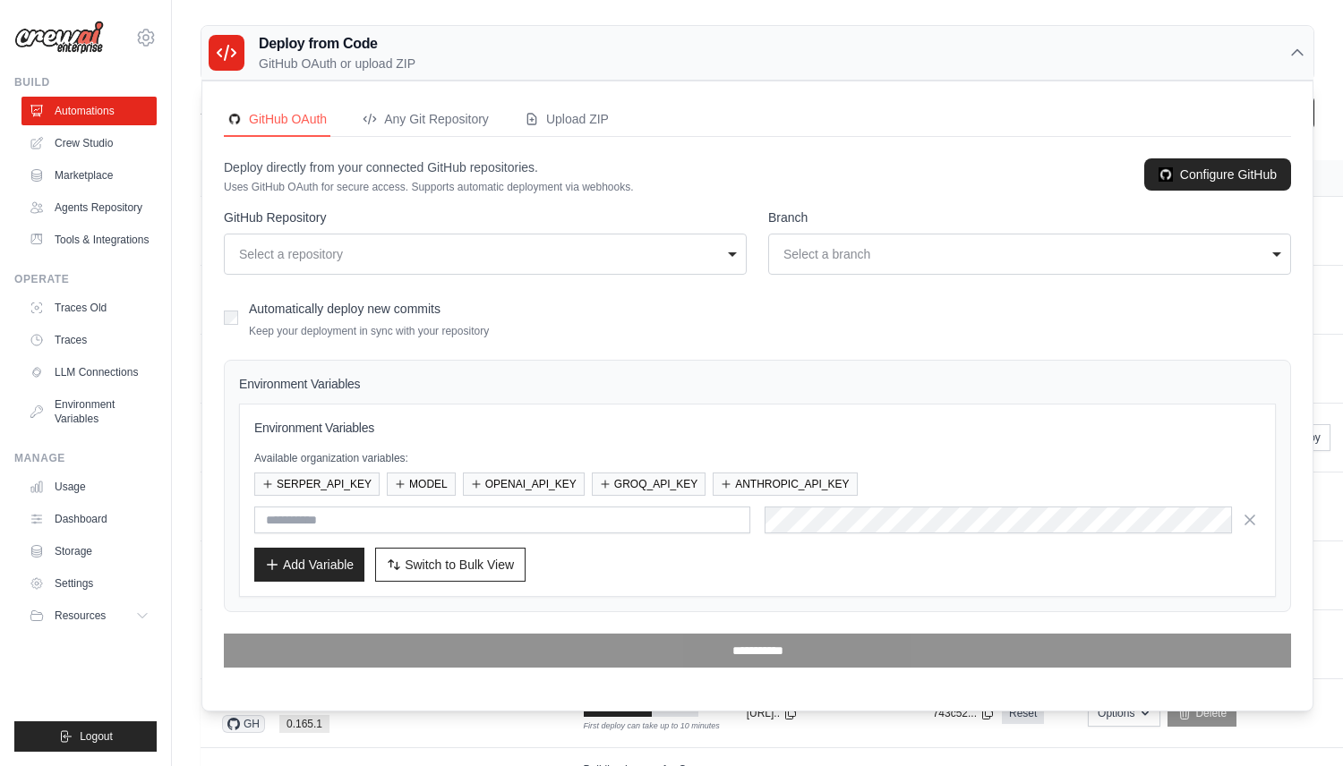
click at [329, 67] on p "GitHub OAuth or upload ZIP" at bounding box center [337, 64] width 157 height 18
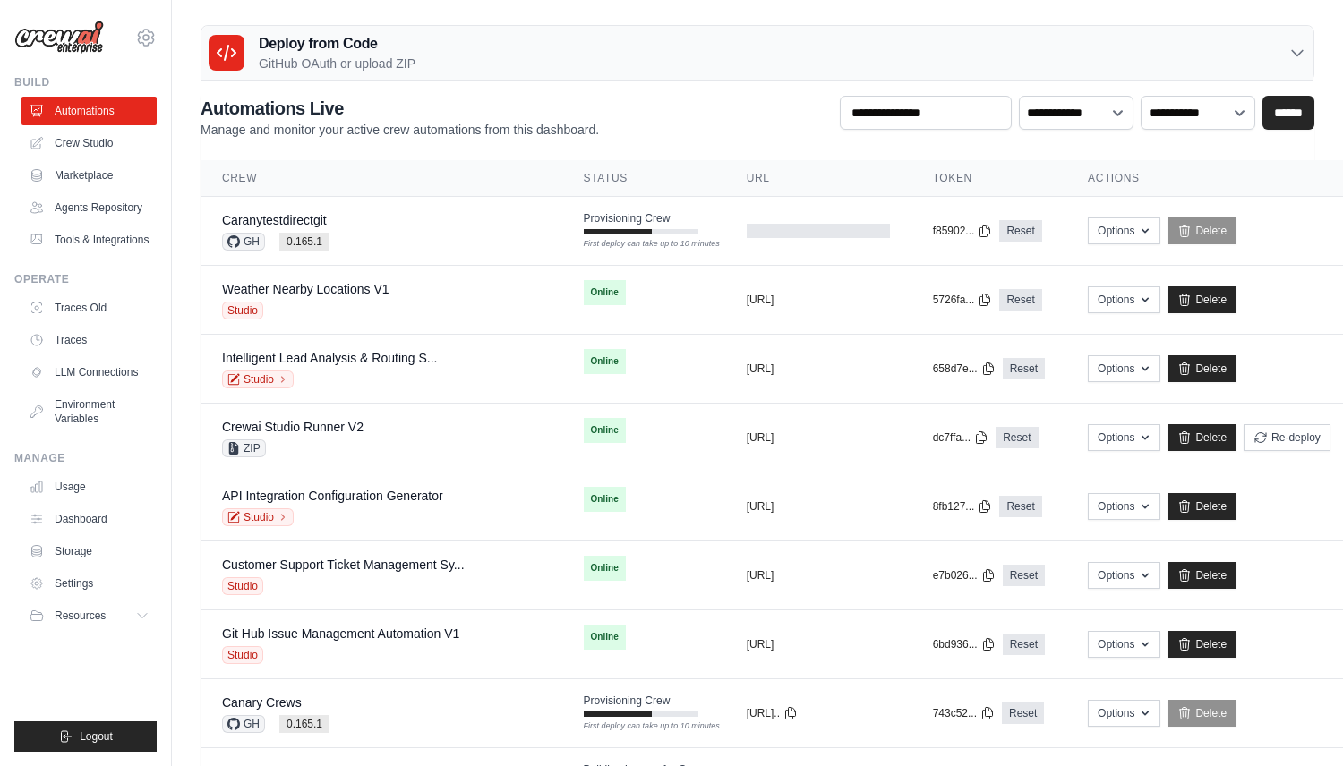
click at [330, 53] on h3 "Deploy from Code" at bounding box center [337, 43] width 157 height 21
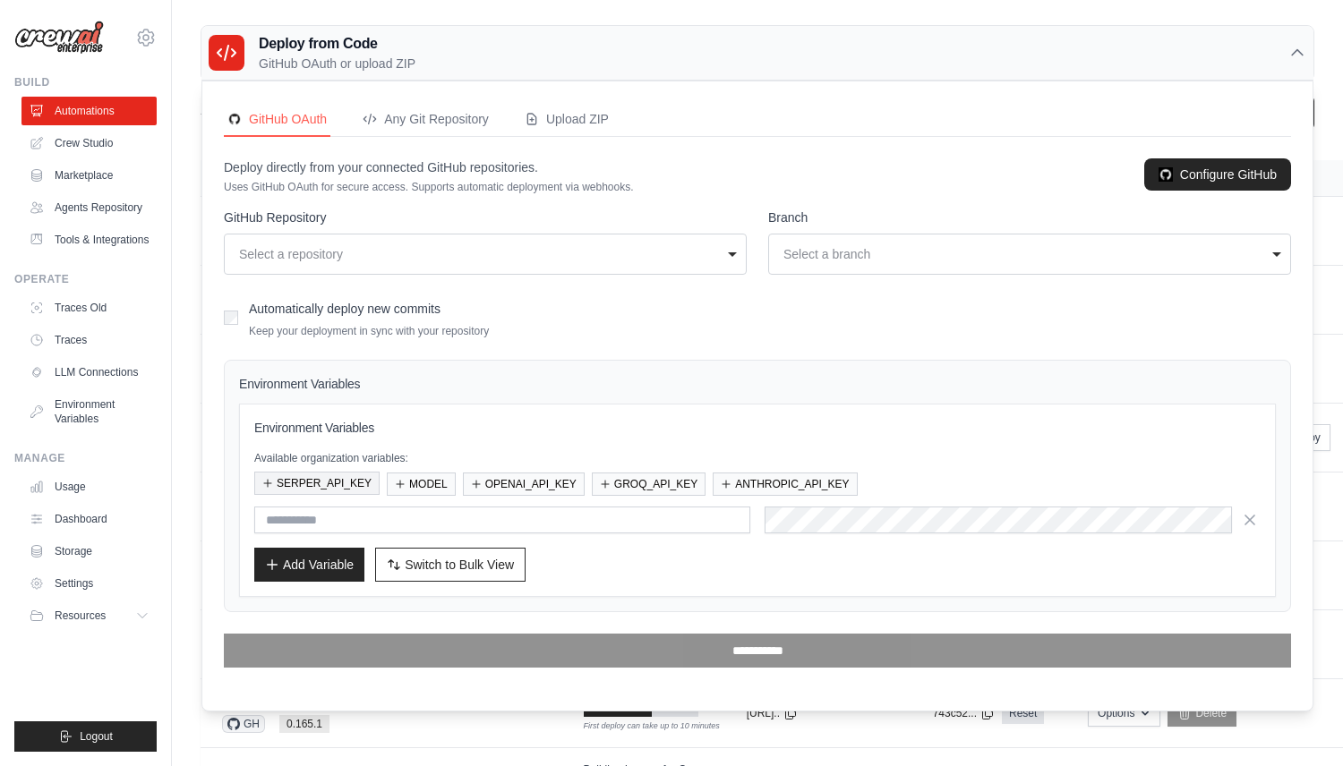
click at [358, 493] on button "SERPER_API_KEY" at bounding box center [316, 483] width 125 height 23
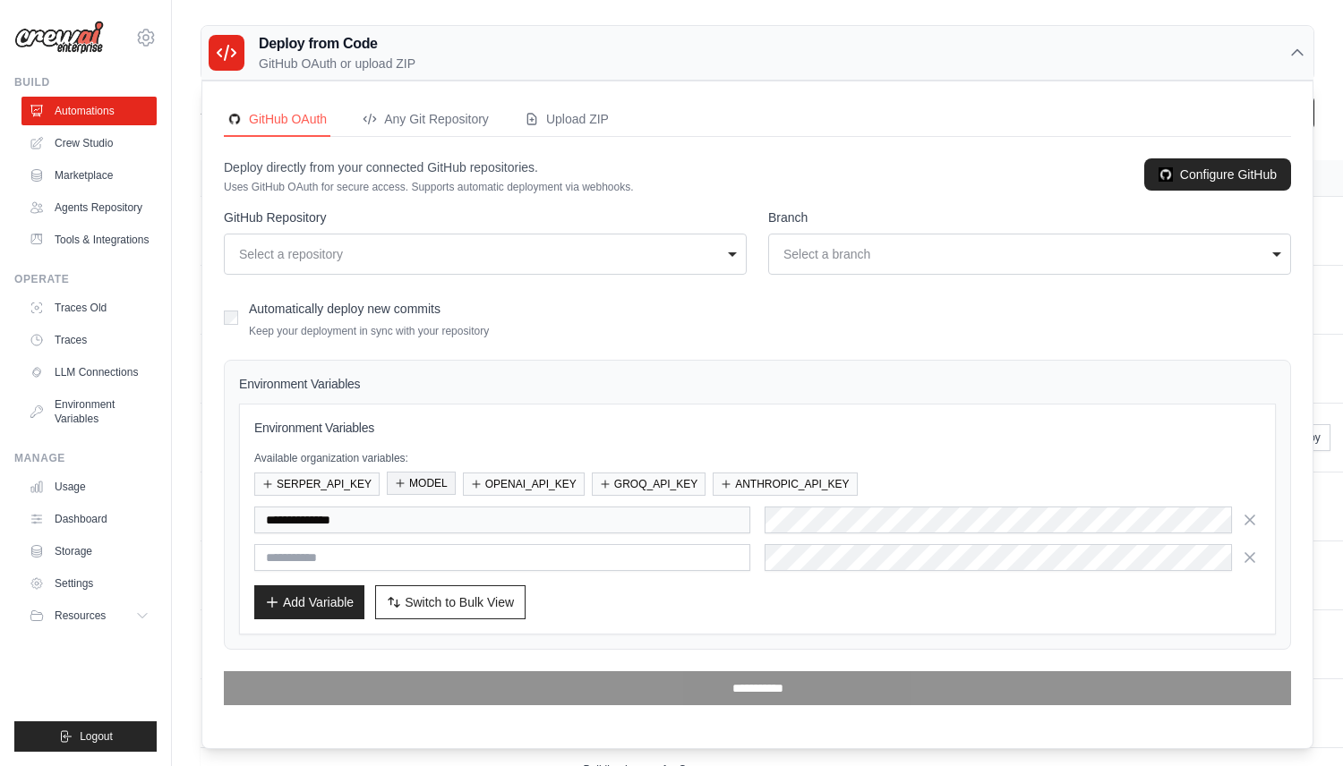
click at [400, 492] on button "MODEL" at bounding box center [421, 483] width 69 height 23
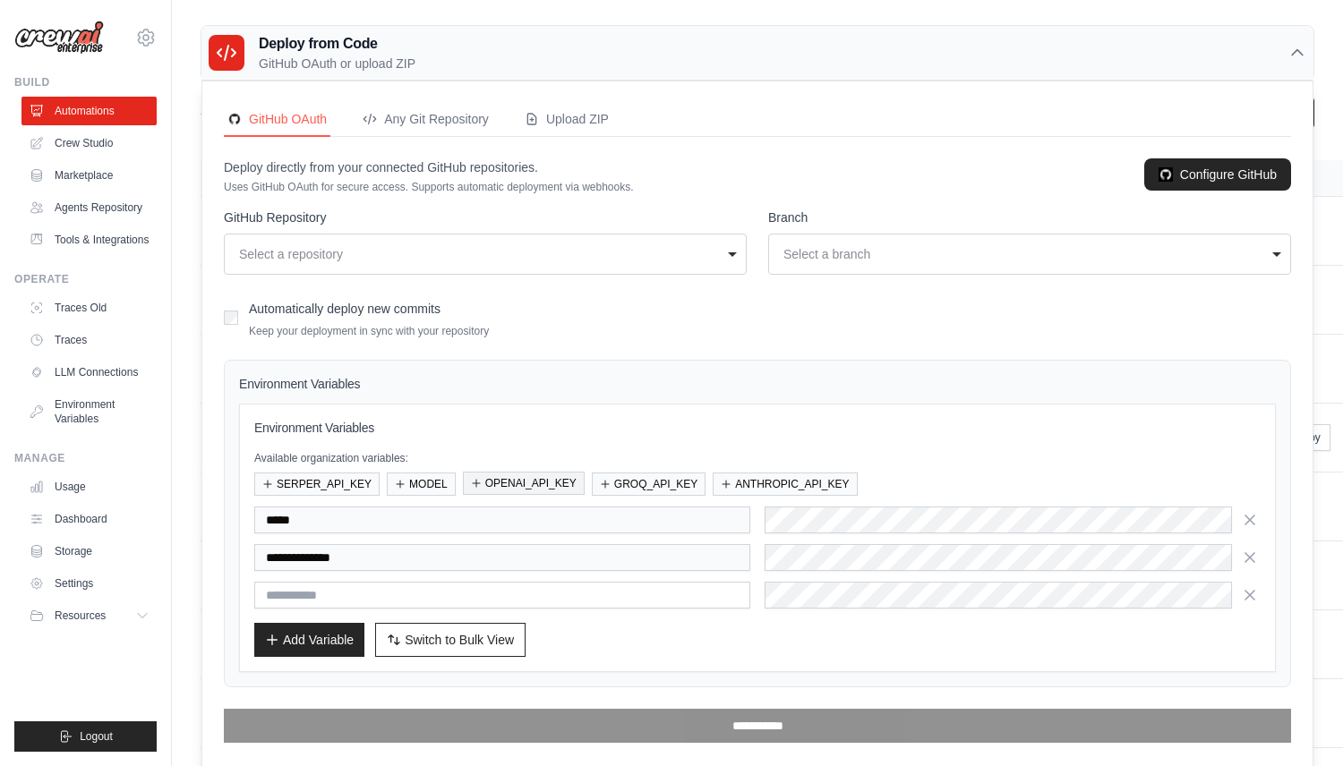
click at [508, 492] on button "OPENAI_API_KEY" at bounding box center [524, 483] width 122 height 23
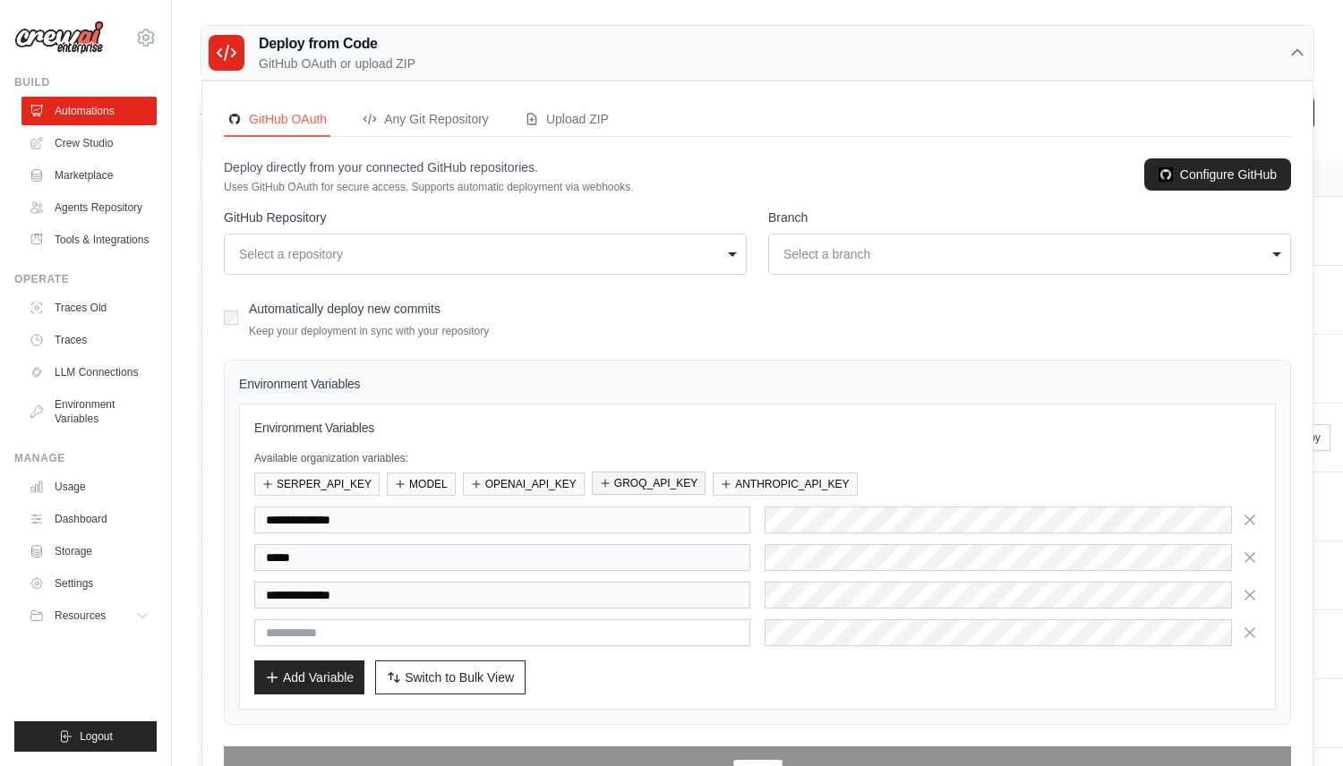
click at [683, 492] on button "GROQ_API_KEY" at bounding box center [649, 483] width 114 height 23
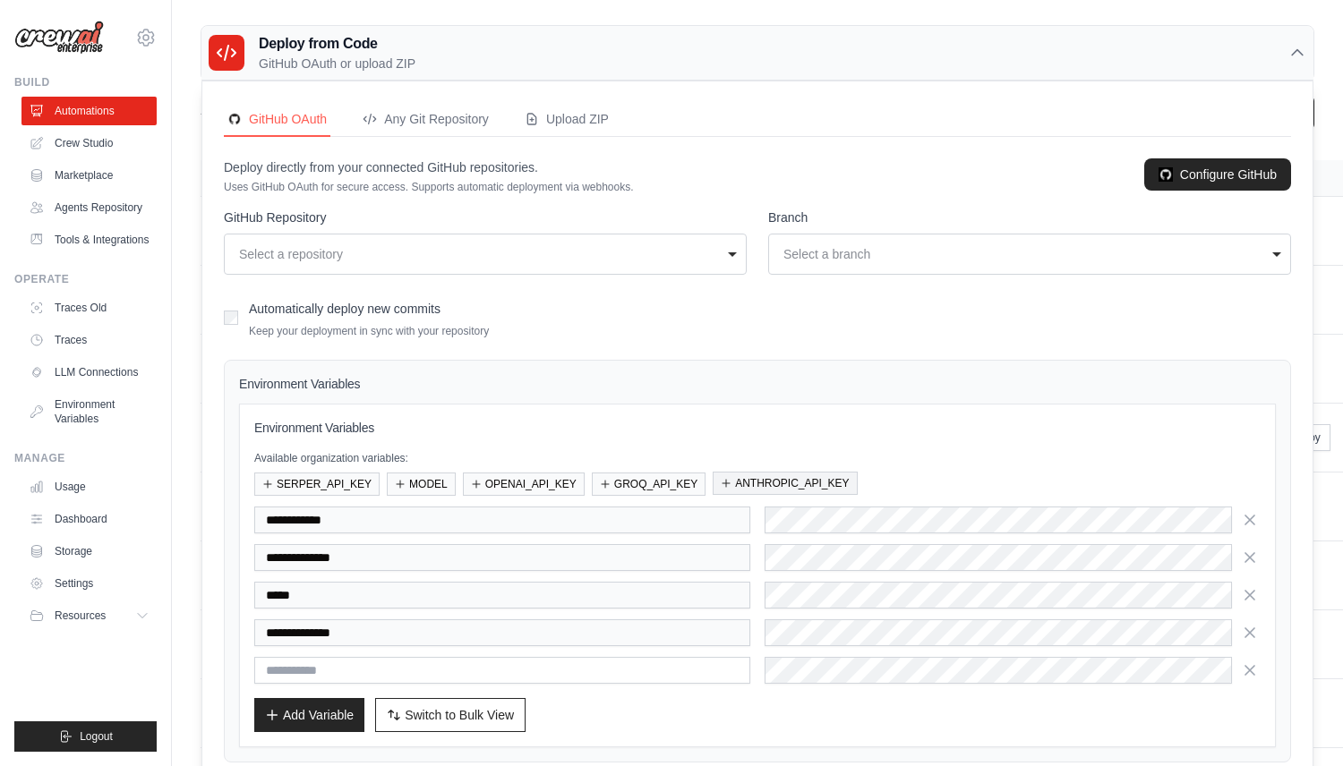
click at [781, 492] on button "ANTHROPIC_API_KEY" at bounding box center [784, 483] width 144 height 23
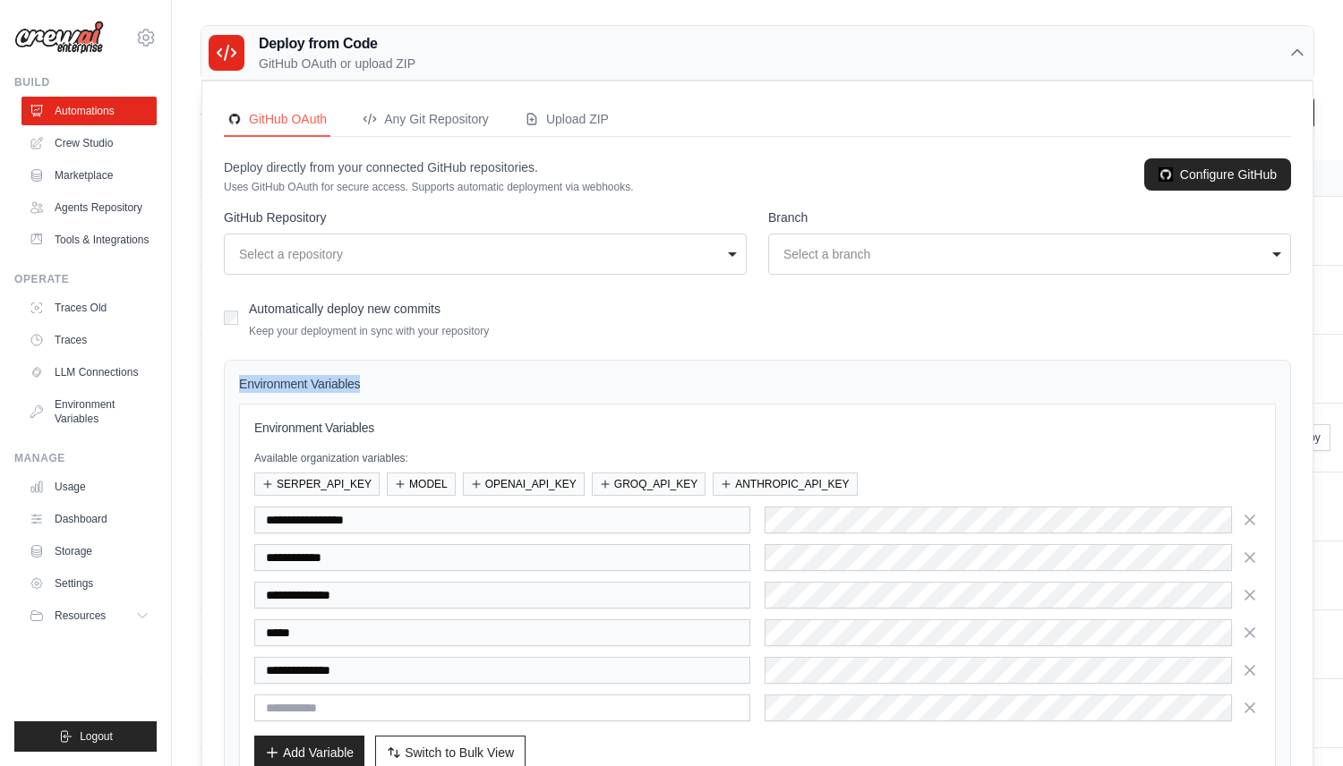
drag, startPoint x: 240, startPoint y: 378, endPoint x: 394, endPoint y: 381, distance: 154.0
click at [394, 381] on h4 "Environment Variables" at bounding box center [757, 384] width 1037 height 18
copy h4 "Environment Variables"
click at [137, 233] on link "Tools & Integrations" at bounding box center [90, 240] width 135 height 29
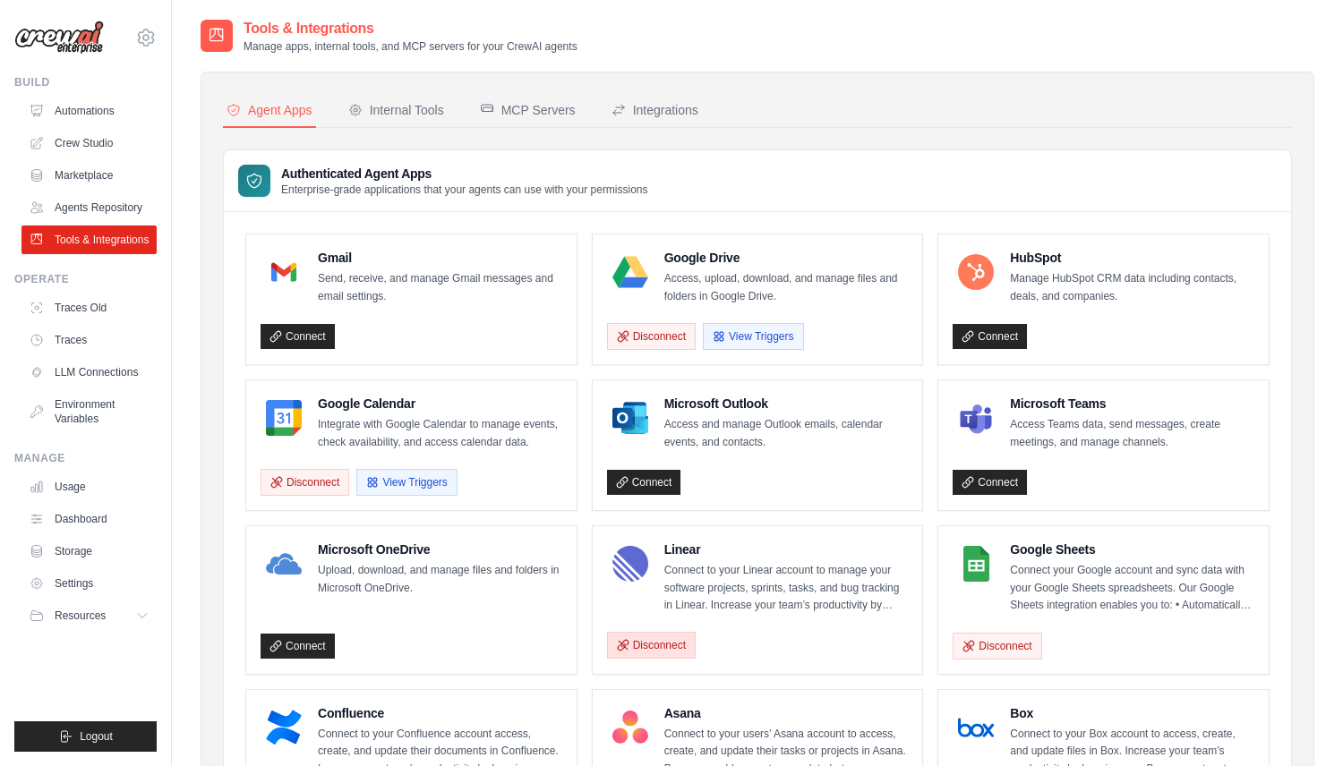
click at [670, 642] on button "Disconnect" at bounding box center [651, 645] width 89 height 27
click at [670, 640] on link "Connect" at bounding box center [644, 646] width 74 height 25
click at [98, 142] on link "Crew Studio" at bounding box center [90, 143] width 135 height 29
click at [655, 637] on button "Disconnect" at bounding box center [651, 645] width 89 height 27
click at [656, 636] on link "Connect" at bounding box center [644, 646] width 74 height 25
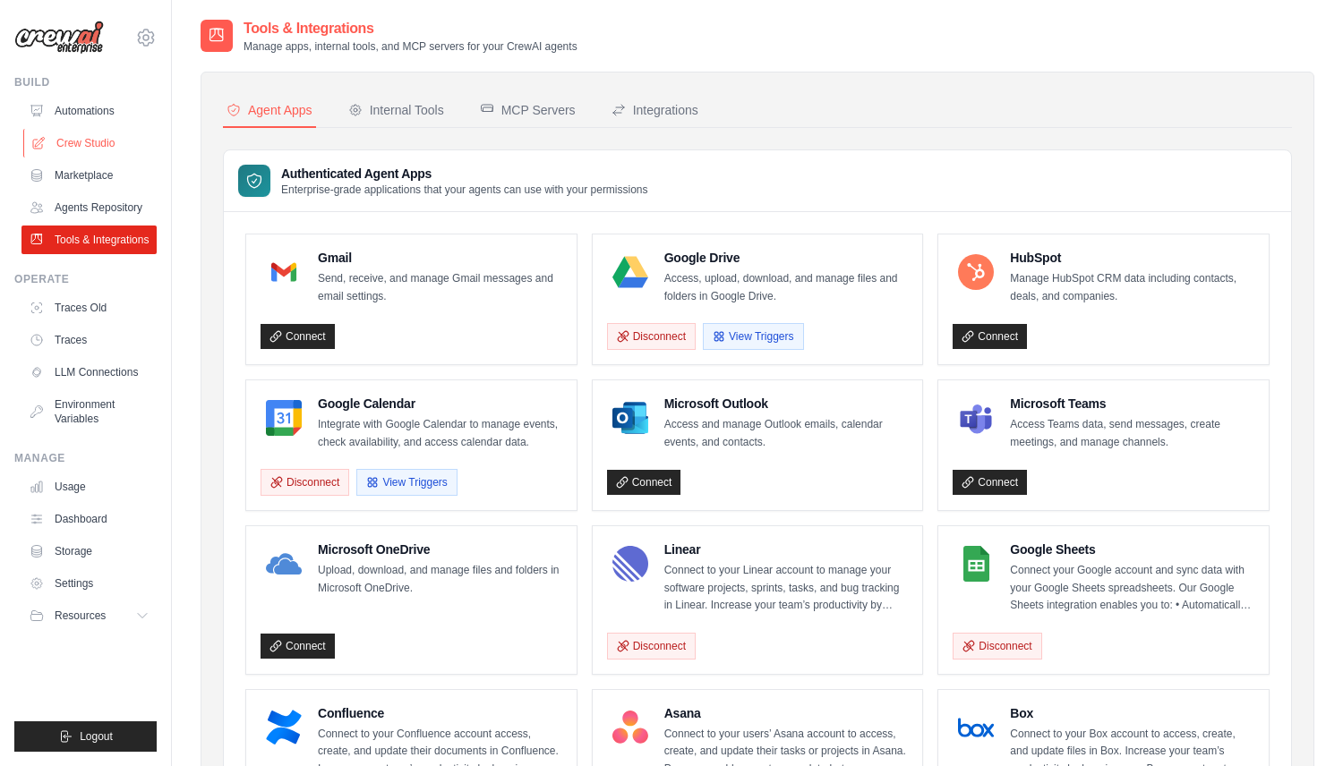
click at [126, 148] on link "Crew Studio" at bounding box center [90, 143] width 135 height 29
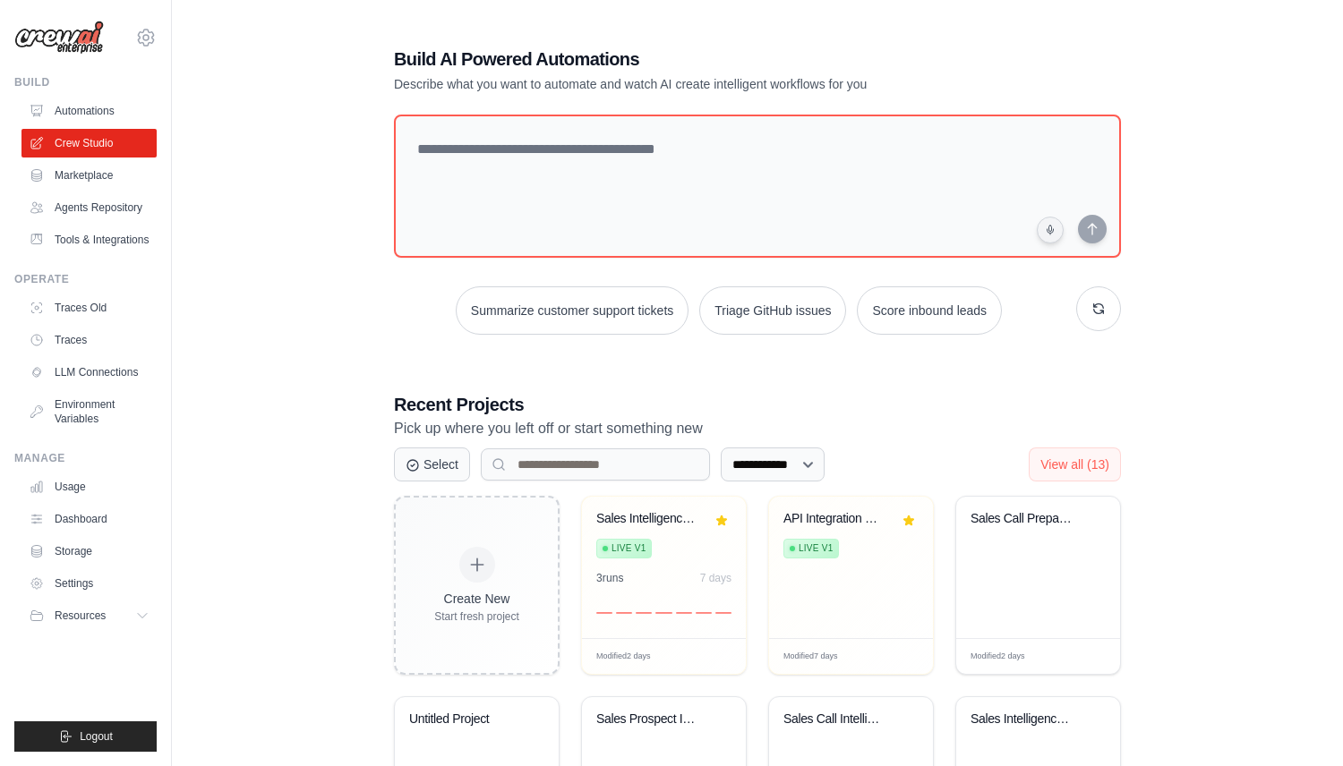
click at [749, 260] on div at bounding box center [757, 190] width 727 height 150
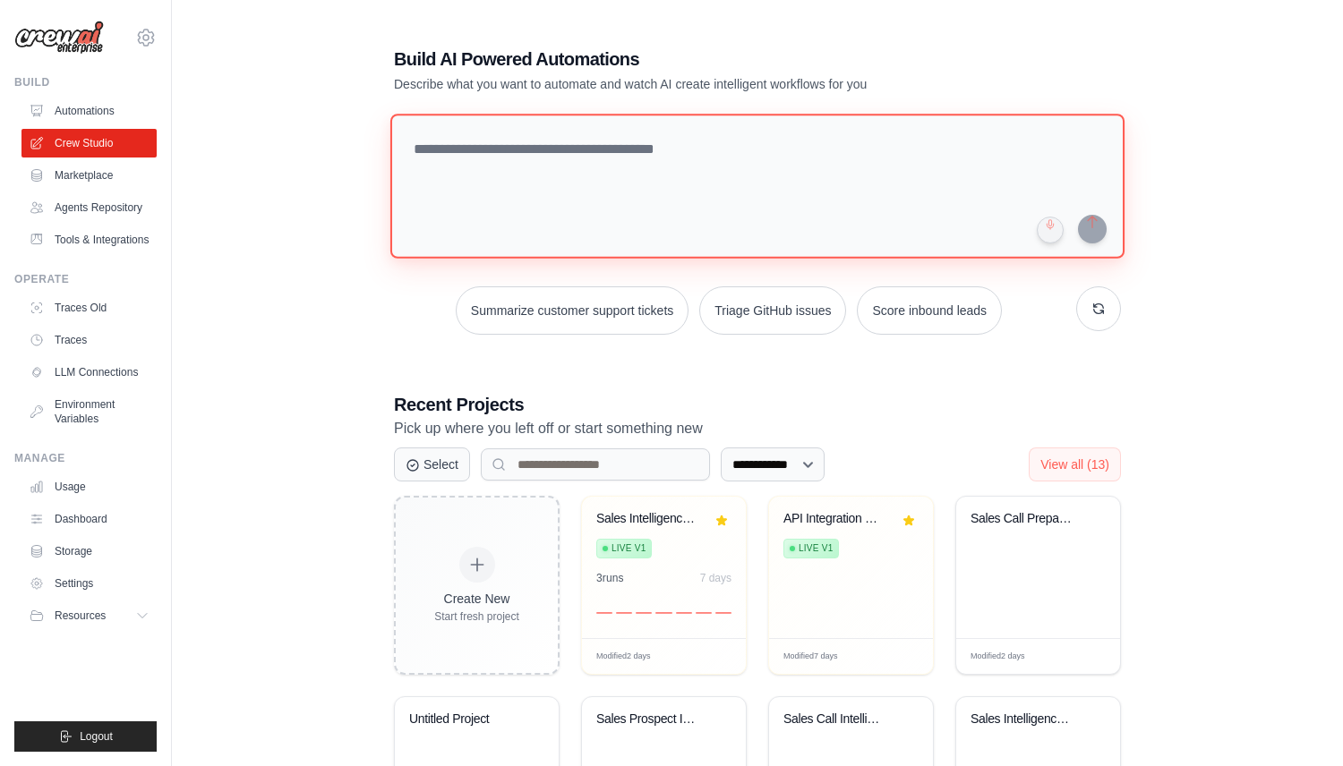
click at [749, 215] on textarea at bounding box center [757, 186] width 734 height 145
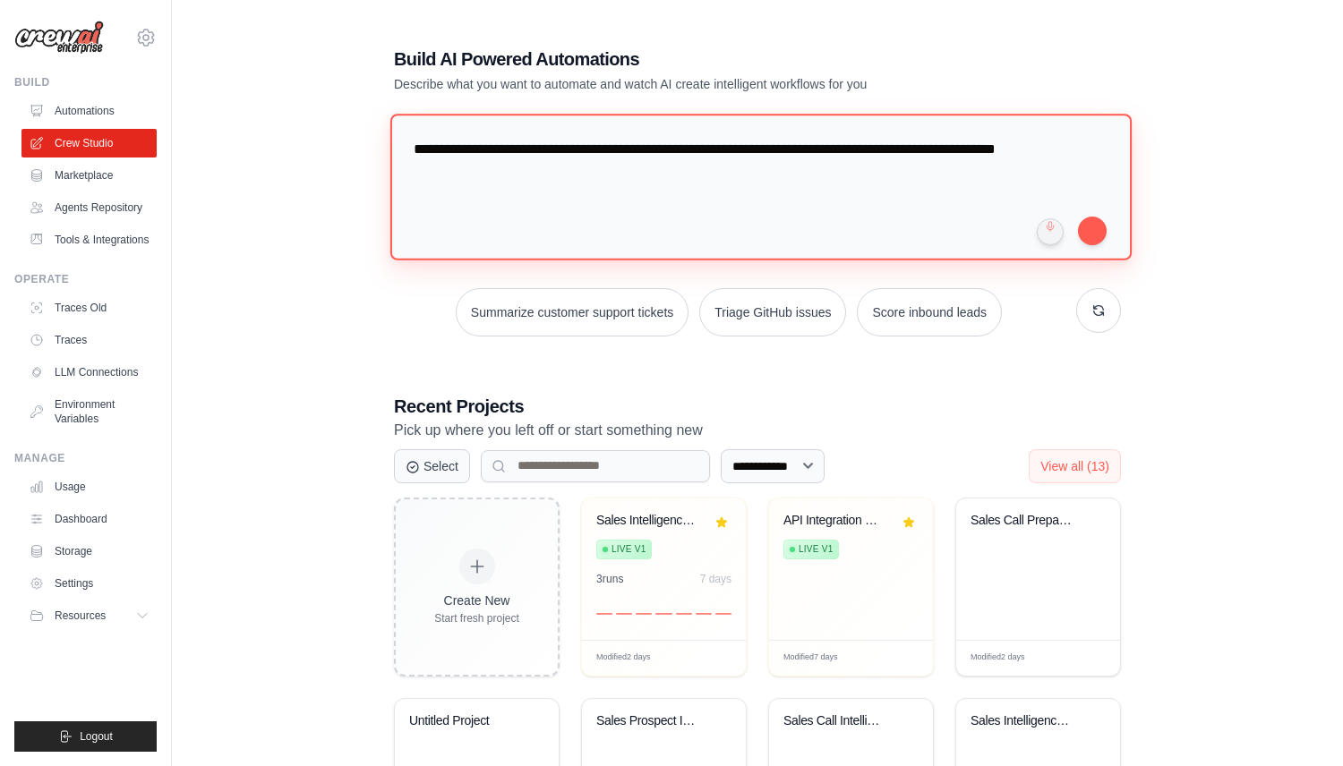
type textarea "**********"
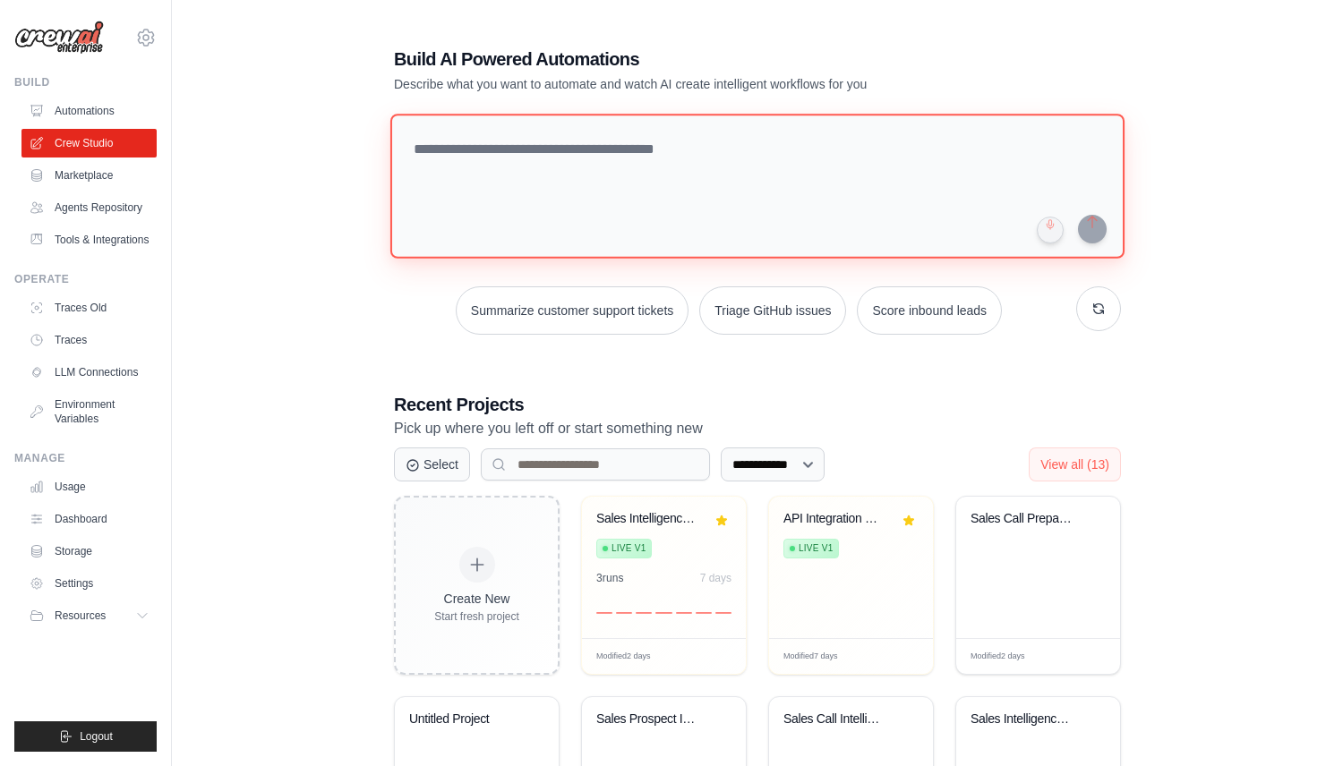
click at [767, 166] on textarea at bounding box center [757, 186] width 734 height 145
paste textarea "**********"
type textarea "**********"
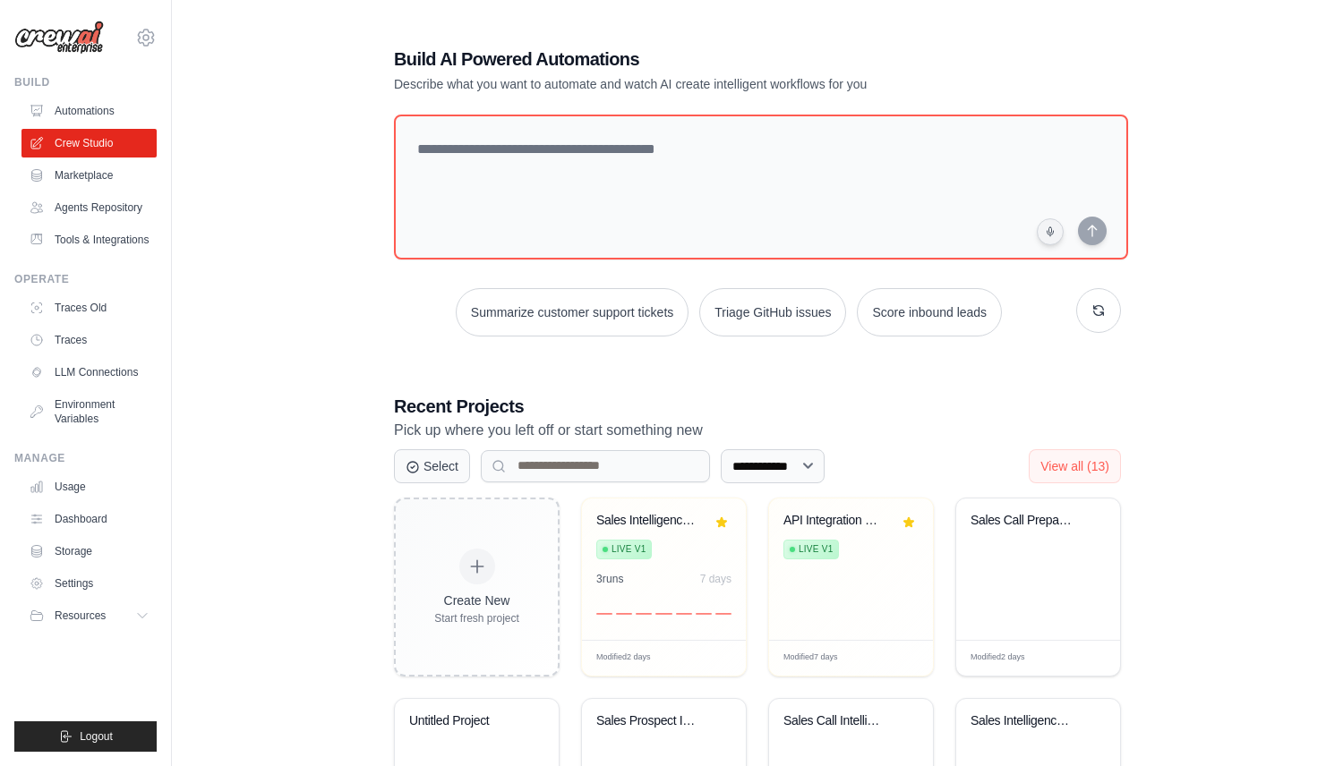
click at [929, 62] on h1 "Build AI Powered Automations" at bounding box center [694, 59] width 601 height 25
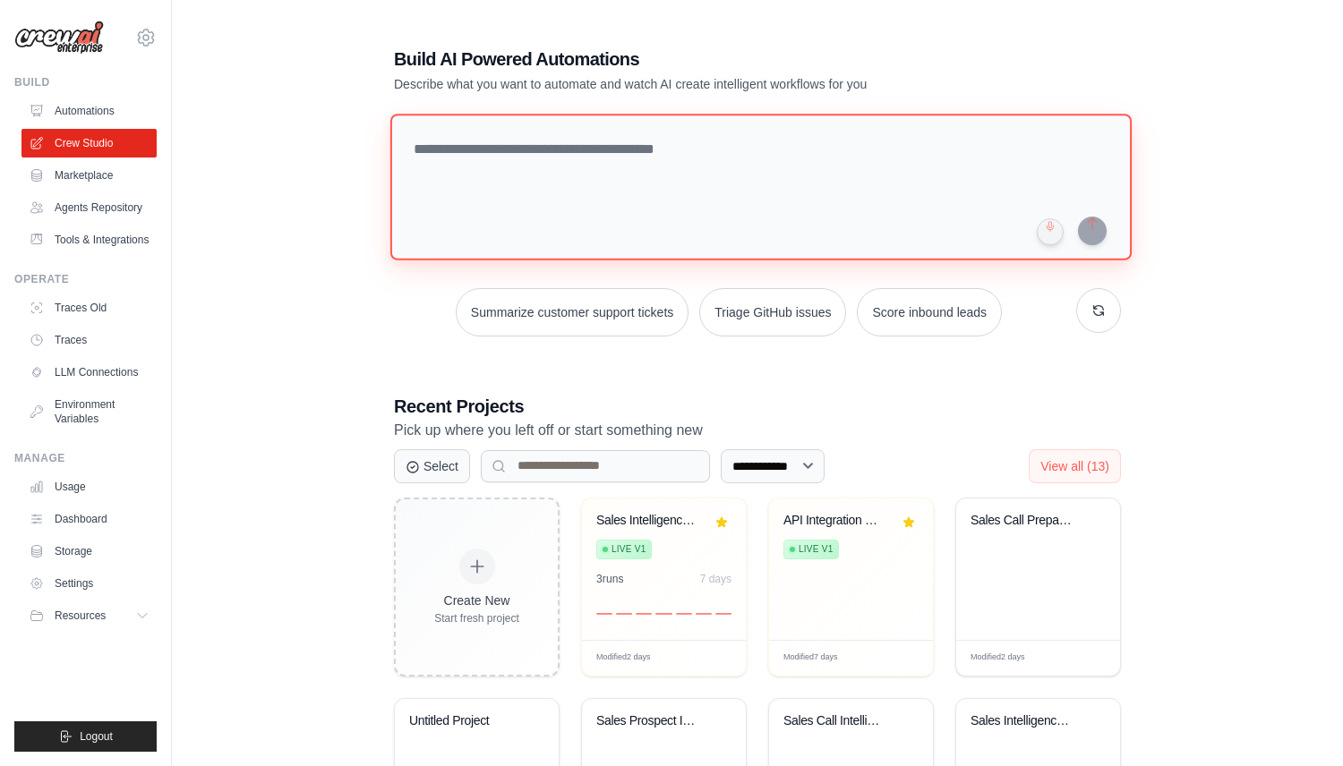
click at [878, 196] on textarea at bounding box center [760, 187] width 741 height 146
paste textarea "**********"
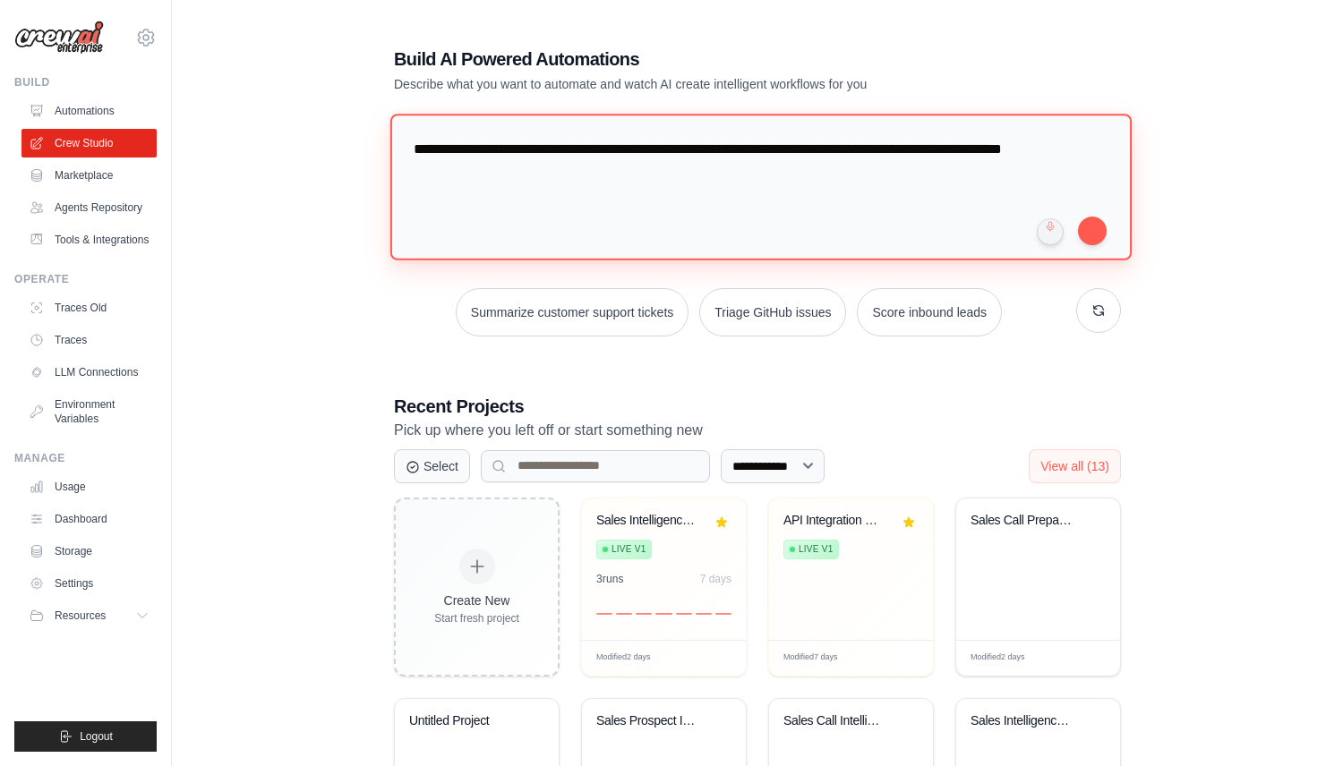
type textarea "**********"
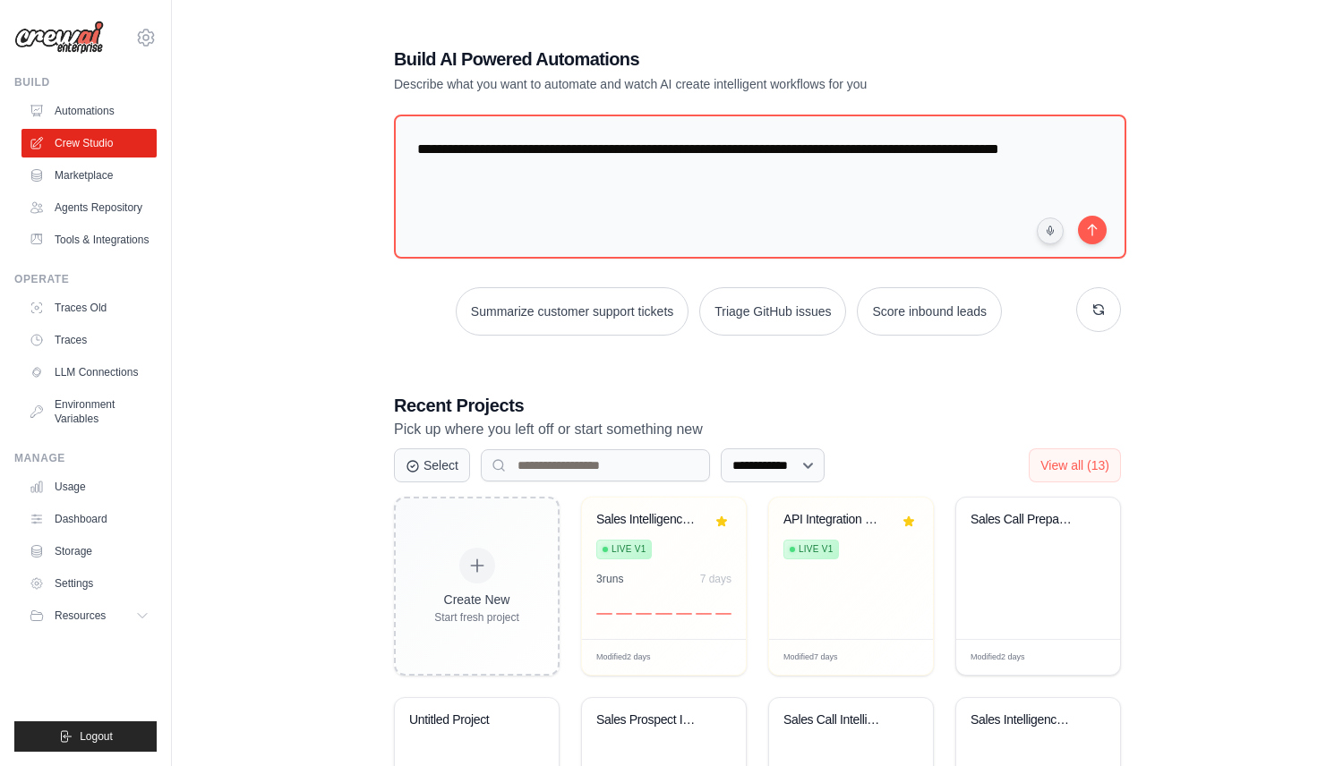
click at [1221, 254] on div "**********" at bounding box center [756, 562] width 1113 height 1088
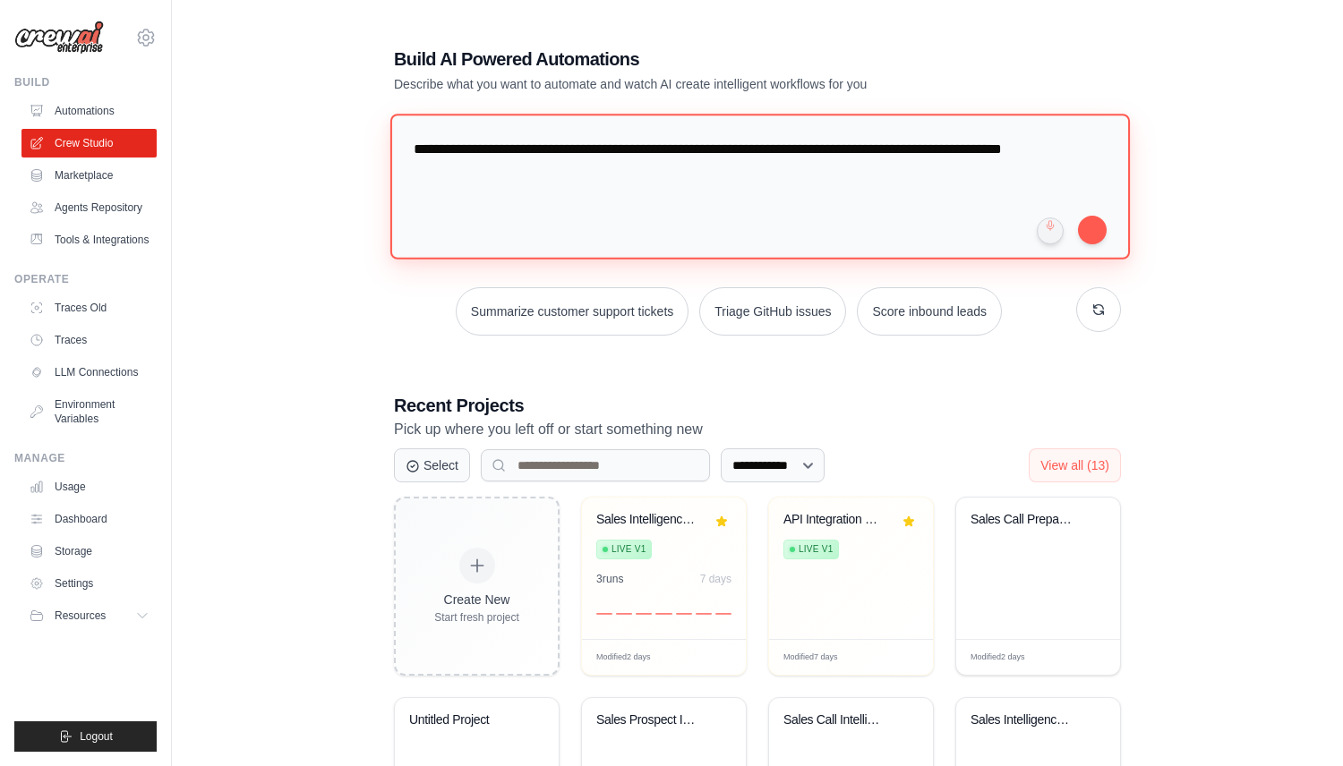
click at [523, 199] on textarea "**********" at bounding box center [759, 187] width 739 height 146
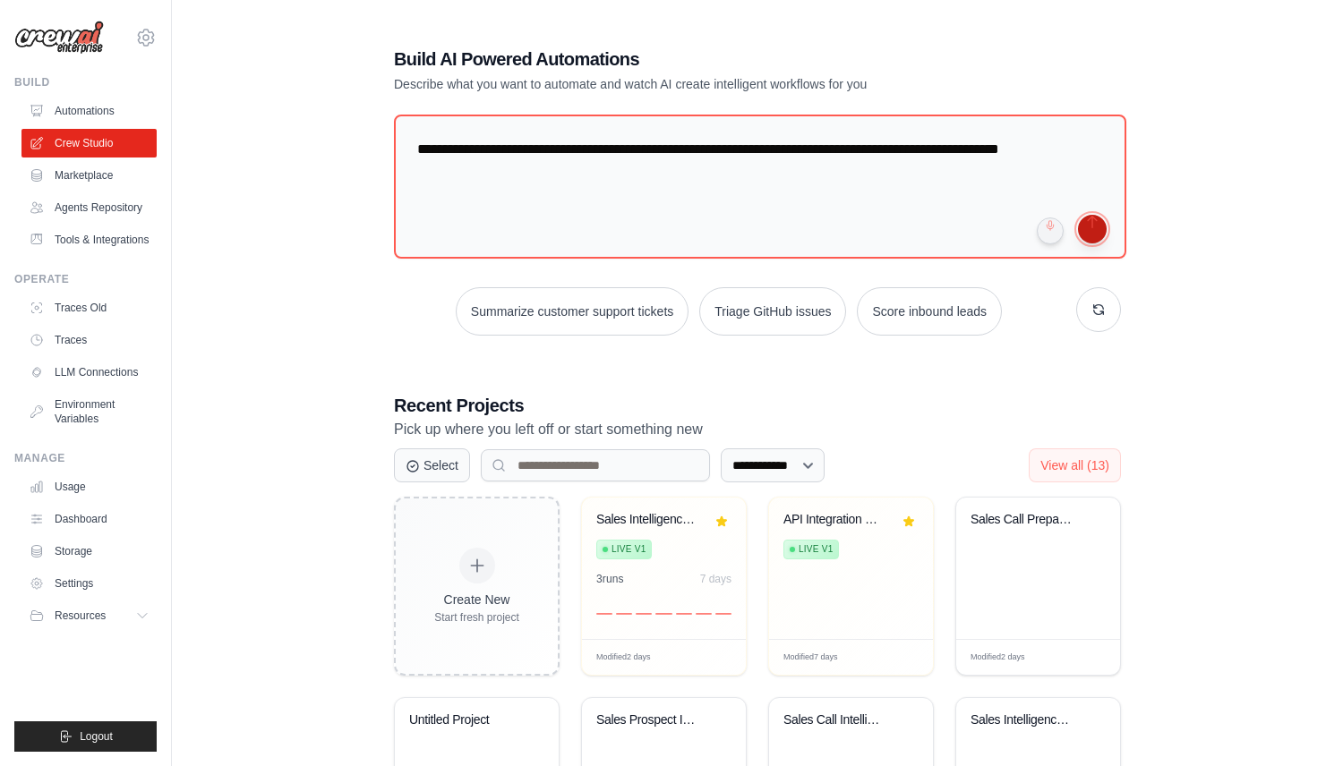
click at [1100, 230] on button "submit" at bounding box center [1092, 229] width 29 height 29
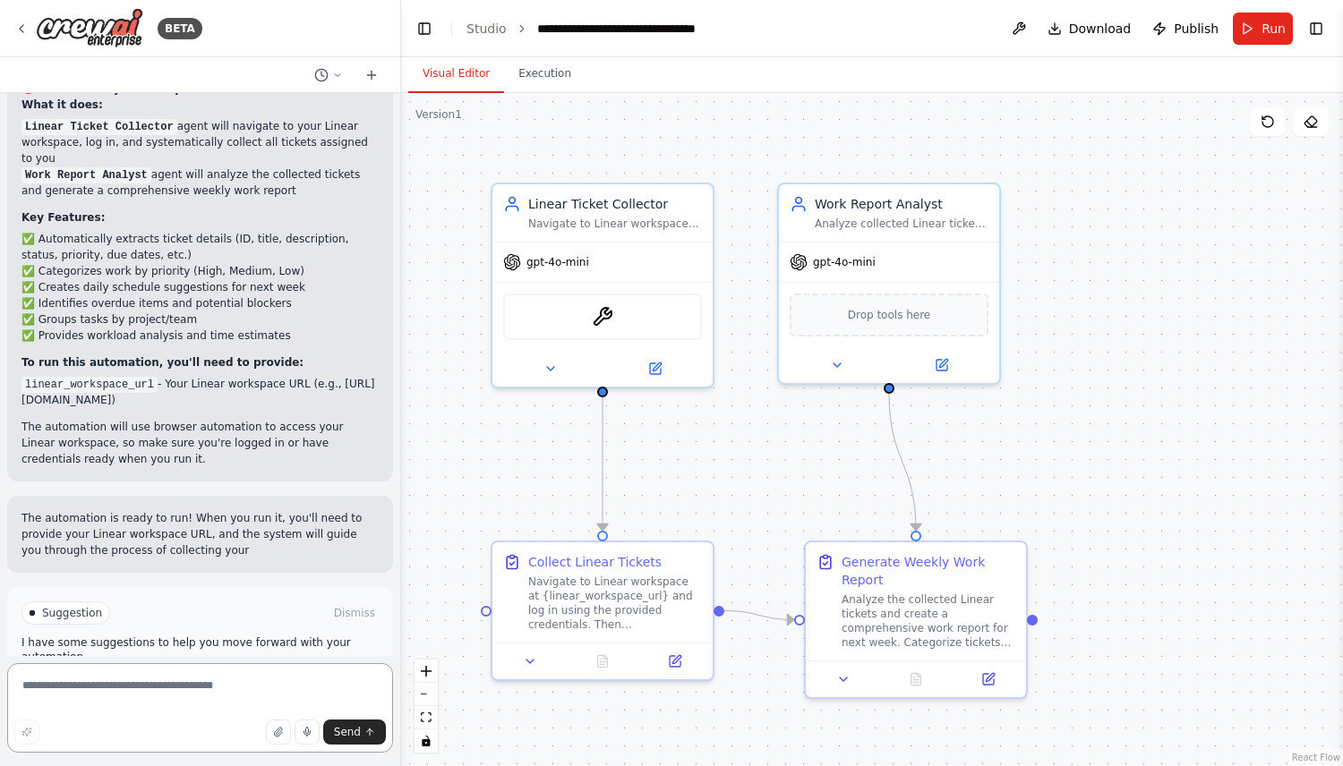
scroll to position [1926, 0]
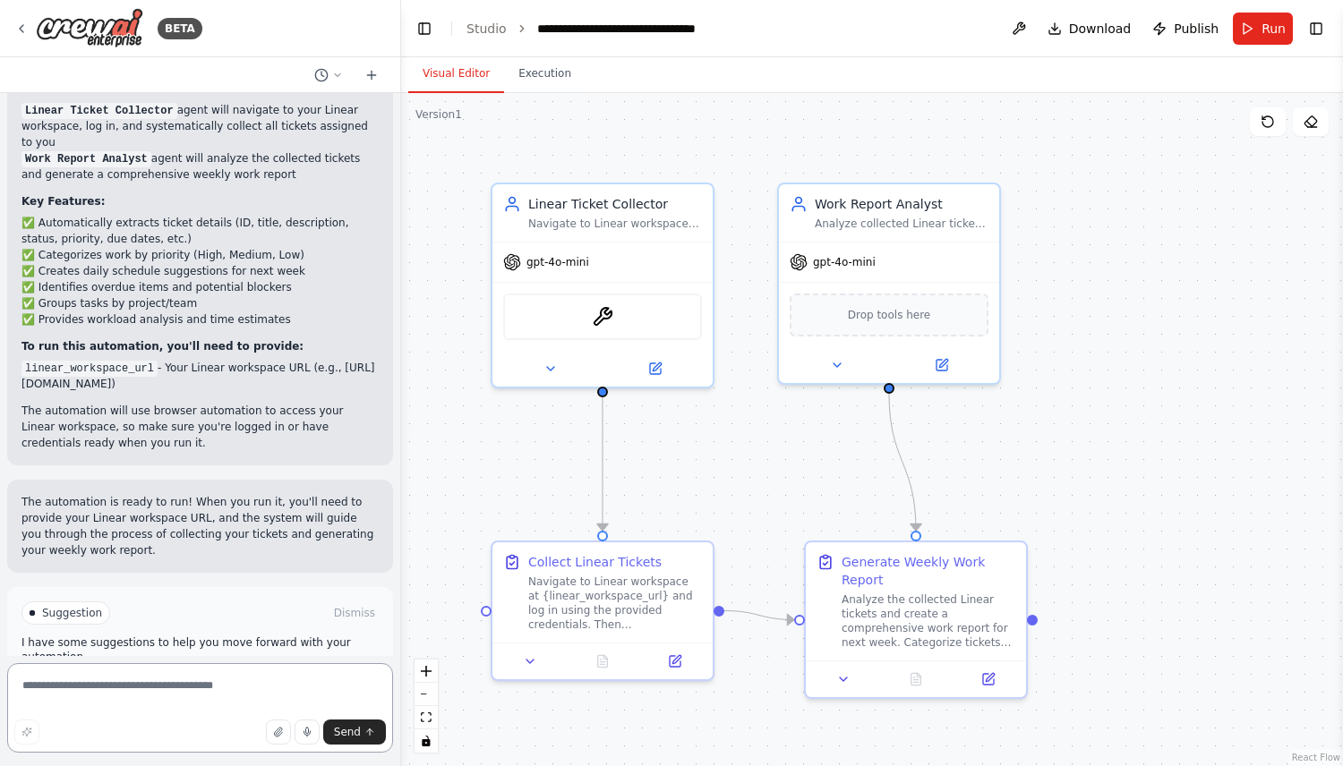
click at [268, 680] on textarea at bounding box center [200, 708] width 386 height 90
type textarea "**********"
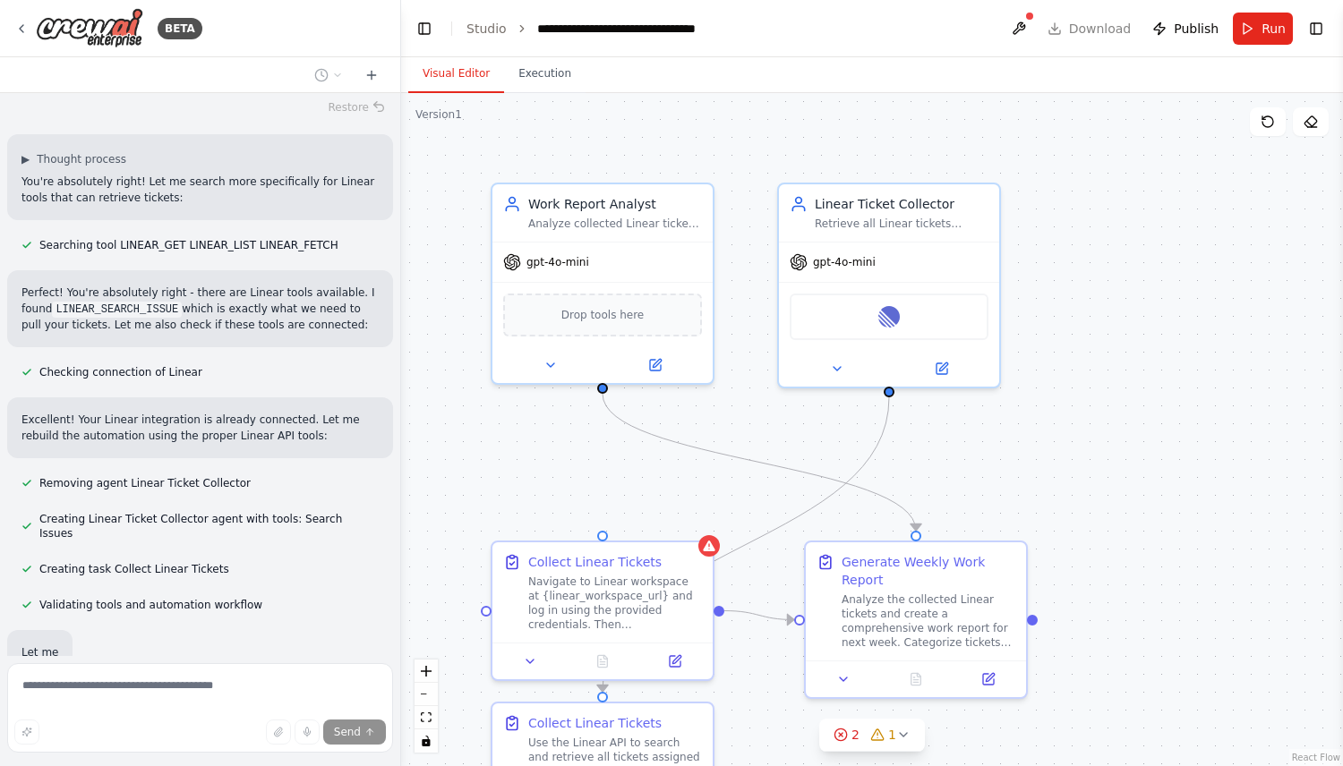
scroll to position [2503, 0]
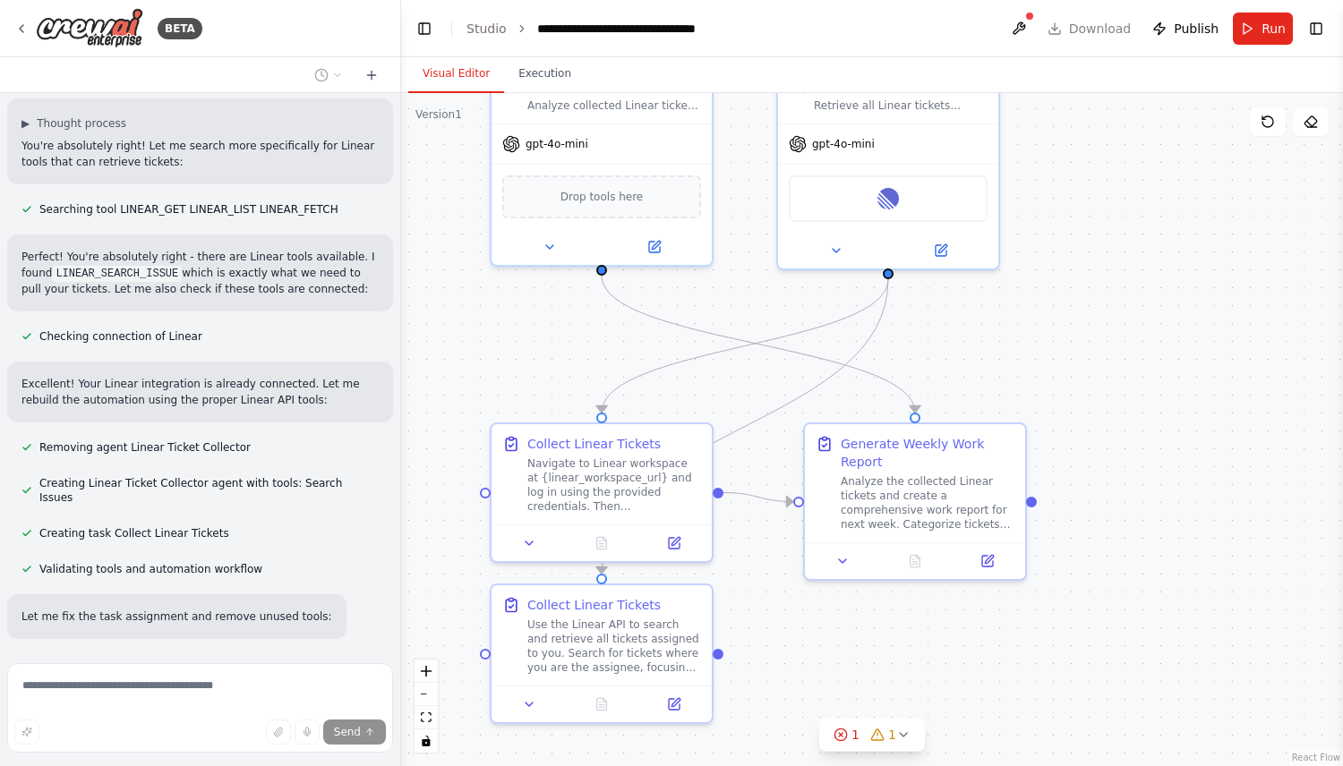
drag, startPoint x: 1124, startPoint y: 433, endPoint x: 1123, endPoint y: 328, distance: 104.7
click at [1123, 328] on div ".deletable-edge-delete-btn { width: 20px; height: 20px; border: 0px solid #ffff…" at bounding box center [872, 429] width 942 height 673
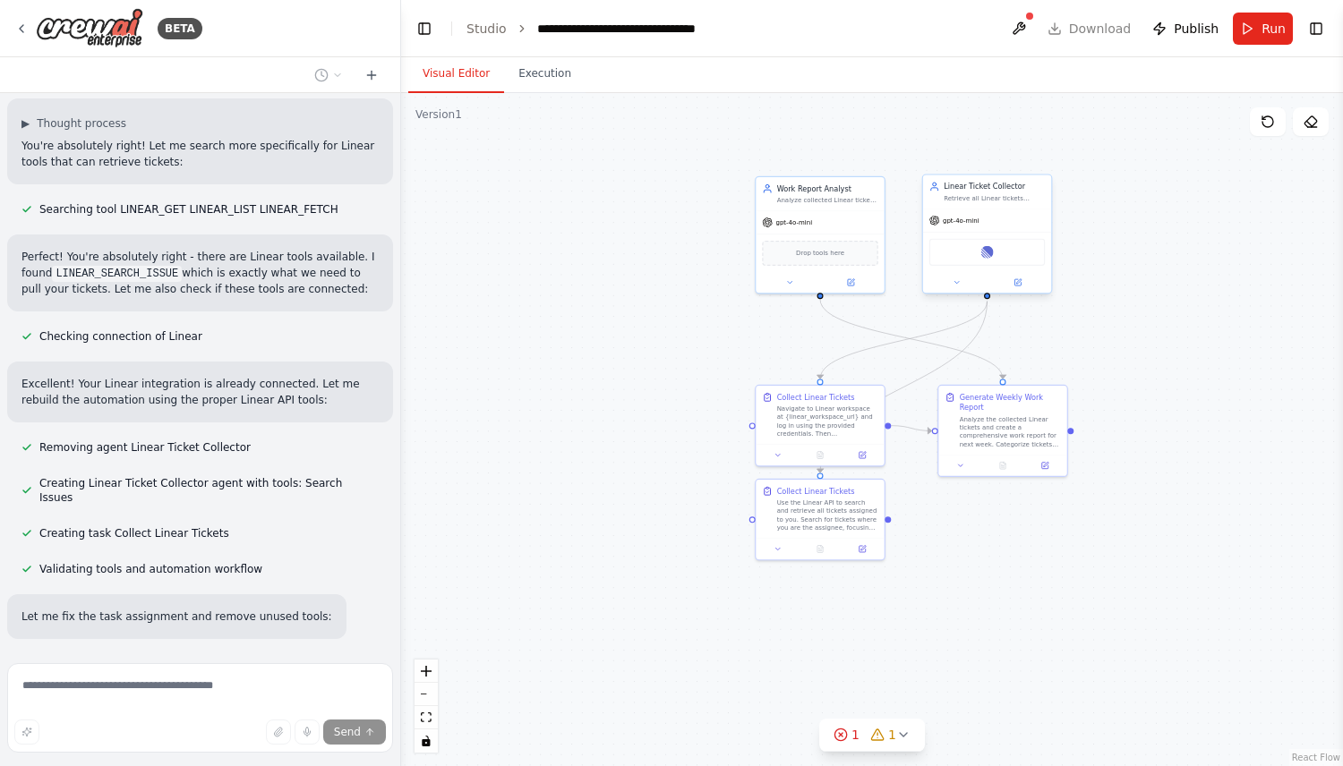
scroll to position [2538, 0]
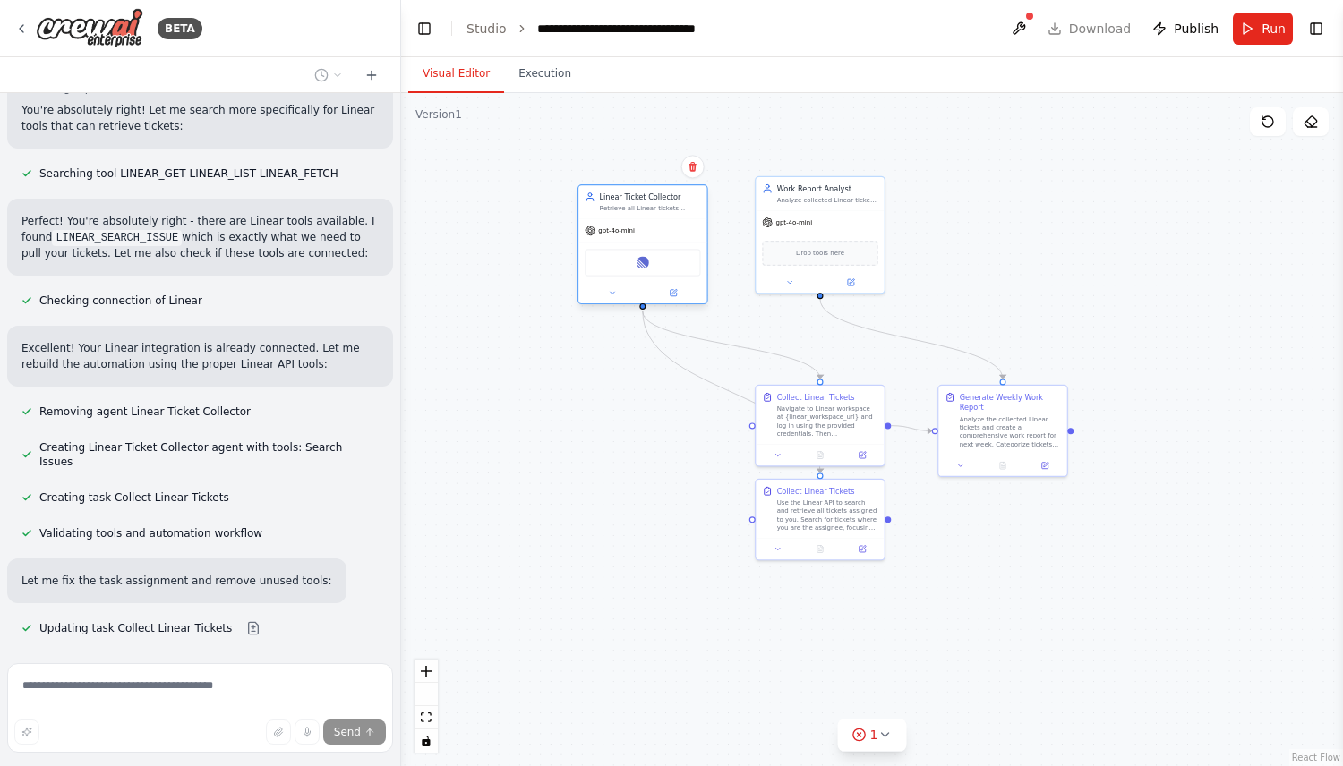
drag, startPoint x: 1016, startPoint y: 201, endPoint x: 672, endPoint y: 213, distance: 343.9
click at [672, 213] on div "Linear Ticket Collector Retrieve all Linear tickets assigned to the user using …" at bounding box center [642, 201] width 128 height 33
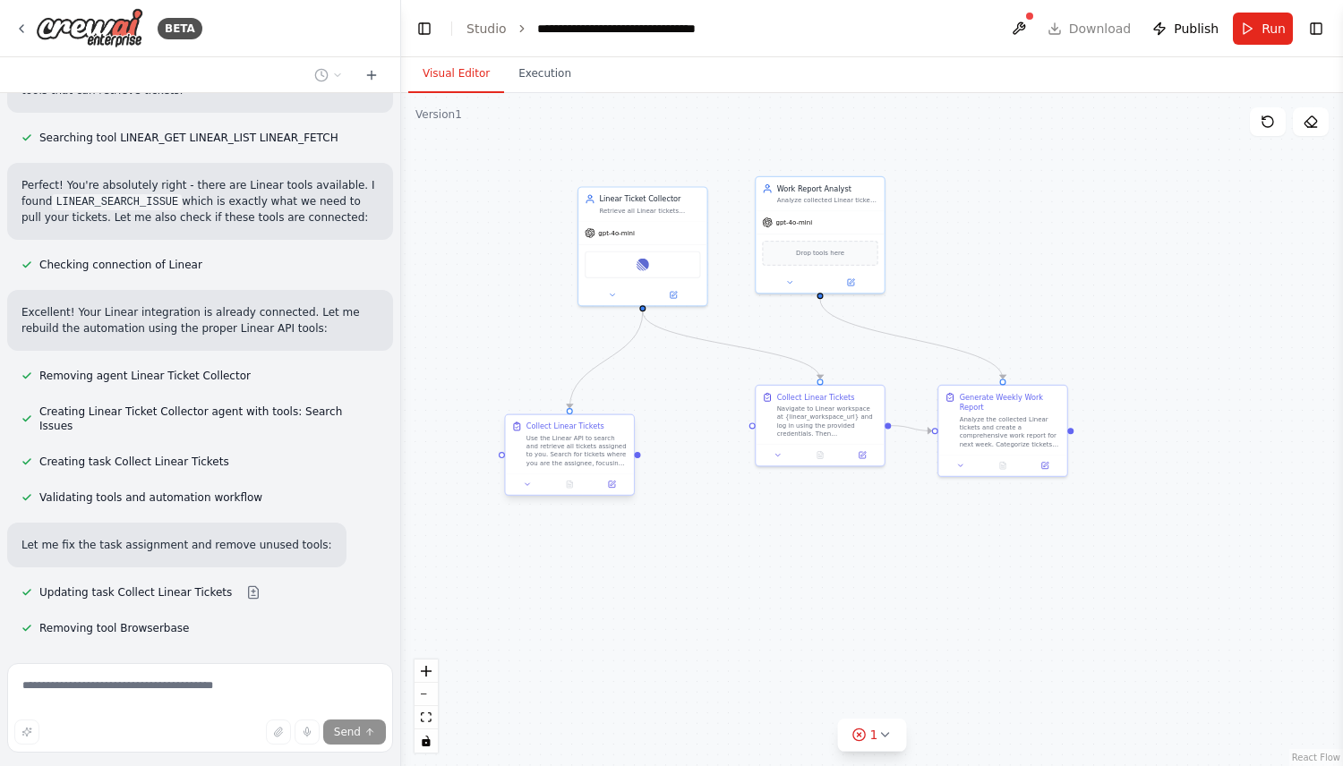
drag, startPoint x: 819, startPoint y: 524, endPoint x: 575, endPoint y: 456, distance: 253.4
click at [575, 456] on div "Use the Linear API to search and retrieve all tickets assigned to you. Search f…" at bounding box center [576, 450] width 101 height 33
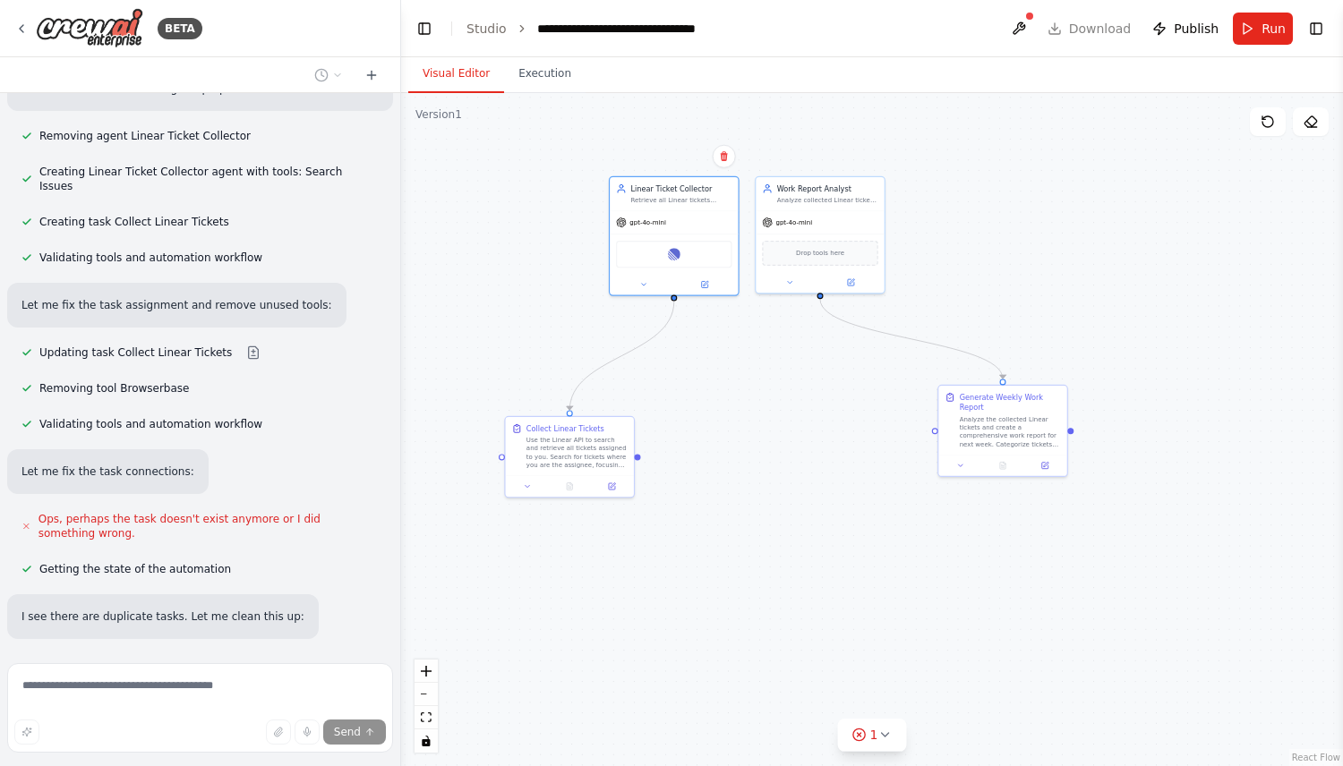
scroll to position [2850, 0]
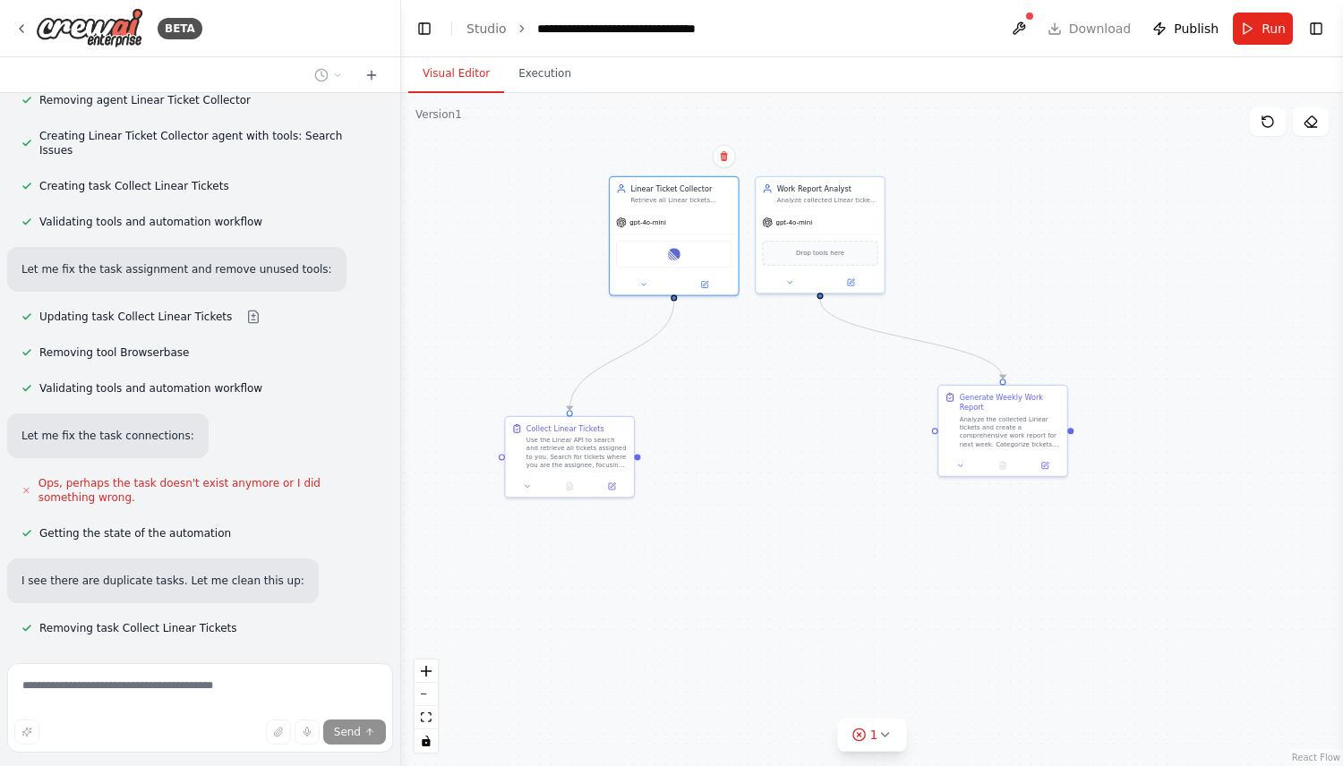
drag, startPoint x: 678, startPoint y: 236, endPoint x: 713, endPoint y: 226, distance: 36.5
click at [713, 226] on div ".deletable-edge-delete-btn { width: 20px; height: 20px; border: 0px solid #ffff…" at bounding box center [872, 429] width 942 height 673
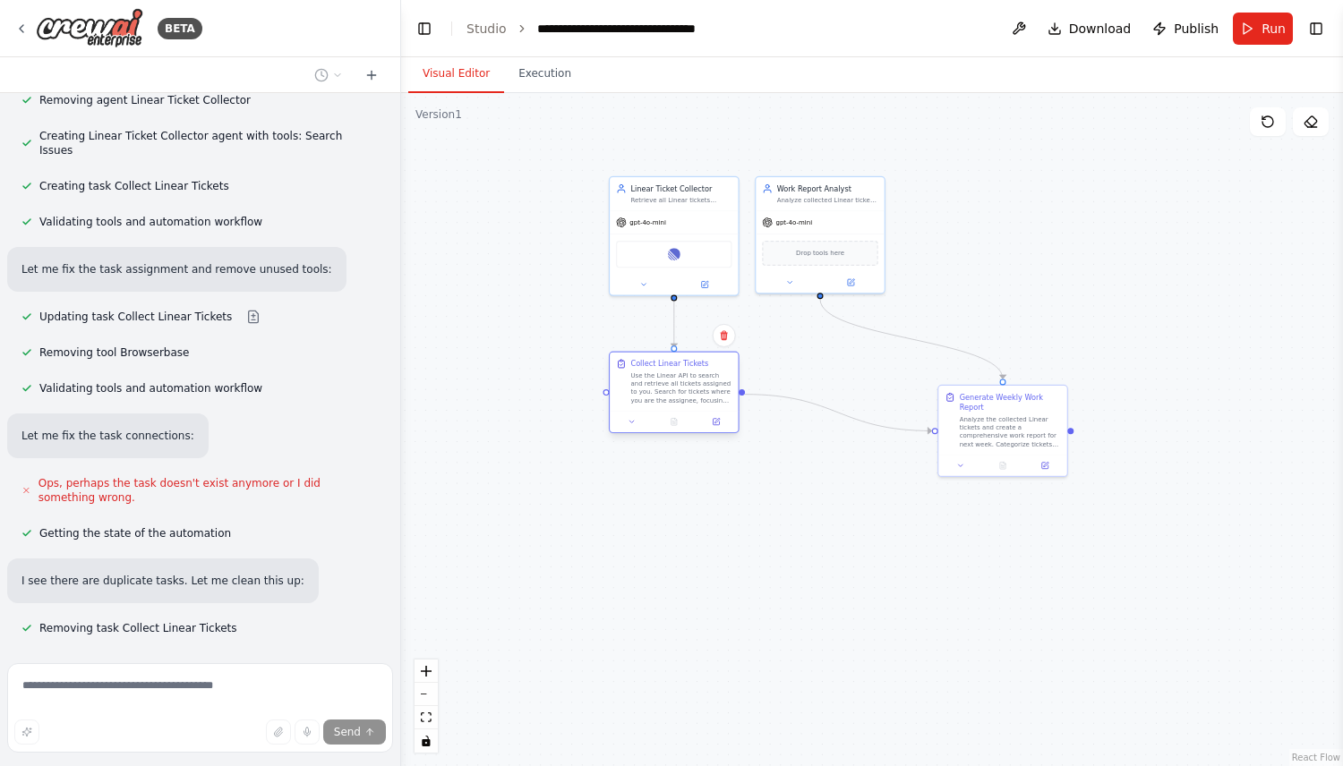
scroll to position [2886, 0]
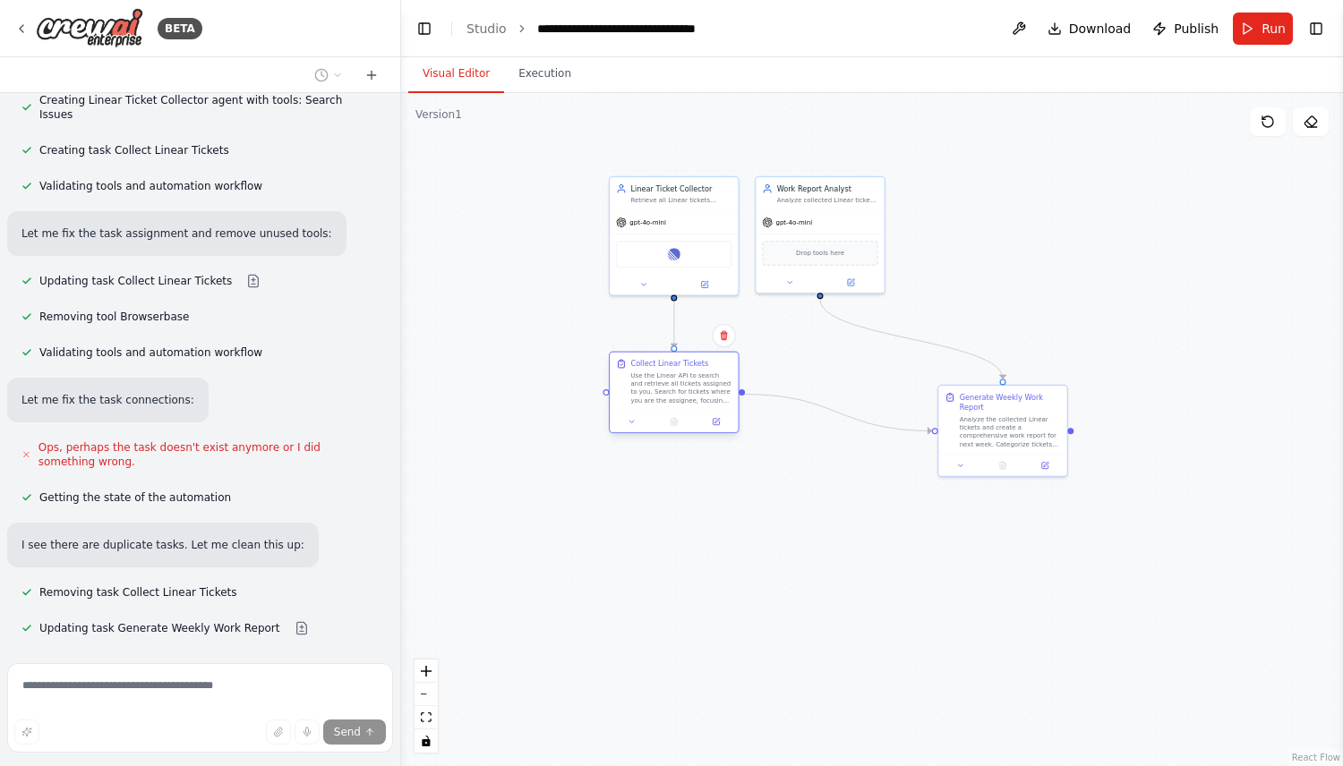
drag, startPoint x: 603, startPoint y: 445, endPoint x: 704, endPoint y: 380, distance: 120.4
click at [704, 380] on div ".deletable-edge-delete-btn { width: 20px; height: 20px; border: 0px solid #ffff…" at bounding box center [872, 429] width 942 height 673
drag, startPoint x: 980, startPoint y: 406, endPoint x: 810, endPoint y: 372, distance: 173.4
click at [810, 372] on div "Generate Weekly Work Report" at bounding box center [837, 369] width 101 height 21
click at [829, 534] on div ".deletable-edge-delete-btn { width: 20px; height: 20px; border: 0px solid #ffff…" at bounding box center [872, 429] width 942 height 673
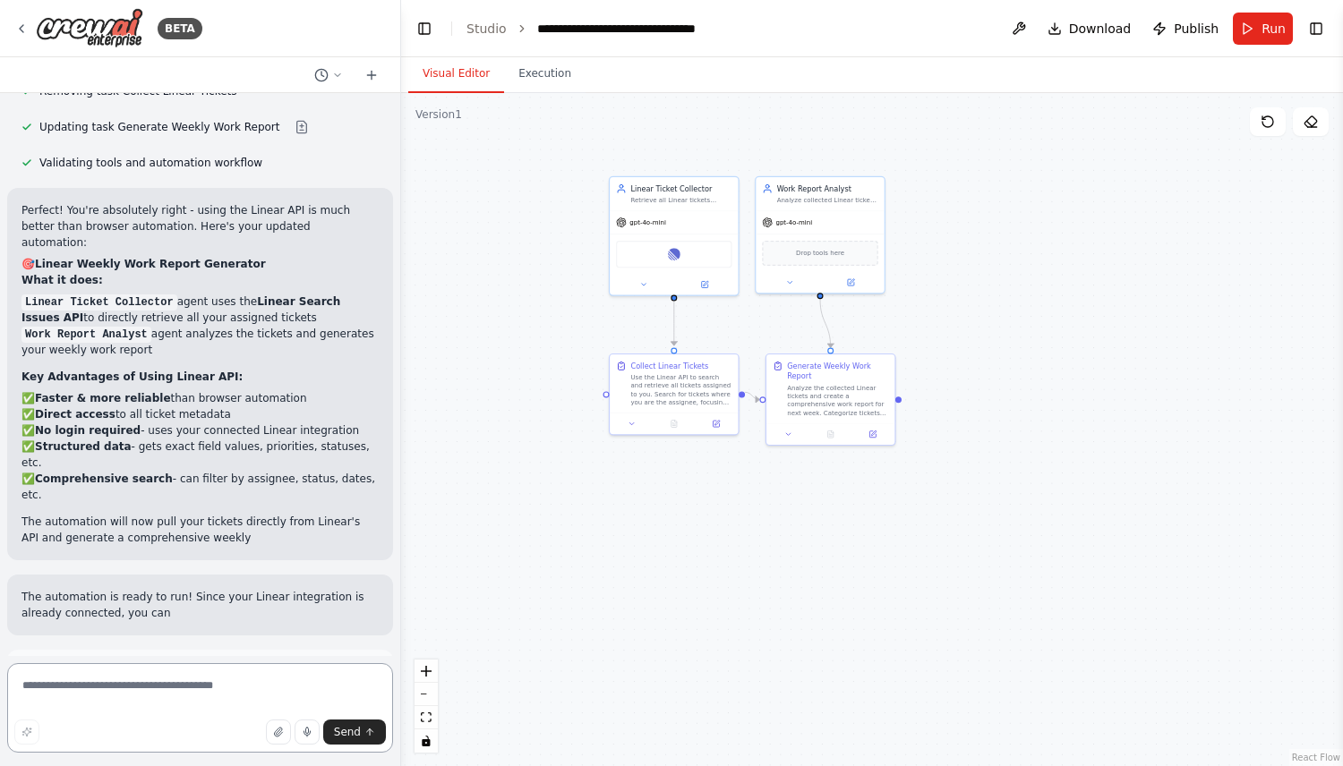
scroll to position [3419, 0]
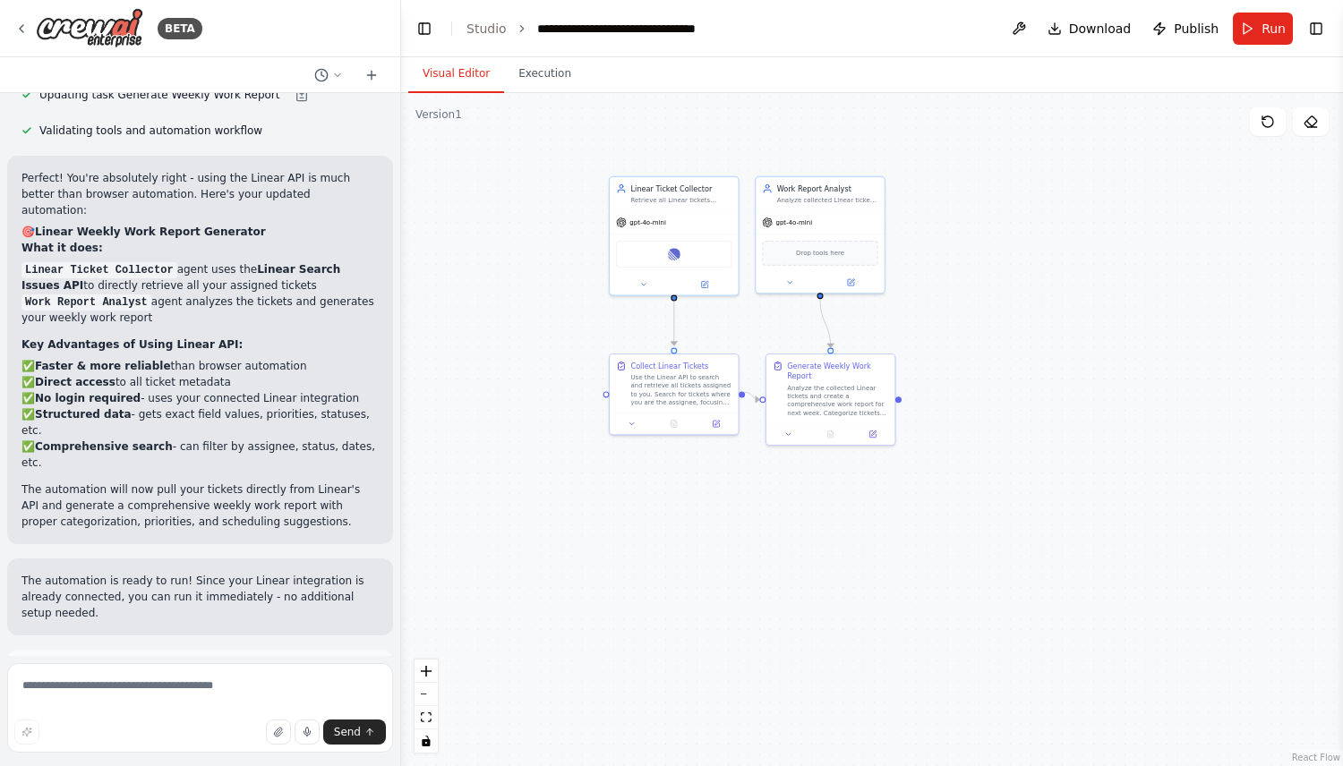
click at [293, 738] on button "Run Automation" at bounding box center [199, 752] width 357 height 29
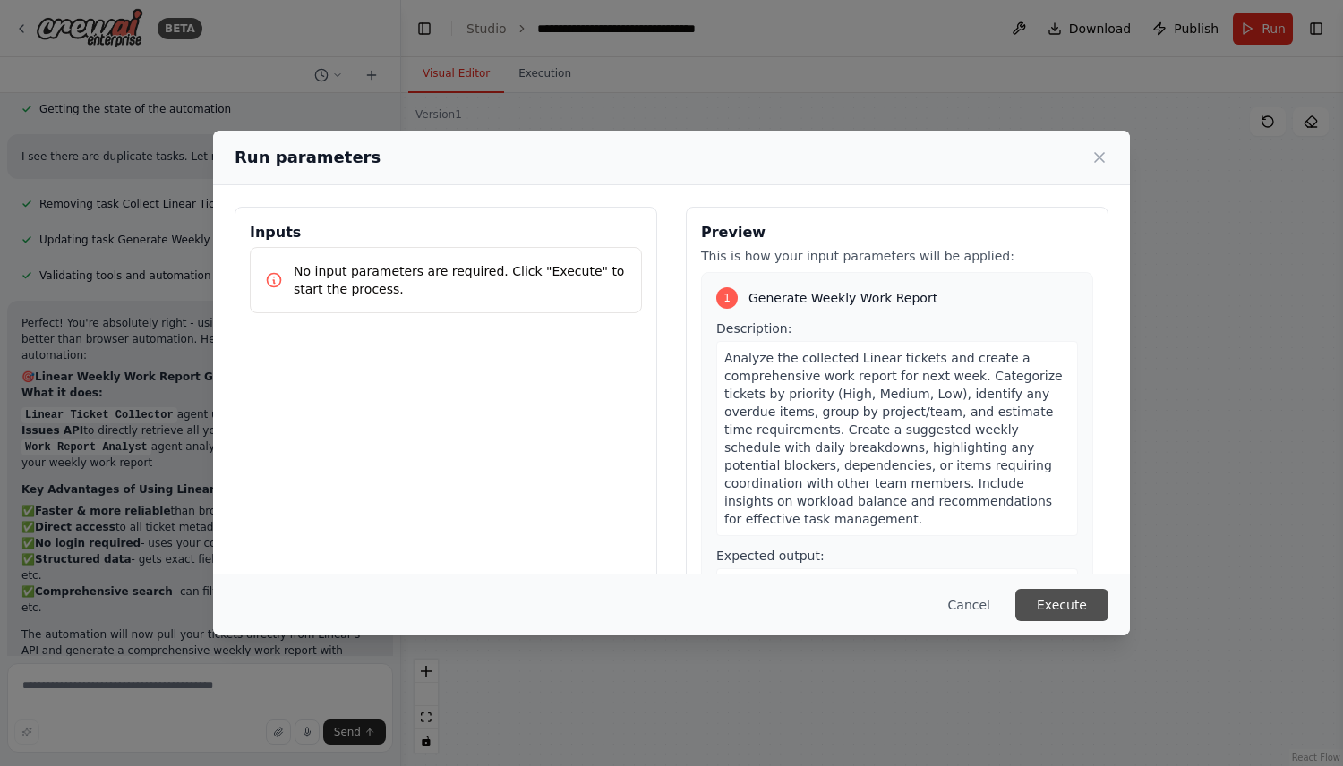
click at [1073, 601] on button "Execute" at bounding box center [1061, 605] width 93 height 32
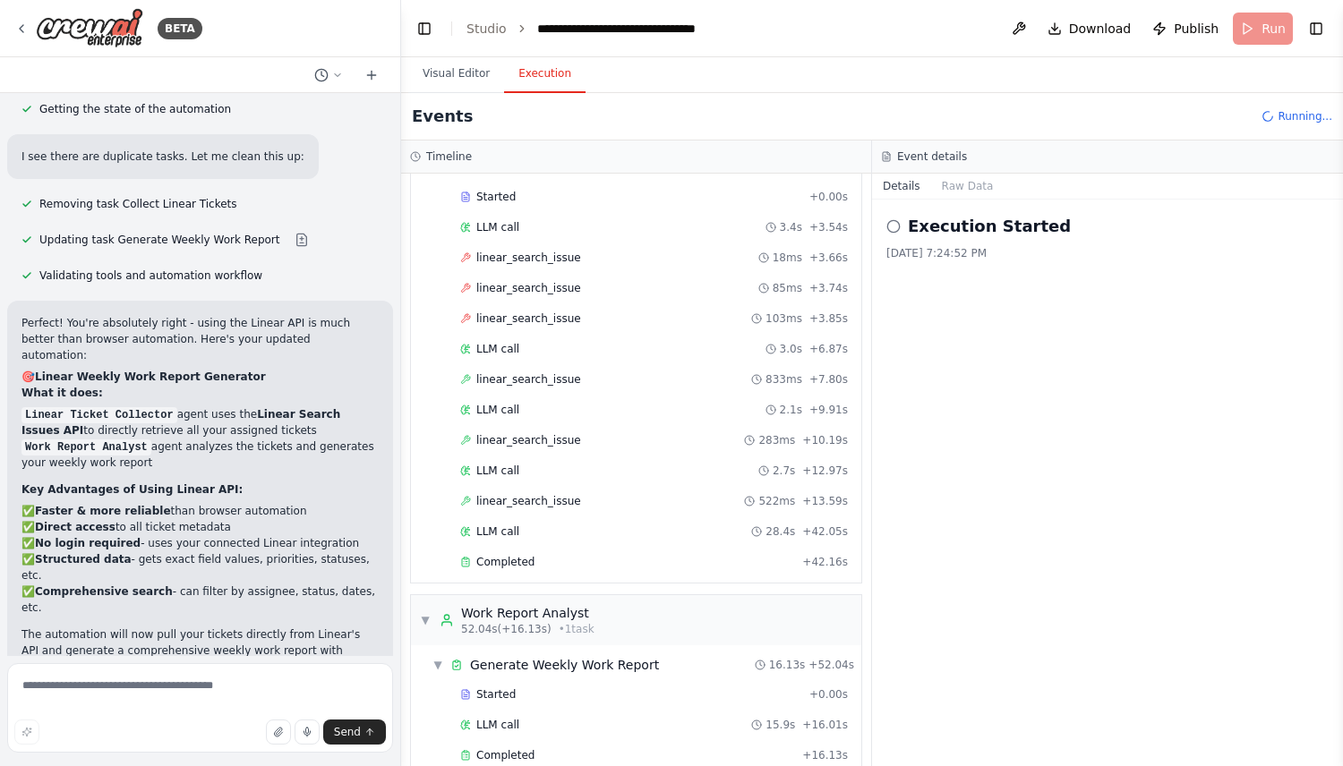
scroll to position [3419, 0]
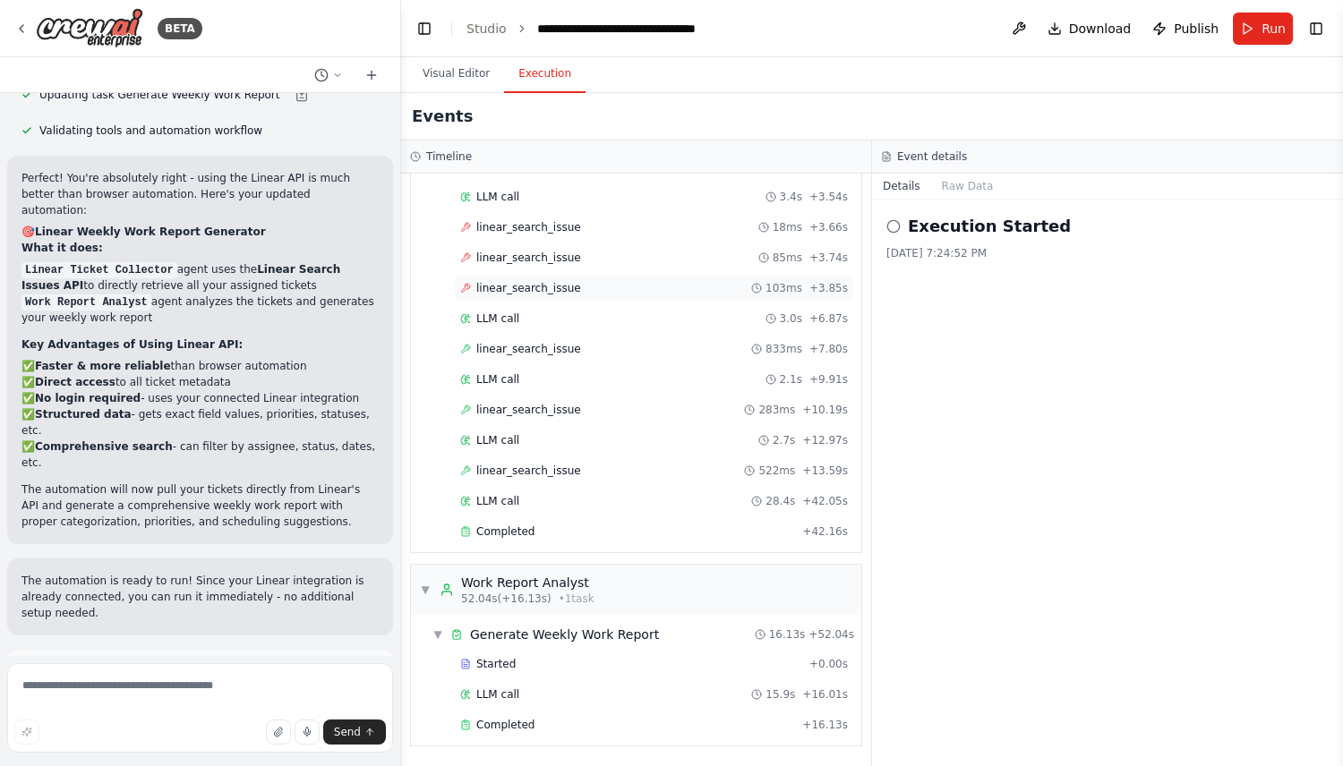
click at [529, 294] on span "linear_search_issue" at bounding box center [528, 288] width 105 height 14
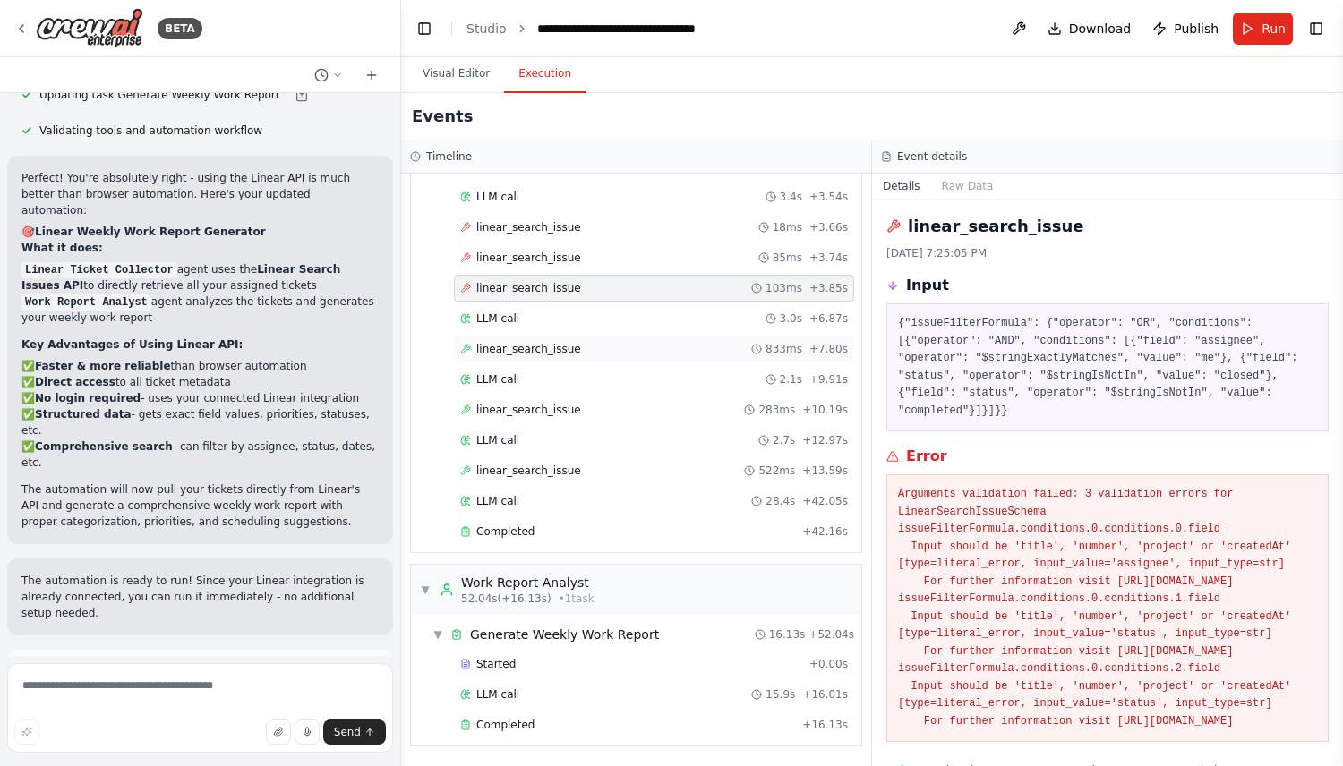
click at [538, 361] on div "linear_search_issue 833ms + 7.80s" at bounding box center [654, 349] width 400 height 27
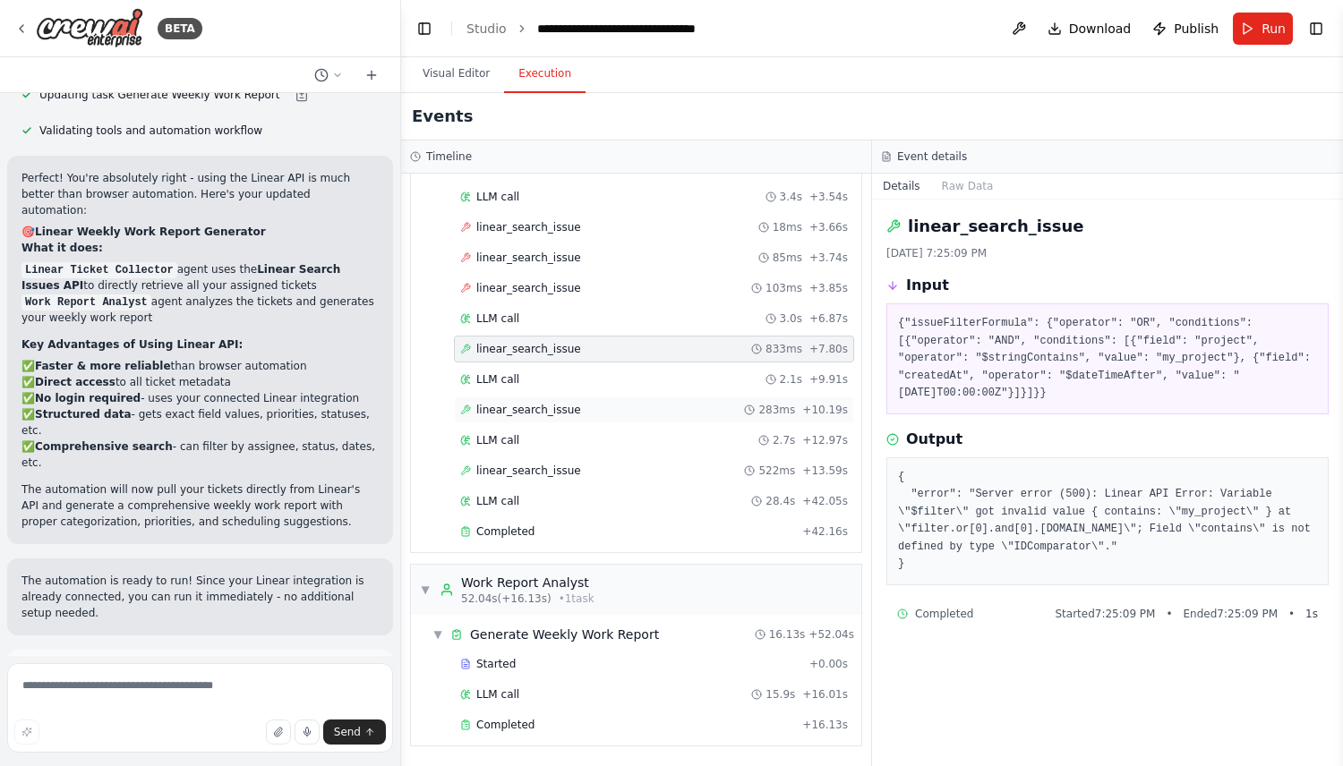
click at [579, 411] on div "linear_search_issue 283ms + 10.19s" at bounding box center [654, 410] width 388 height 14
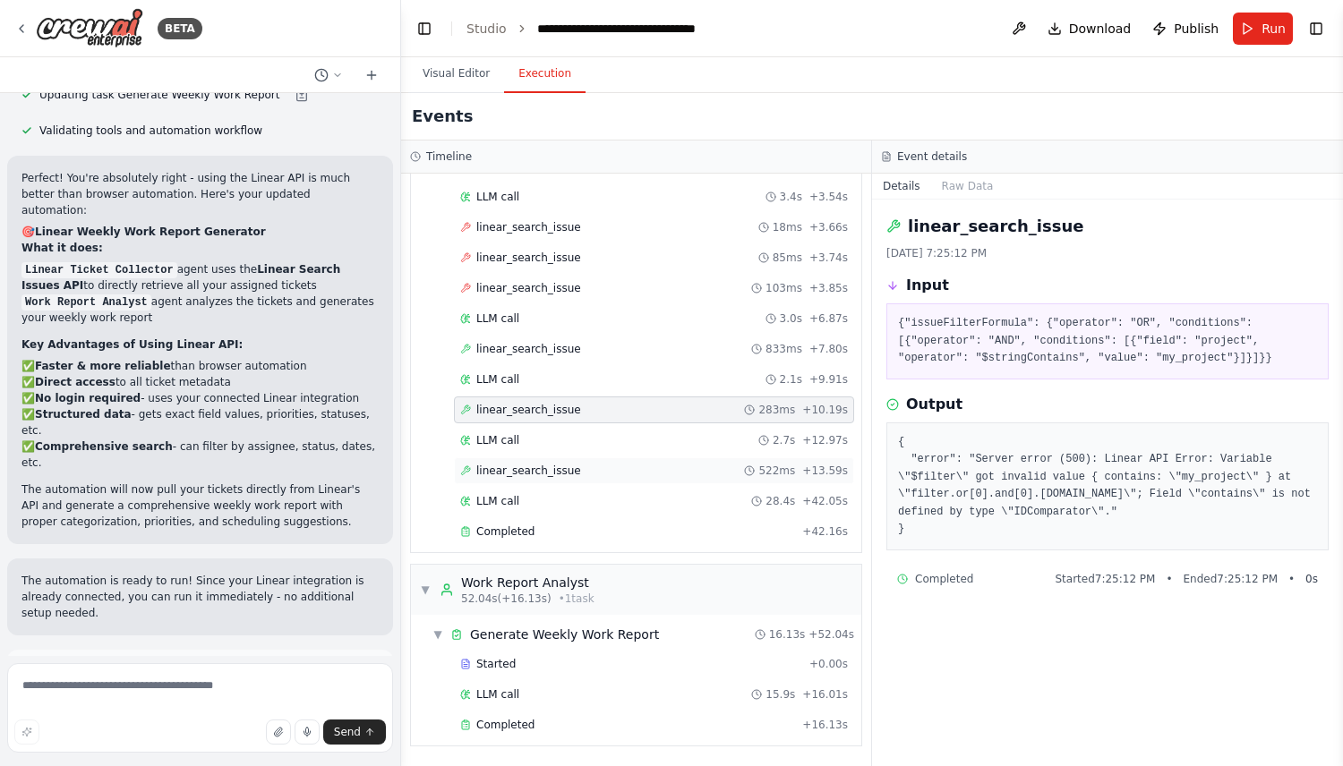
click at [576, 466] on div "linear_search_issue 522ms + 13.59s" at bounding box center [654, 471] width 388 height 14
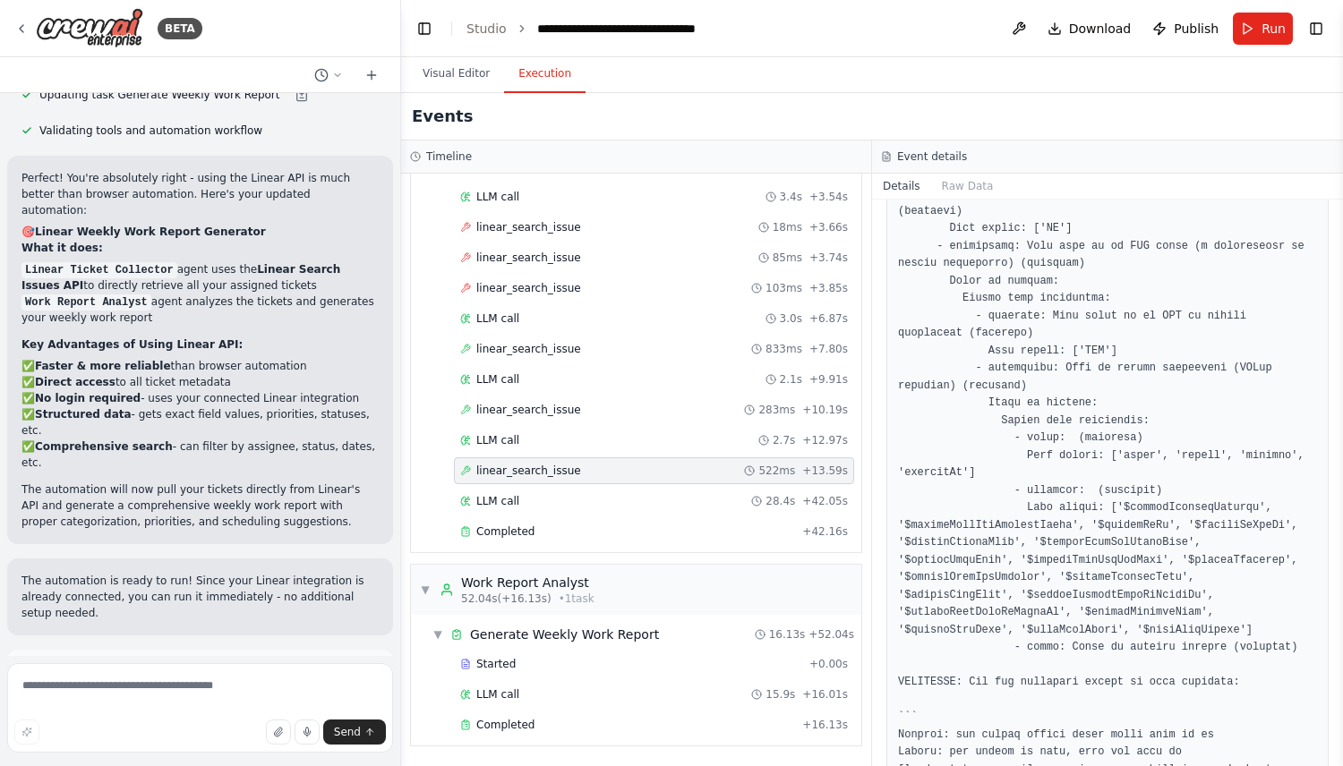
scroll to position [4268, 0]
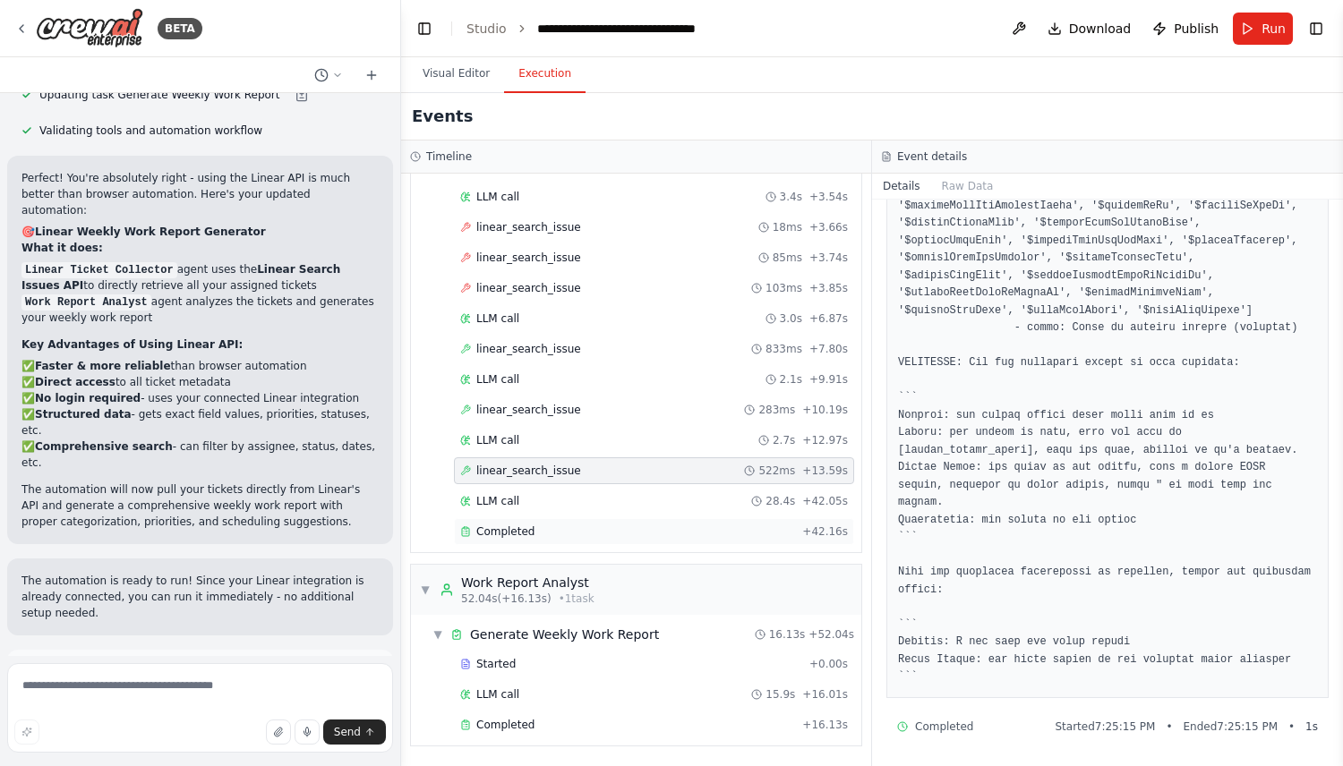
click at [555, 533] on div "Completed" at bounding box center [627, 532] width 335 height 14
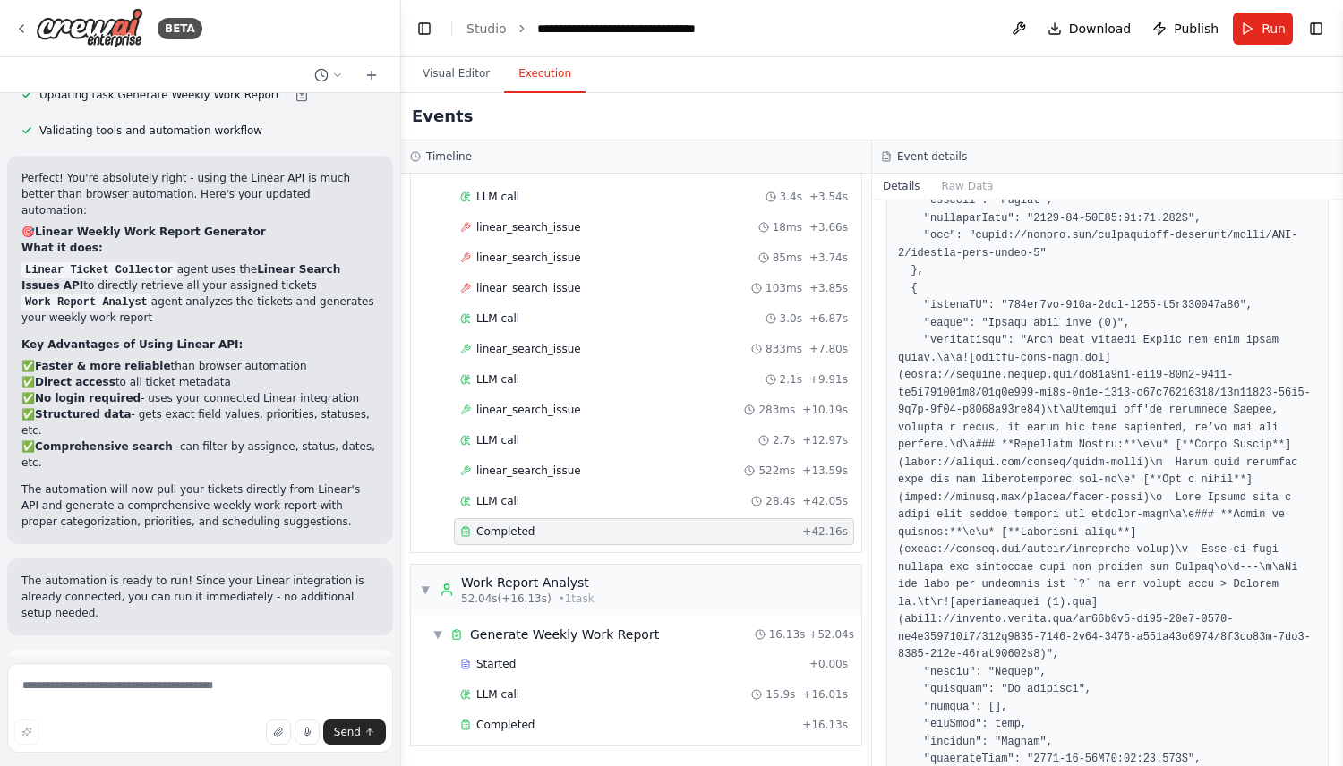
scroll to position [2043, 0]
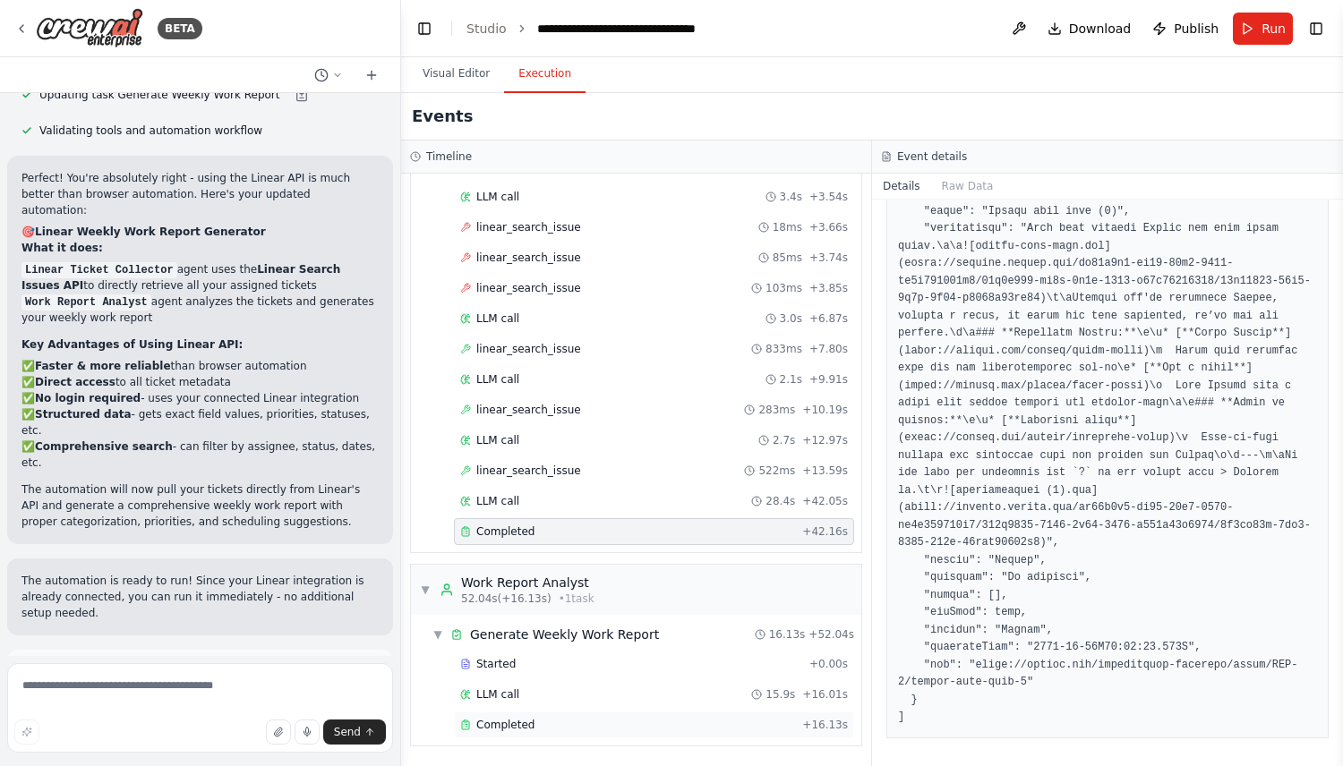
click at [518, 729] on span "Completed" at bounding box center [505, 725] width 58 height 14
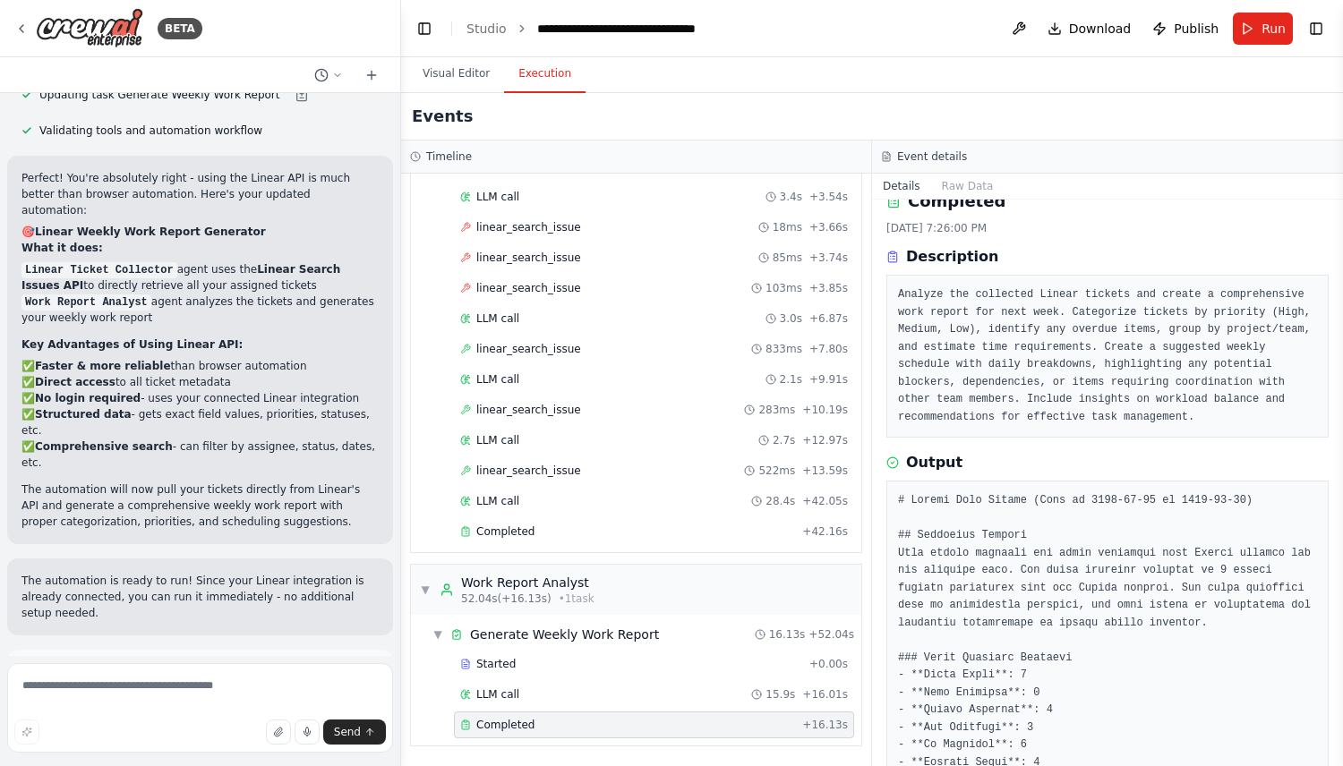
scroll to position [0, 0]
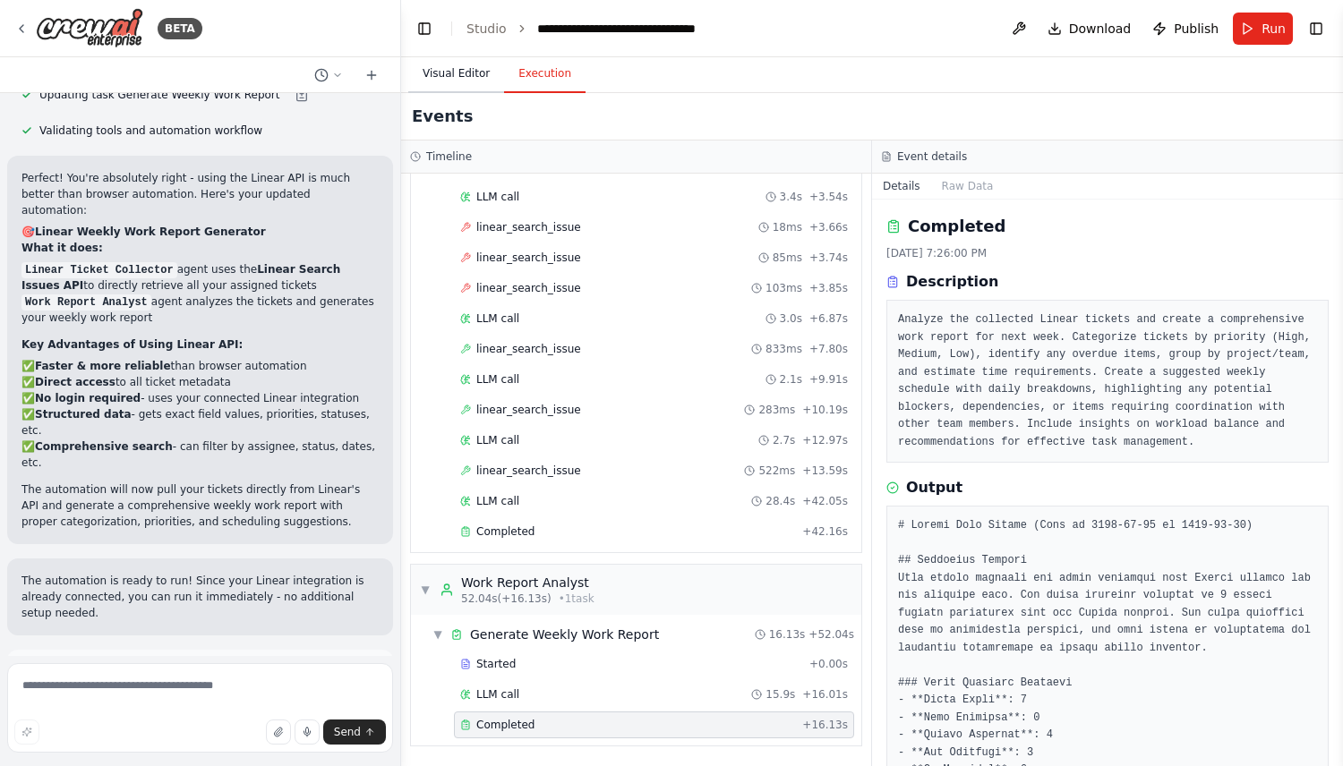
click at [477, 71] on button "Visual Editor" at bounding box center [456, 74] width 96 height 38
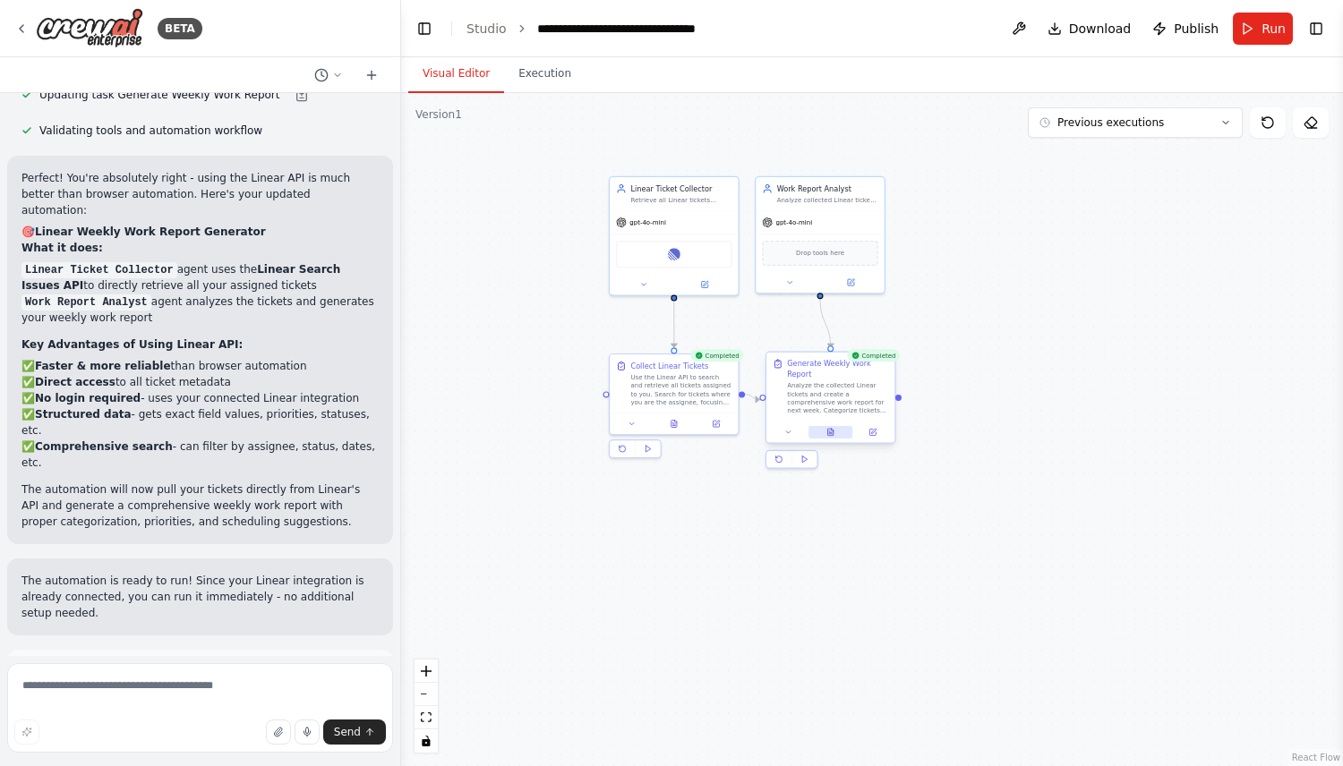
click at [830, 434] on icon at bounding box center [830, 434] width 3 height 0
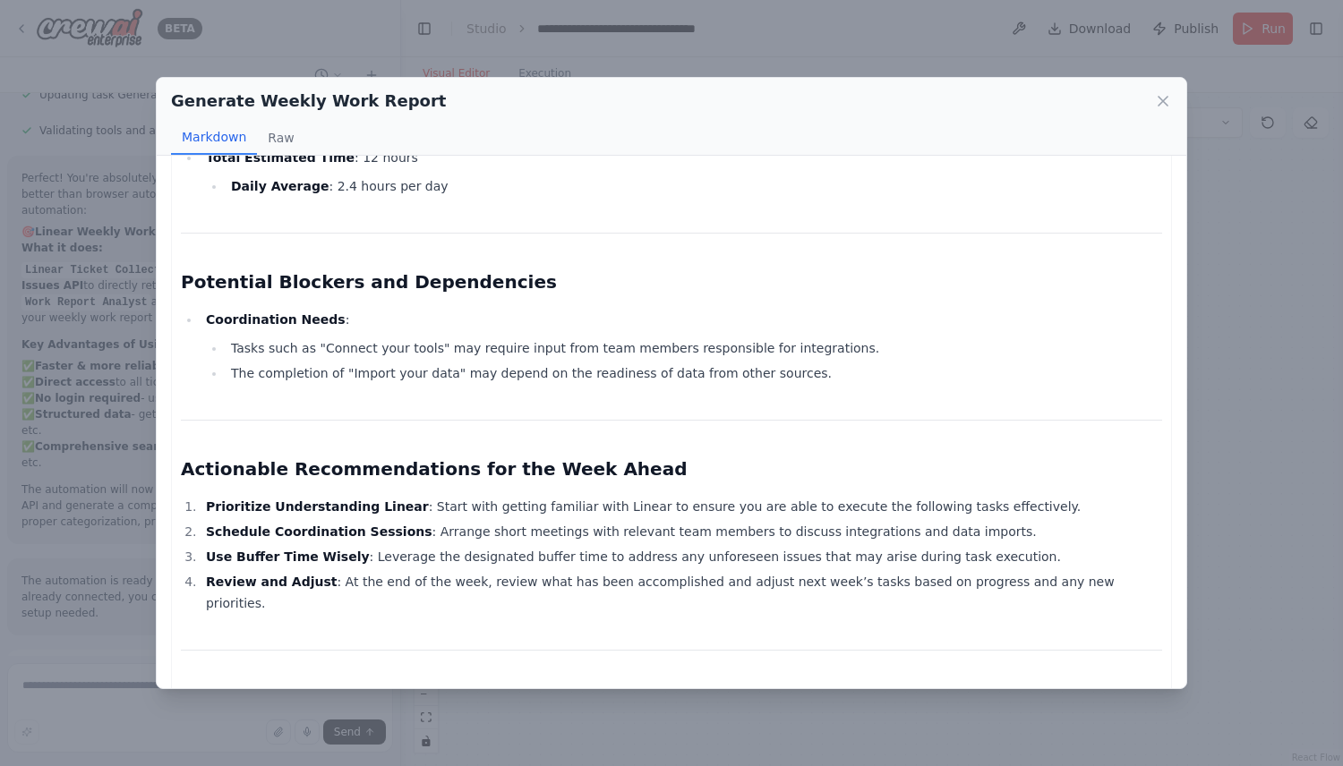
scroll to position [1600, 0]
